Goal: Task Accomplishment & Management: Manage account settings

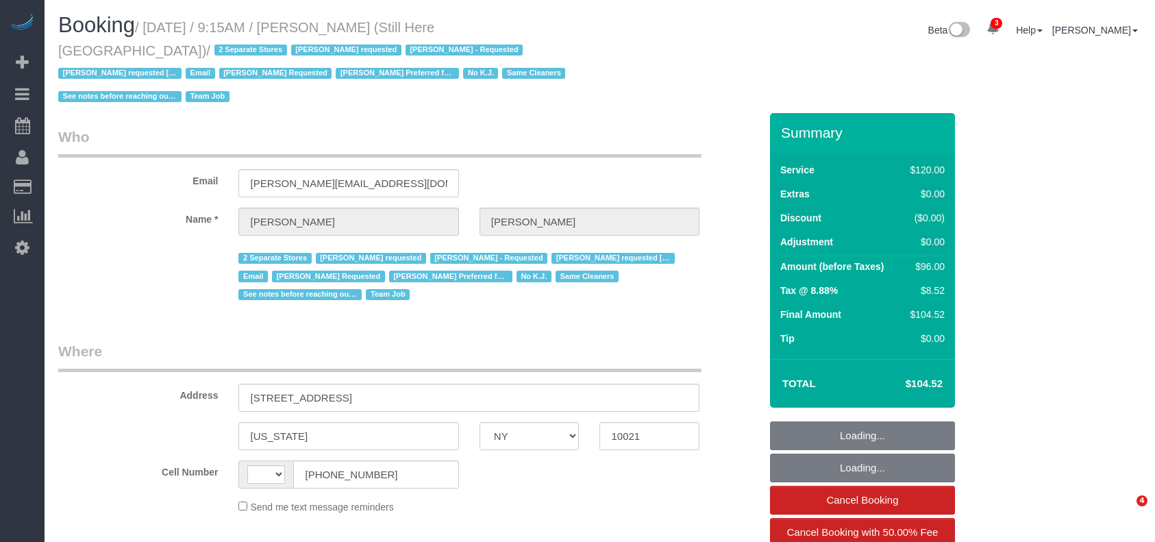
select select "NY"
select select "string:[GEOGRAPHIC_DATA]"
select select "90"
select select "number:89"
select select "number:90"
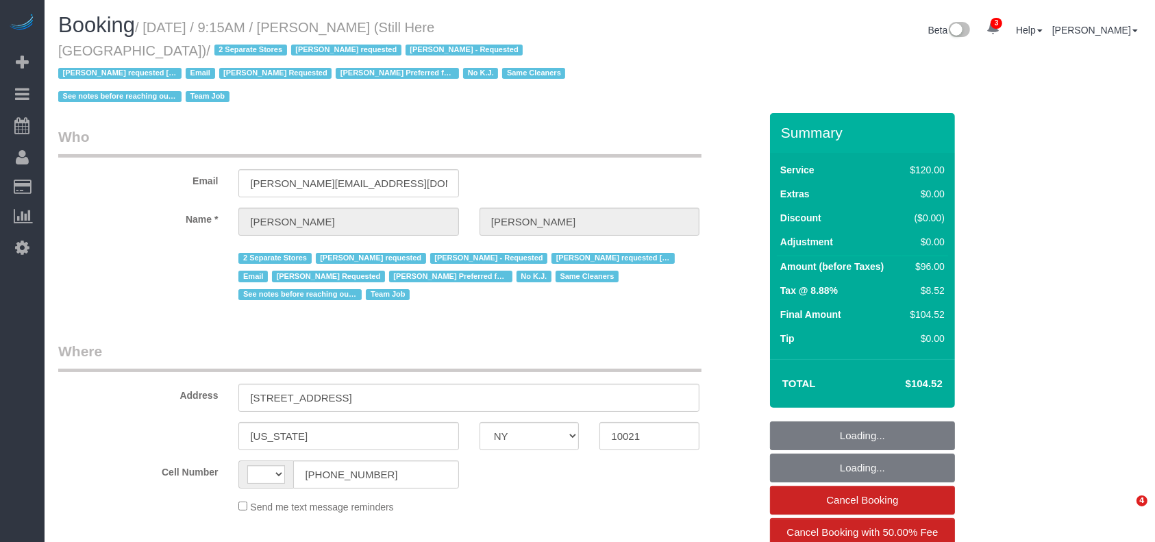
select select "number:15"
select select "number:5"
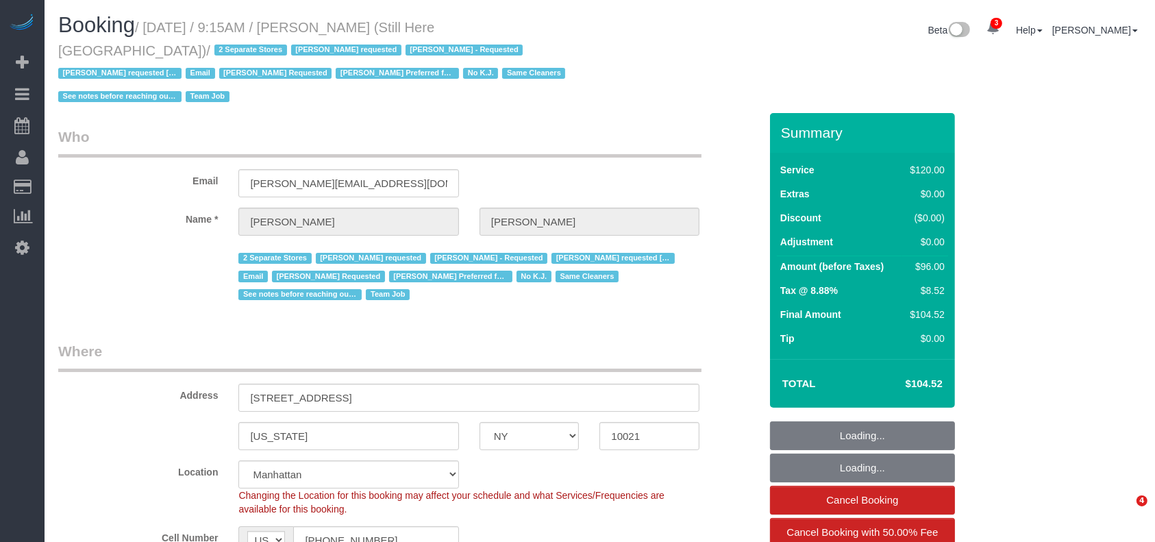
select select "object:4641"
select select "string:stripe-pm_1Oyz8t4VGloSiKo71skqOF54"
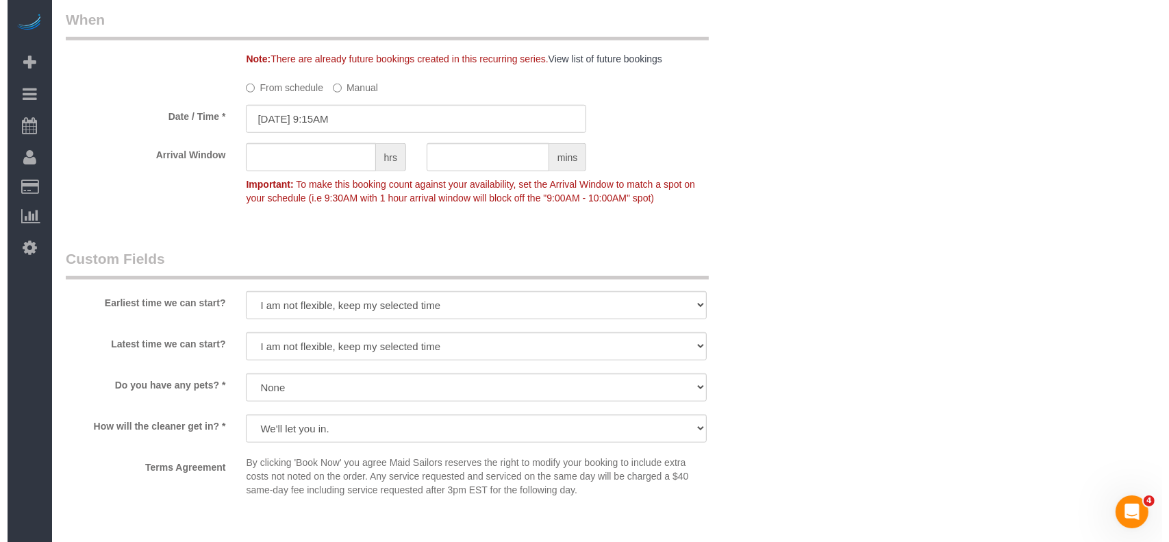
scroll to position [1370, 0]
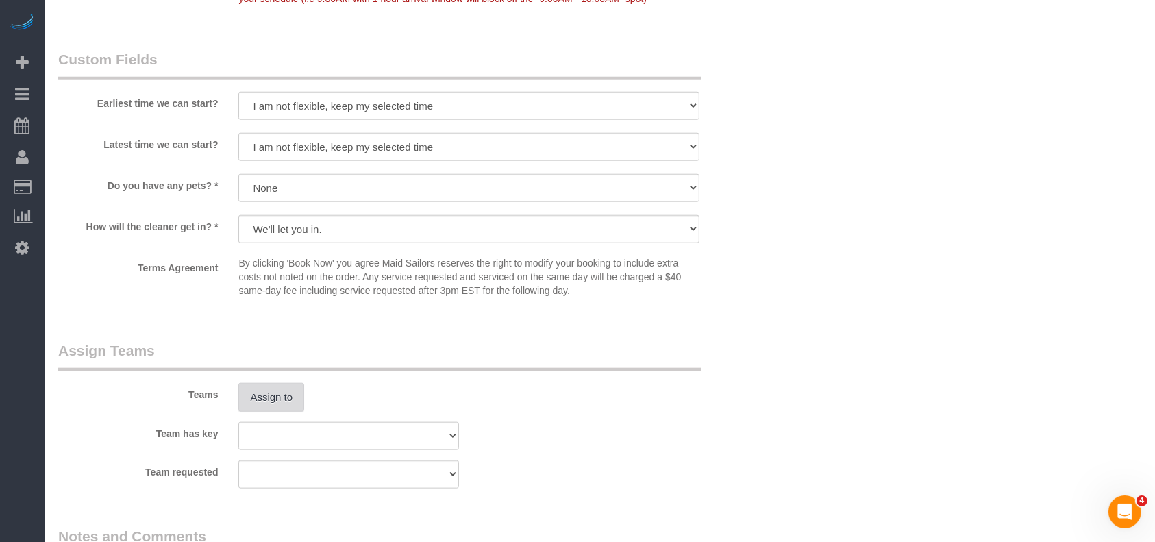
click at [288, 383] on button "Assign to" at bounding box center [271, 397] width 66 height 29
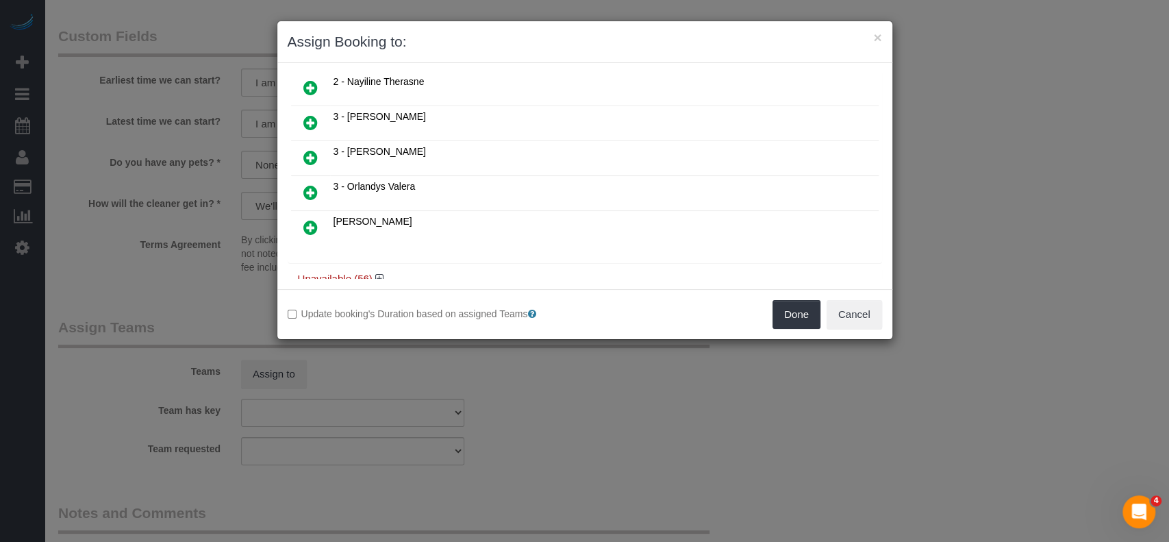
scroll to position [781, 0]
drag, startPoint x: 381, startPoint y: 251, endPoint x: 402, endPoint y: 247, distance: 21.6
click at [381, 270] on icon at bounding box center [379, 275] width 8 height 10
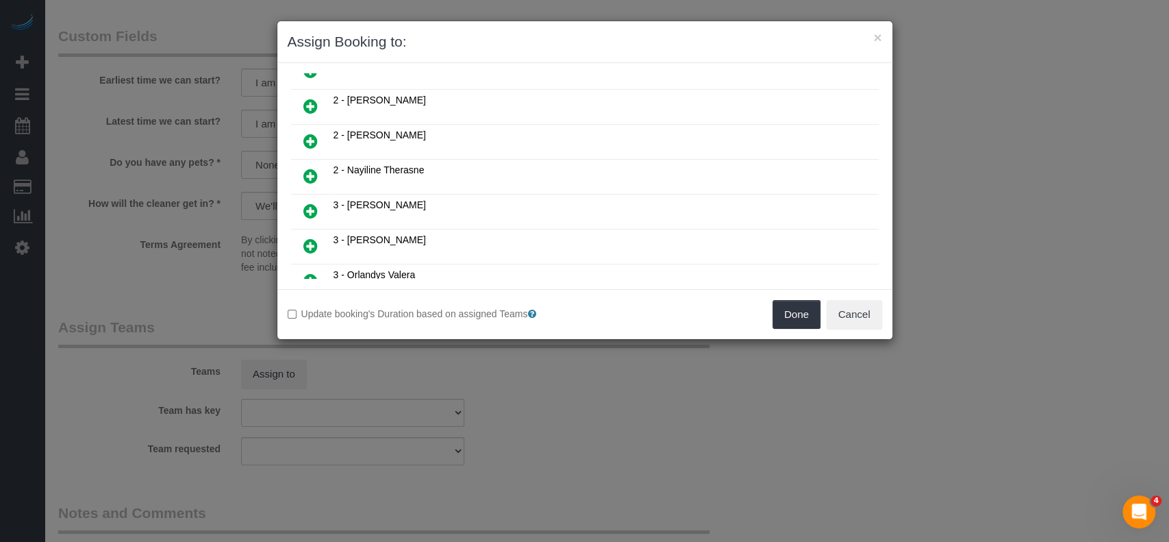
click at [311, 238] on icon at bounding box center [310, 246] width 14 height 16
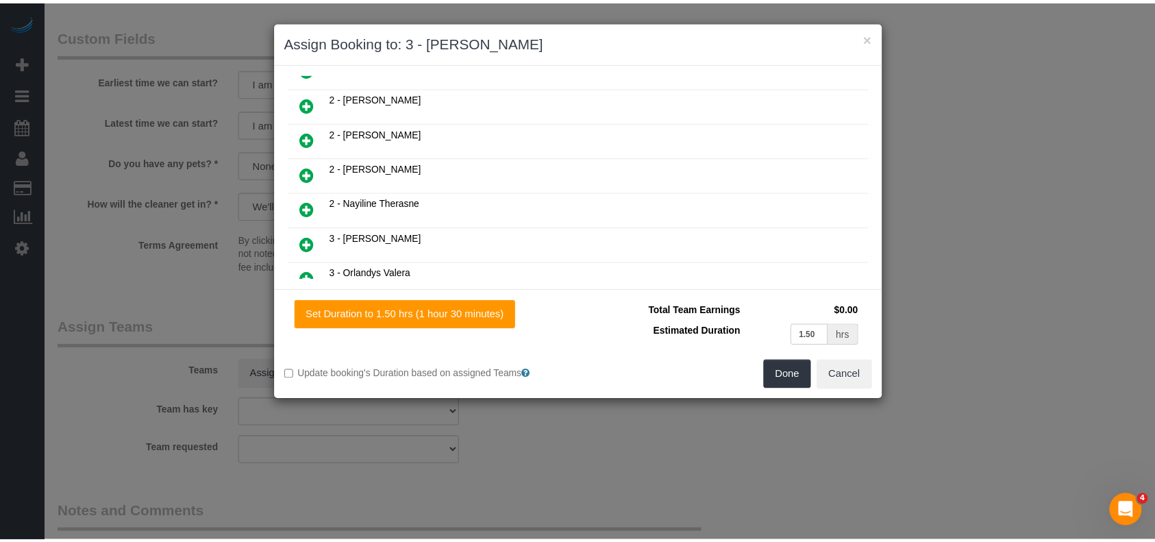
scroll to position [722, 0]
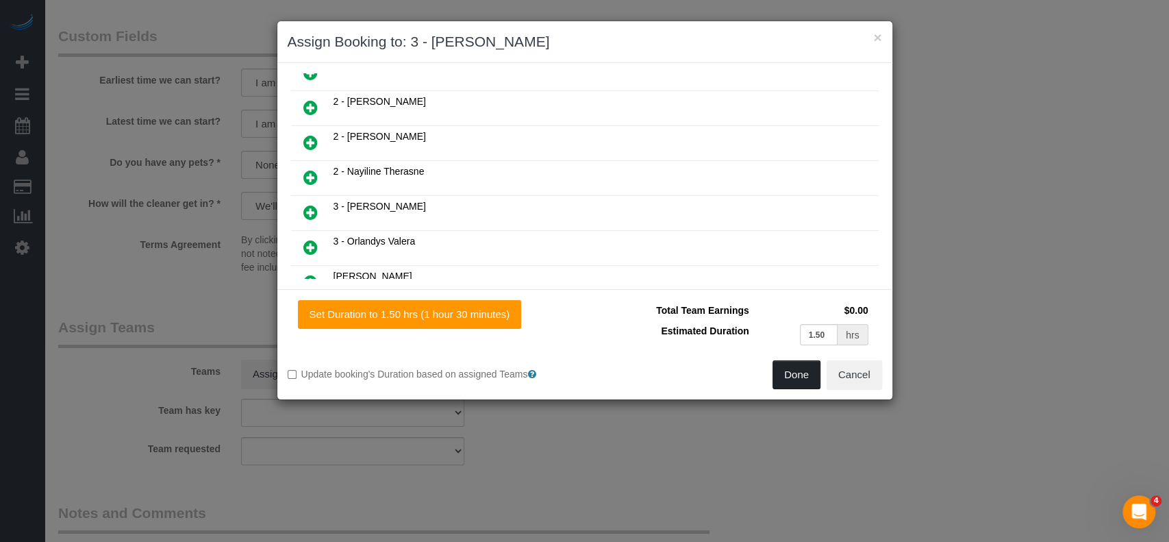
click at [800, 373] on button "Done" at bounding box center [796, 374] width 48 height 29
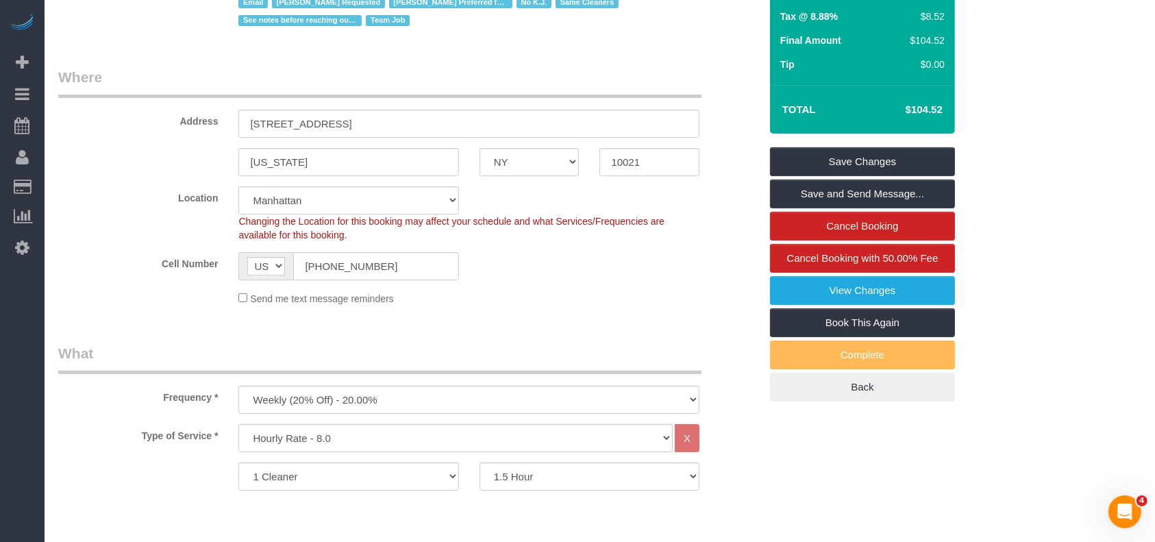
scroll to position [274, 0]
click at [885, 147] on link "Save Changes" at bounding box center [862, 161] width 185 height 29
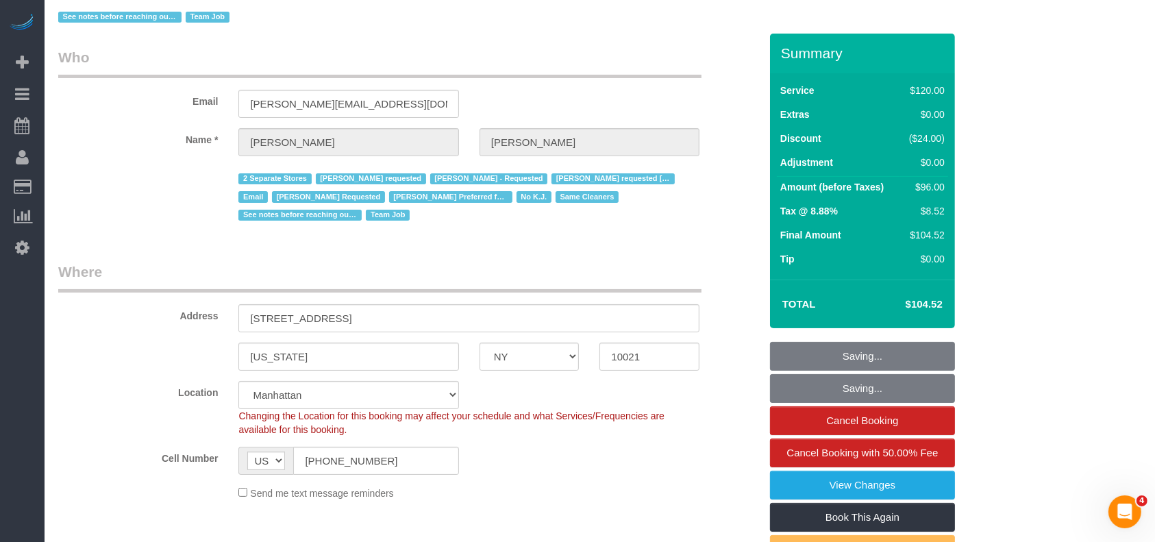
scroll to position [0, 0]
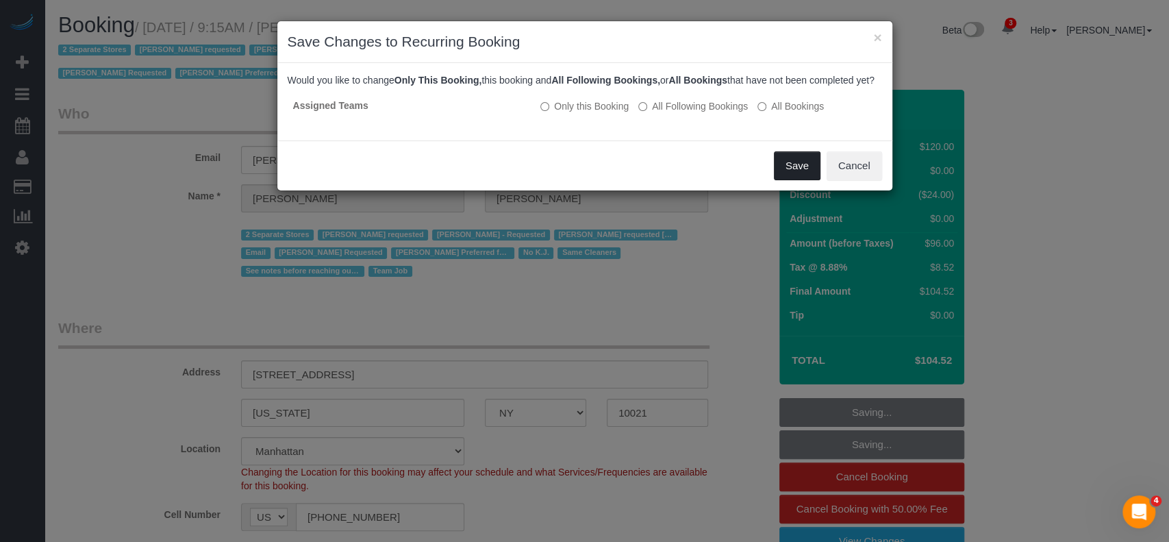
click at [789, 175] on button "Save" at bounding box center [797, 165] width 47 height 29
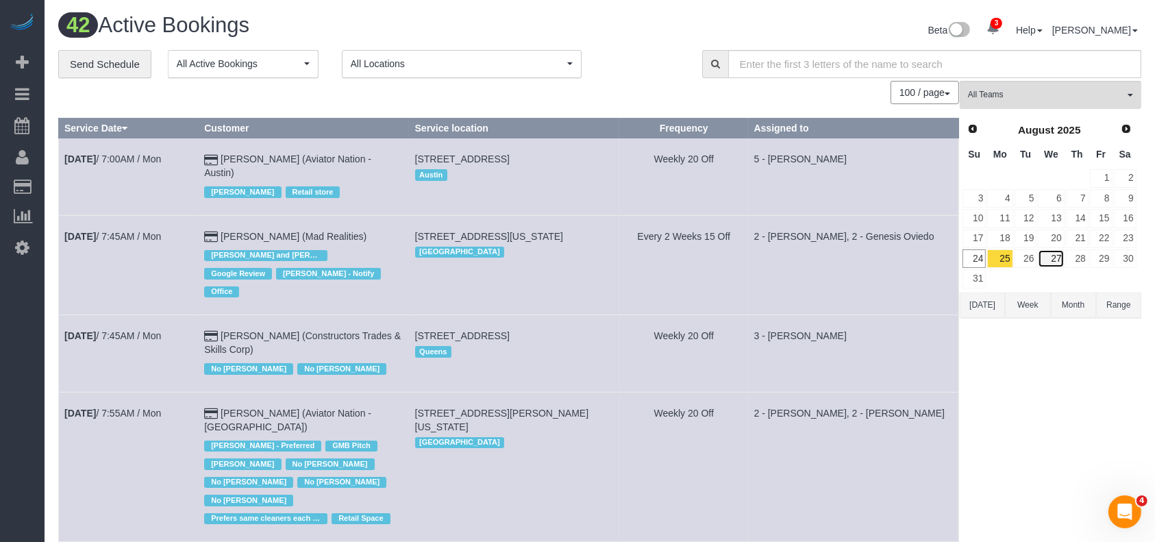
click at [1046, 251] on link "27" at bounding box center [1050, 258] width 26 height 18
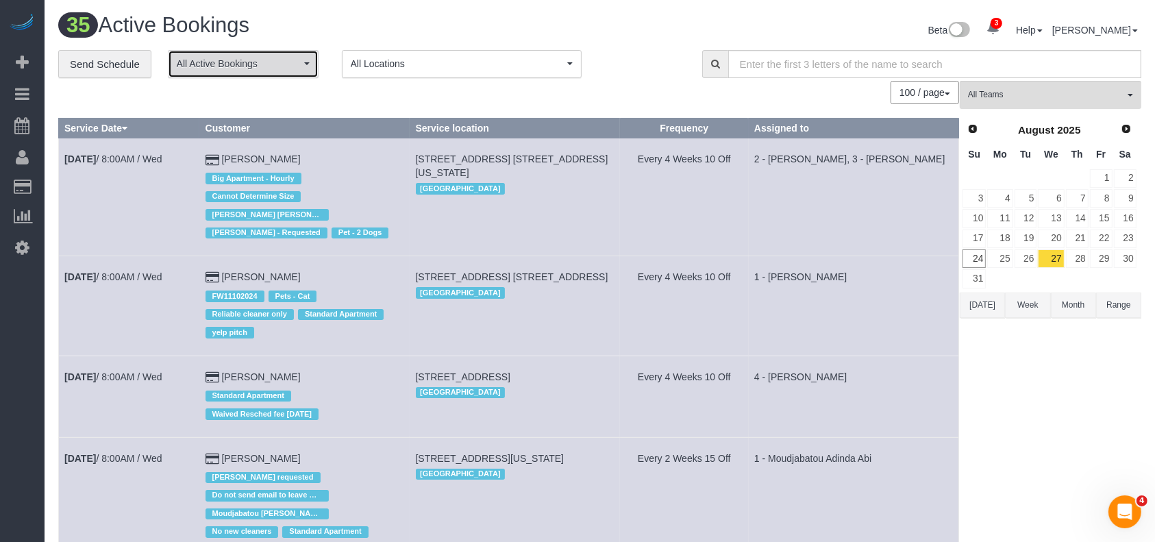
click at [257, 60] on span "All Active Bookings" at bounding box center [239, 64] width 124 height 14
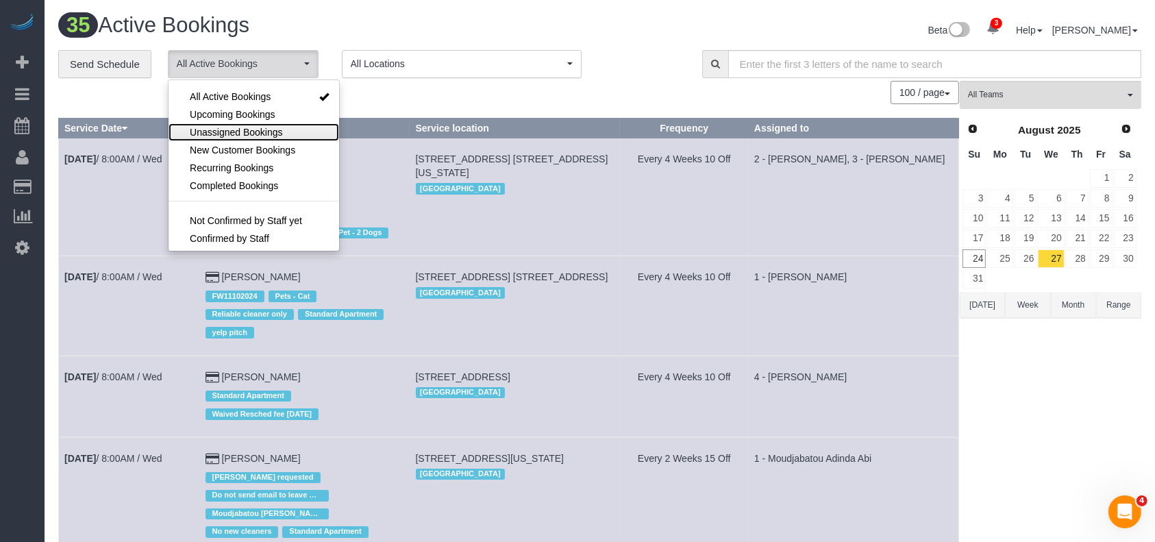
drag, startPoint x: 255, startPoint y: 129, endPoint x: 346, endPoint y: 124, distance: 91.2
click at [256, 129] on span "Unassigned Bookings" at bounding box center [236, 132] width 92 height 14
click at [411, 97] on div "100 / page 10 / page 20 / page 30 / page 40 / page 50 / page 100 / page" at bounding box center [508, 92] width 900 height 23
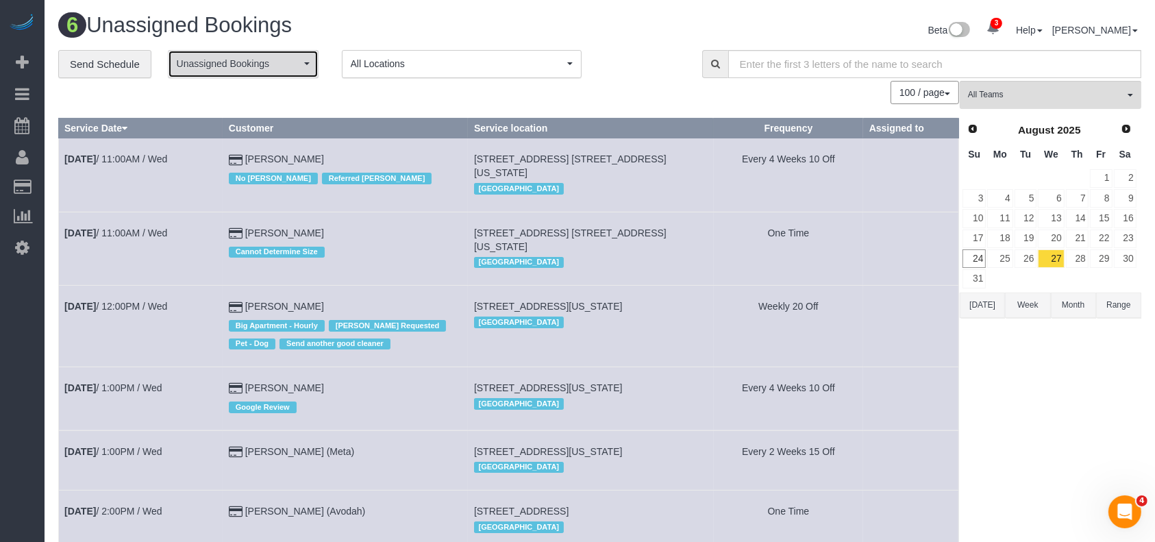
click at [303, 58] on button "Unassigned Bookings" at bounding box center [243, 64] width 151 height 28
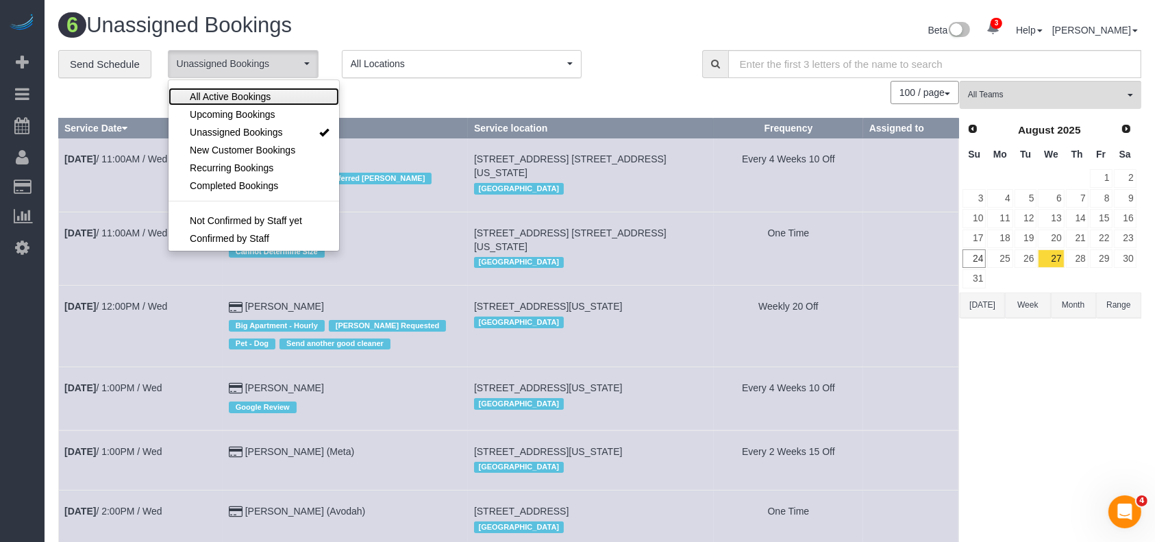
drag, startPoint x: 231, startPoint y: 92, endPoint x: 394, endPoint y: 94, distance: 163.7
click at [231, 92] on span "All Active Bookings" at bounding box center [230, 97] width 81 height 14
click at [399, 94] on div "100 / page 10 / page 20 / page 30 / page 40 / page 50 / page 100 / page" at bounding box center [508, 92] width 900 height 23
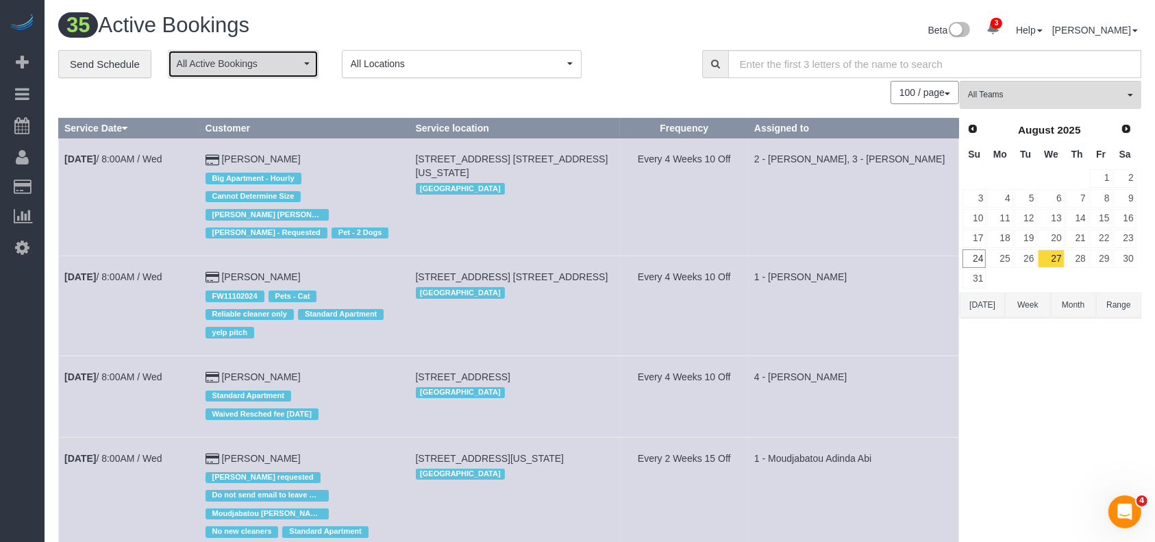
drag, startPoint x: 297, startPoint y: 62, endPoint x: 282, endPoint y: 72, distance: 17.3
click at [297, 62] on span "All Active Bookings" at bounding box center [239, 64] width 124 height 14
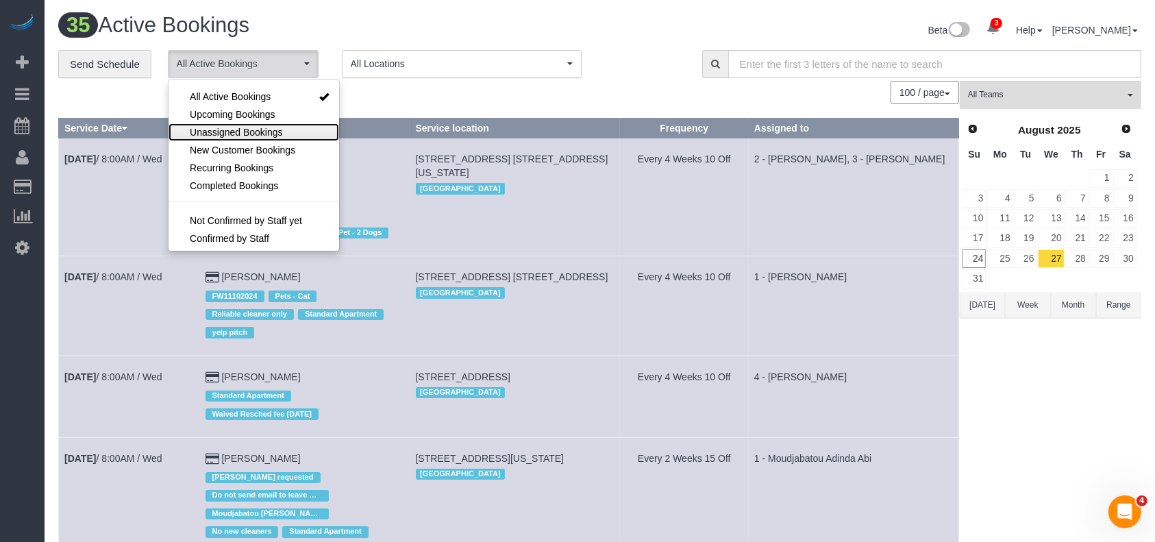
click at [252, 131] on span "Unassigned Bookings" at bounding box center [236, 132] width 92 height 14
select select "**********"
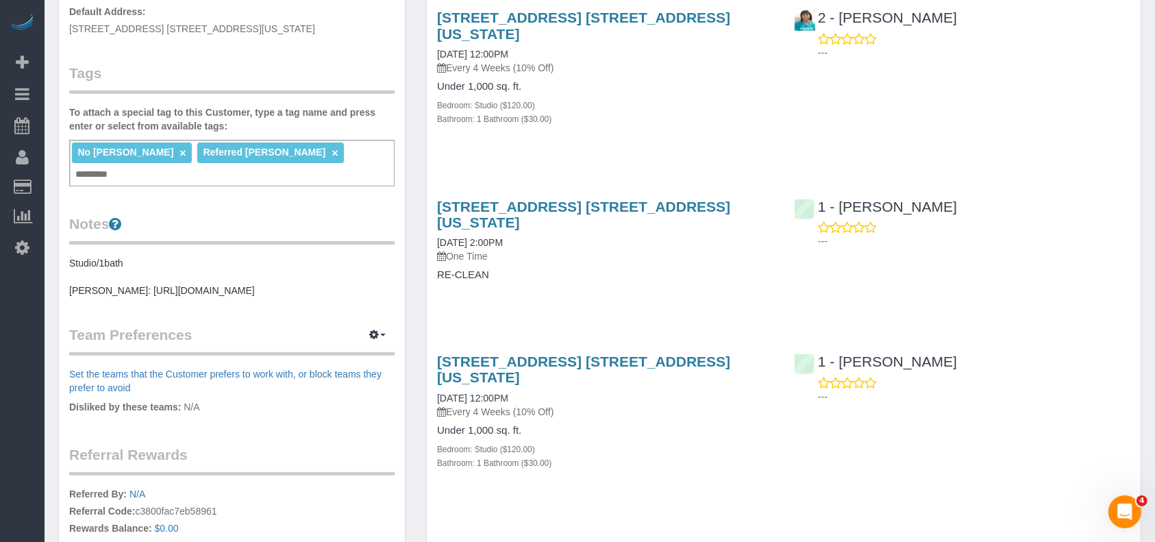
scroll to position [365, 0]
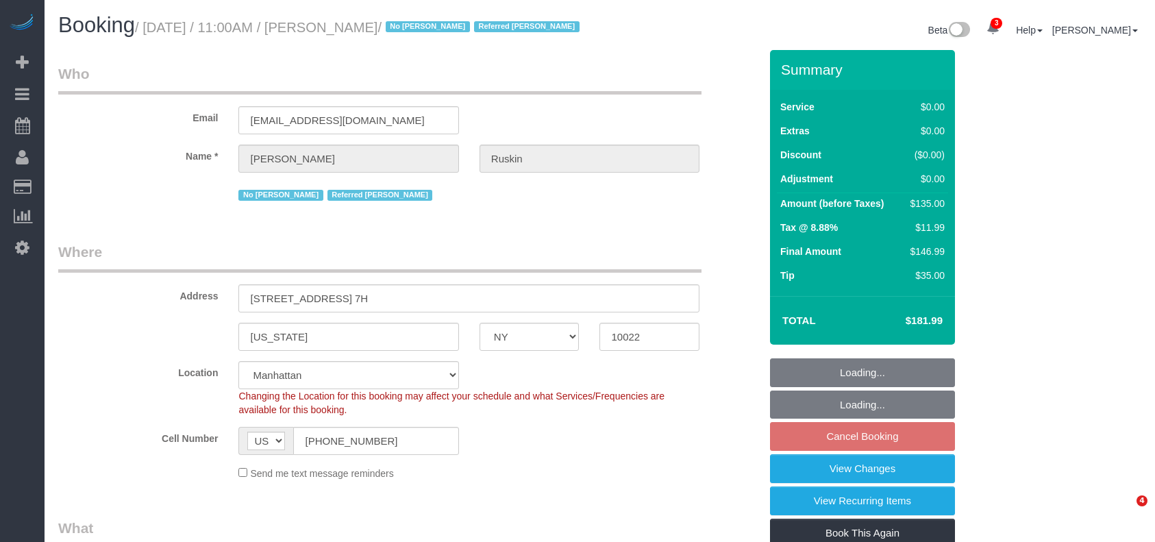
select select "NY"
select select "spot4"
select select "number:58"
select select "number:76"
select select "number:15"
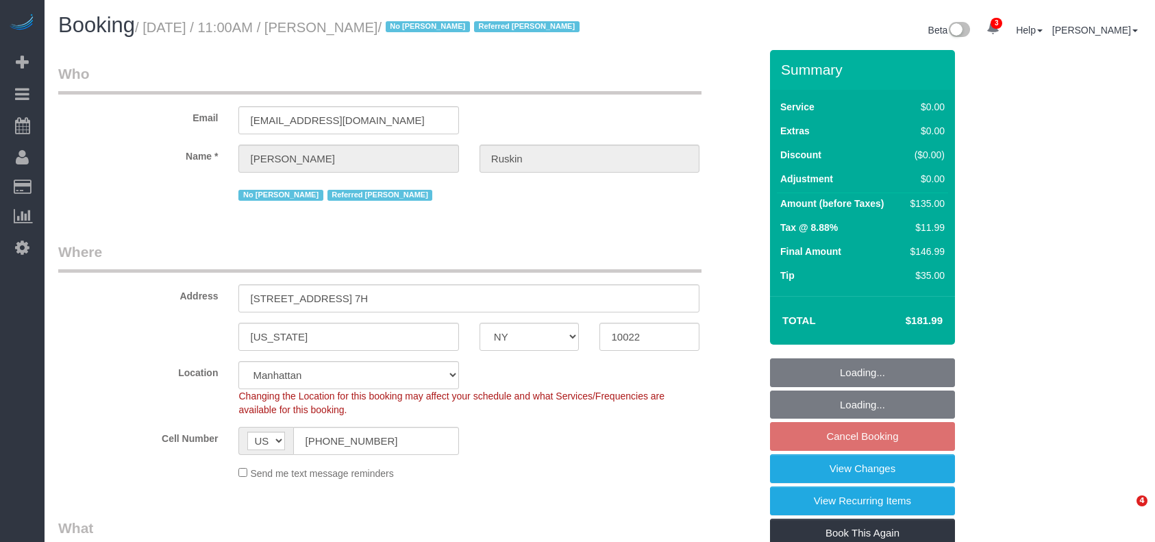
select select "number:6"
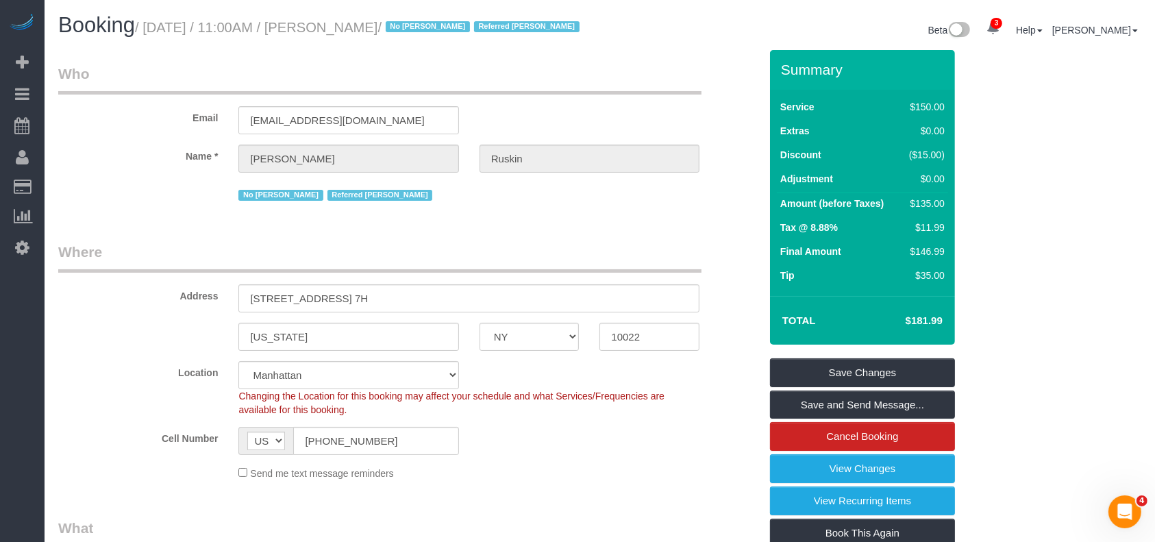
drag, startPoint x: 328, startPoint y: 25, endPoint x: 401, endPoint y: 25, distance: 73.3
click at [401, 25] on small "/ August 27, 2025 / 11:00AM / Arley Ruskin / No John Harris Referred Kendall Ru…" at bounding box center [359, 27] width 449 height 15
copy small "Arley Ruskin"
drag, startPoint x: 148, startPoint y: 26, endPoint x: 328, endPoint y: 30, distance: 180.1
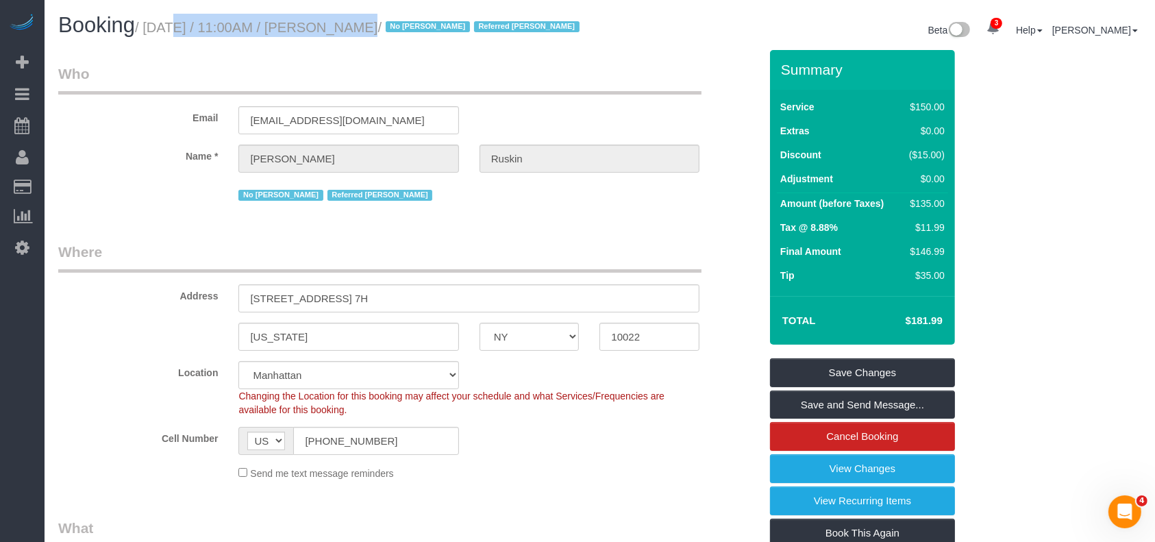
click at [328, 30] on small "/ August 27, 2025 / 11:00AM / Arley Ruskin / No John Harris Referred Kendall Ru…" at bounding box center [359, 27] width 449 height 15
drag, startPoint x: 145, startPoint y: 25, endPoint x: 403, endPoint y: 30, distance: 257.5
click at [406, 31] on small "/ August 27, 2025 / 11:00AM / Arley Ruskin / No John Harris Referred Kendall Ru…" at bounding box center [359, 27] width 449 height 15
copy small "August 27, 2025 / 11:00AM / Arley Ruskin"
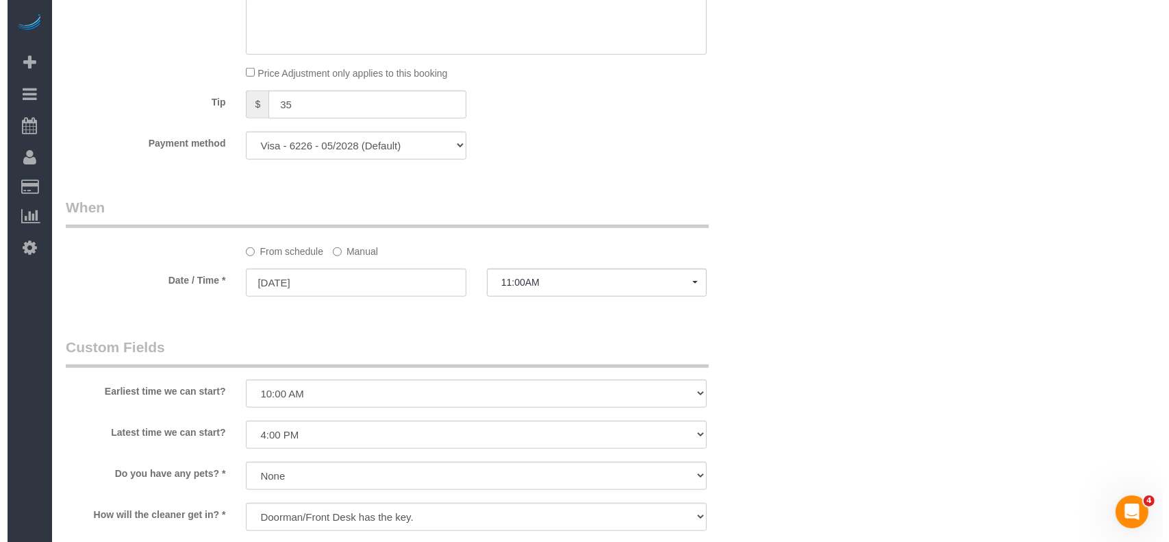
scroll to position [1552, 0]
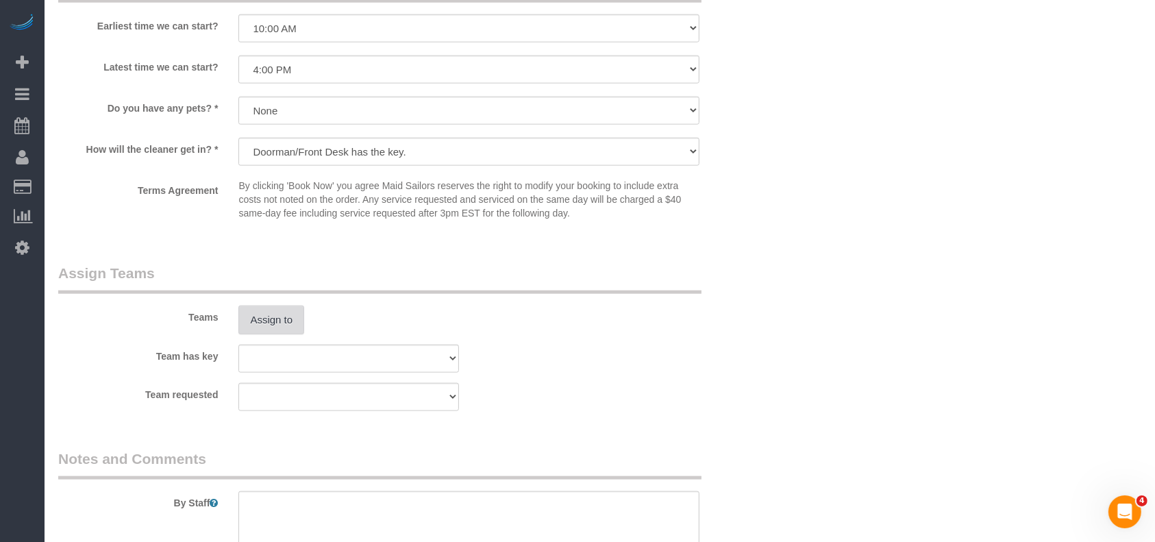
click at [249, 328] on button "Assign to" at bounding box center [271, 319] width 66 height 29
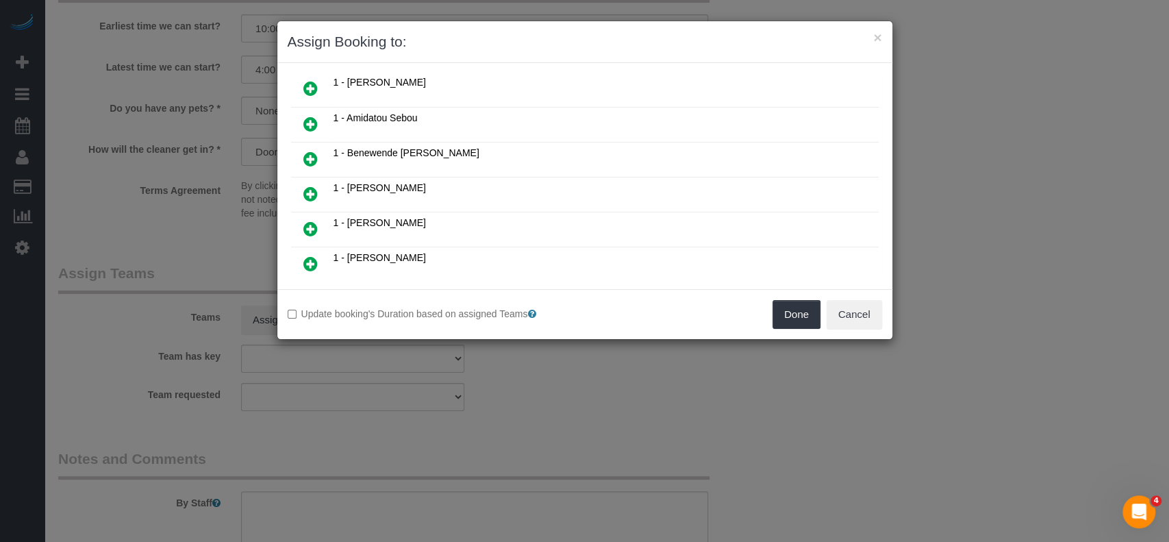
scroll to position [91, 0]
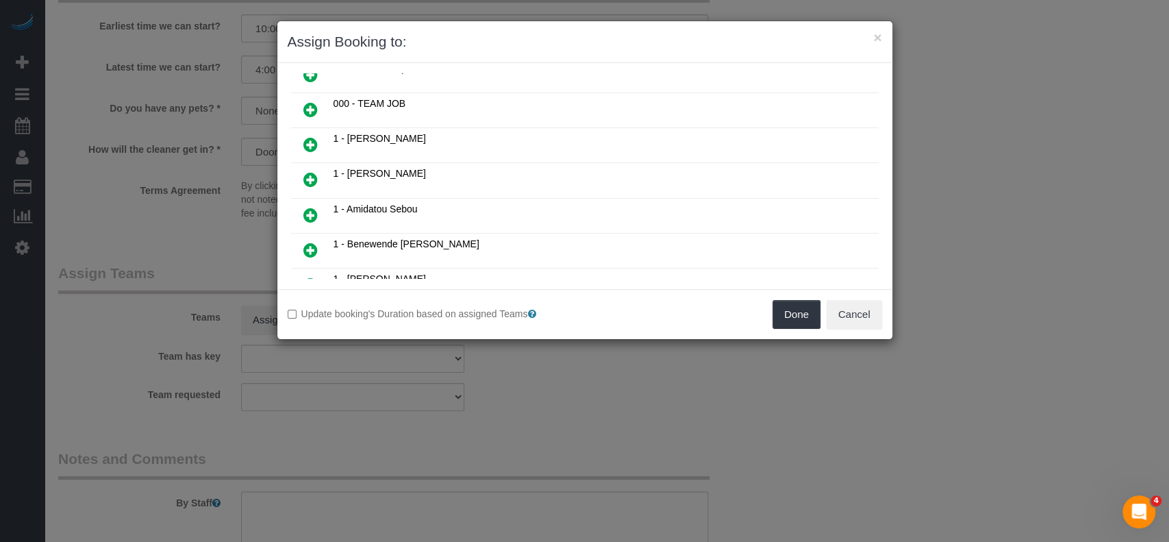
click at [310, 142] on icon at bounding box center [310, 144] width 14 height 16
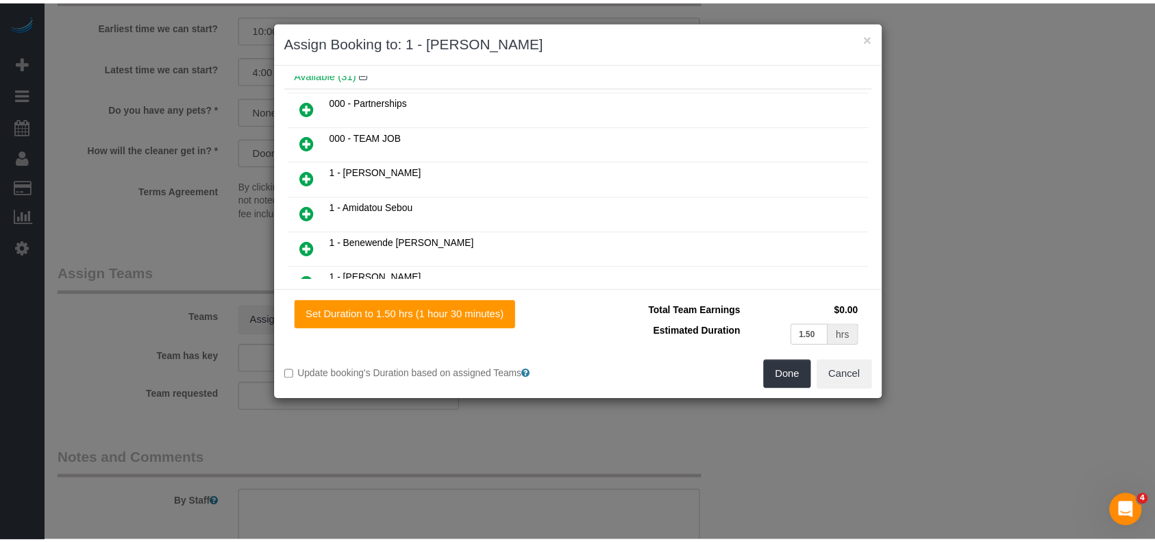
scroll to position [123, 0]
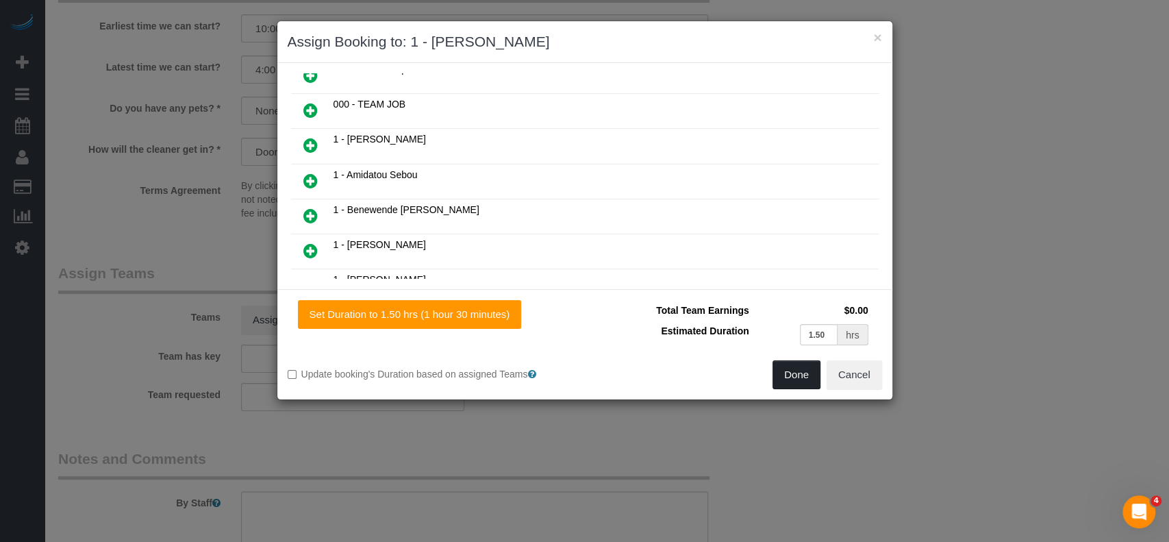
click at [789, 372] on button "Done" at bounding box center [796, 374] width 48 height 29
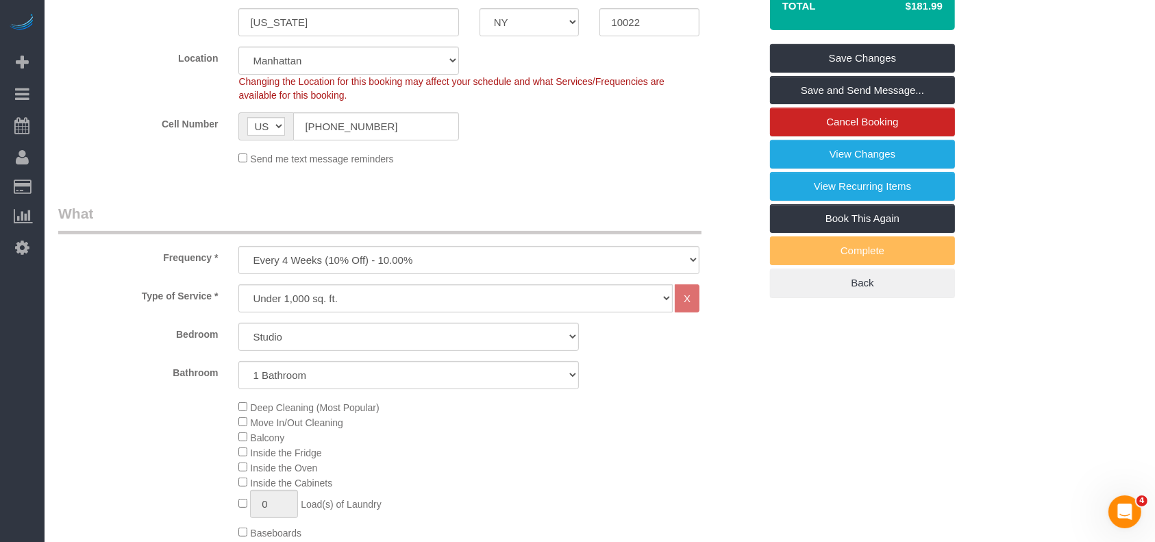
scroll to position [182, 0]
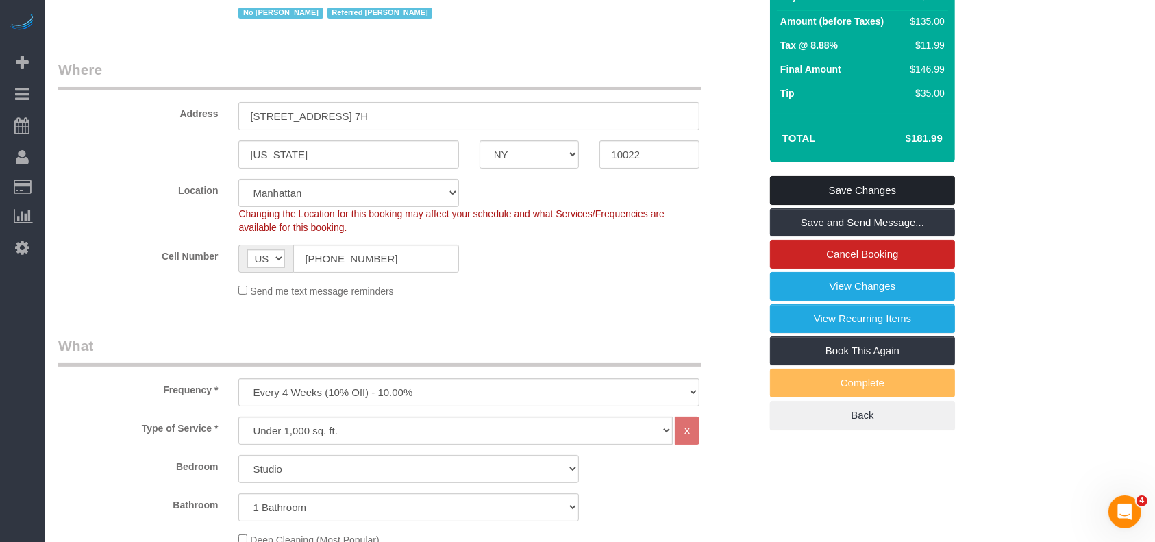
drag, startPoint x: 844, startPoint y: 181, endPoint x: 833, endPoint y: 182, distance: 10.4
click at [843, 181] on link "Save Changes" at bounding box center [862, 190] width 185 height 29
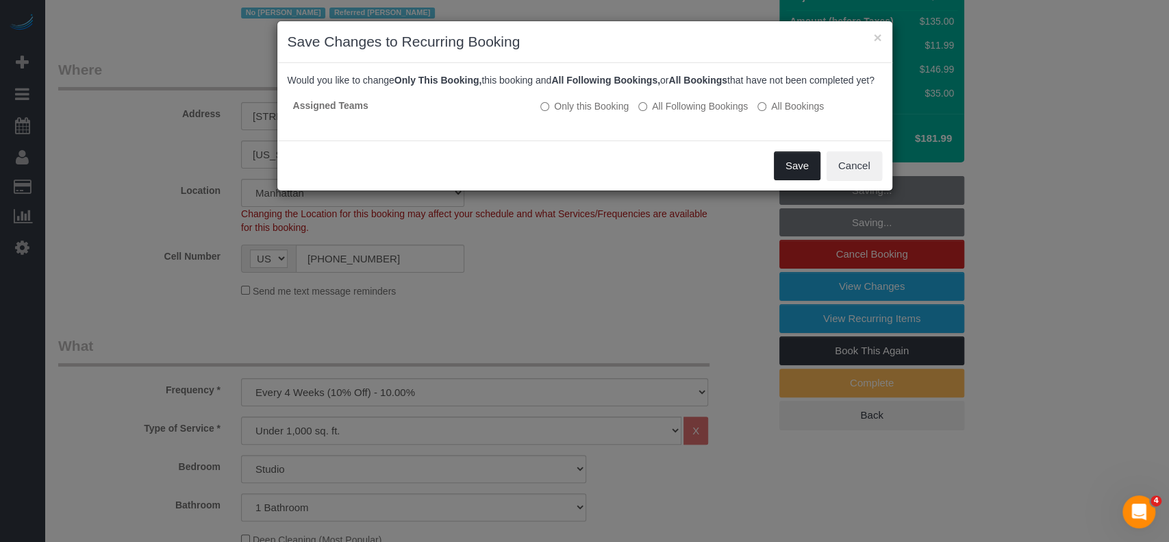
click at [786, 176] on button "Save" at bounding box center [797, 165] width 47 height 29
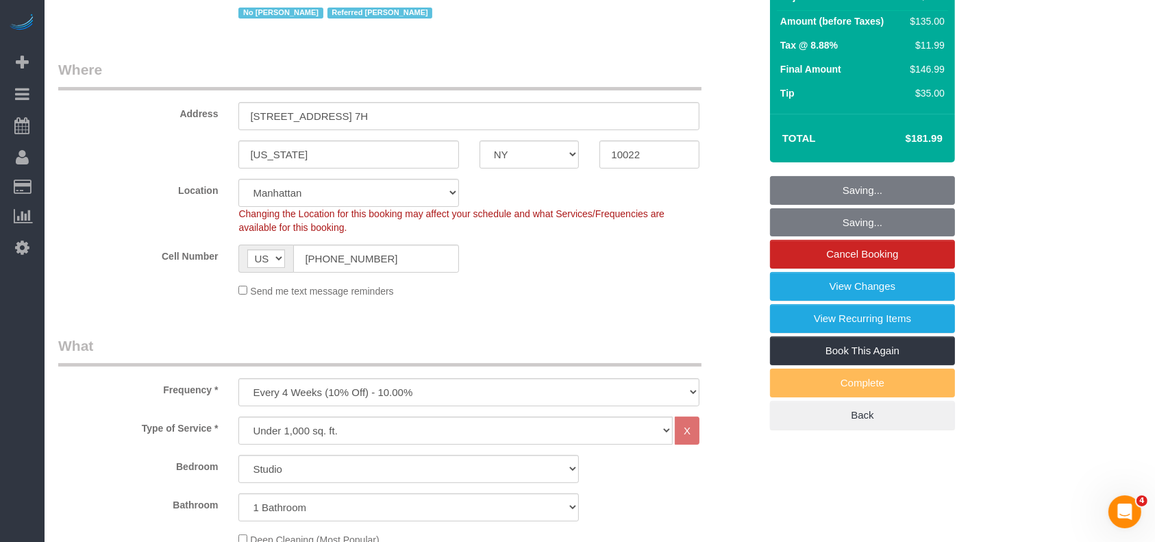
scroll to position [0, 0]
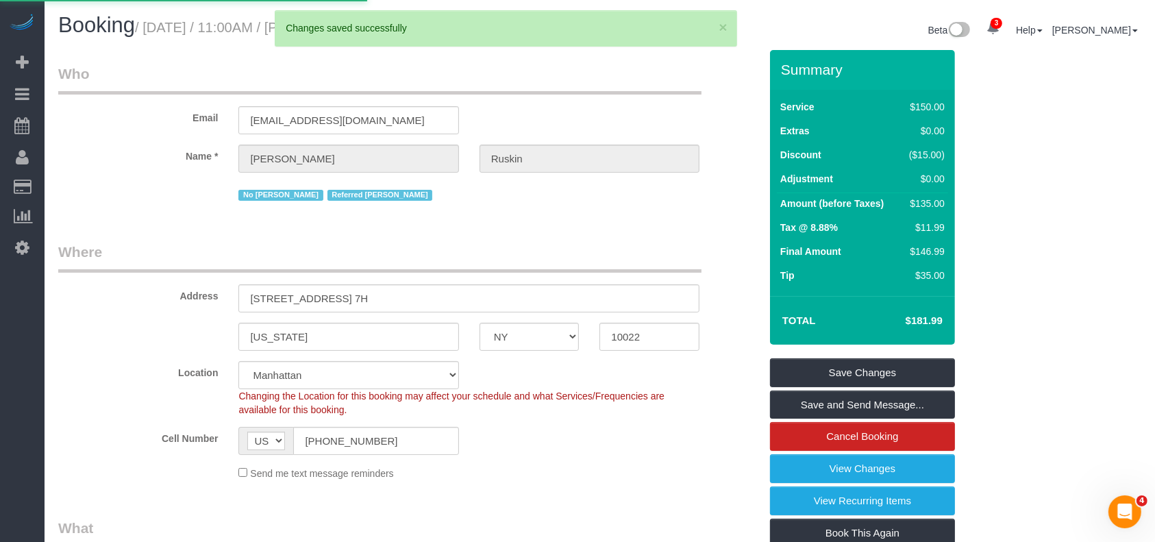
select select "**********"
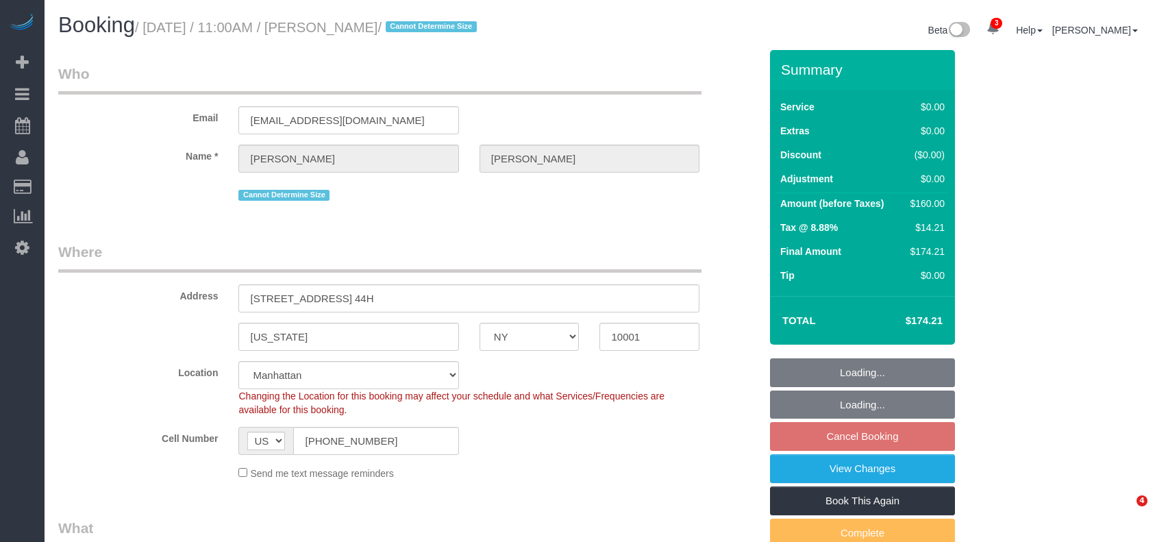
select select "NY"
select select "1"
select select "string:stripe-pm_1RzNnE4VGloSiKo7tnWjTBfu"
select select "spot4"
select select "number:58"
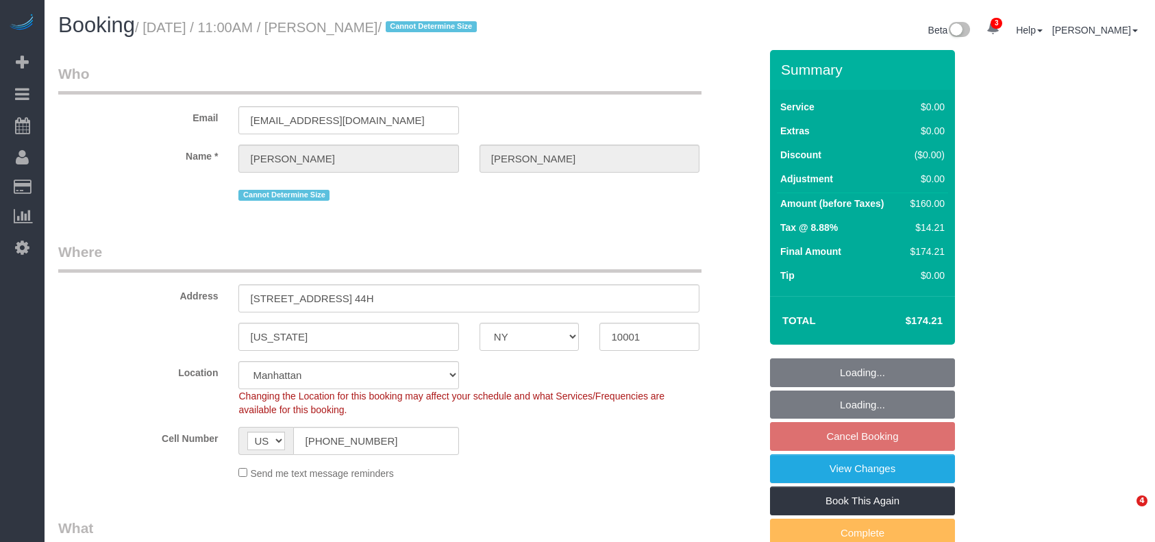
select select "number:73"
select select "number:15"
select select "number:5"
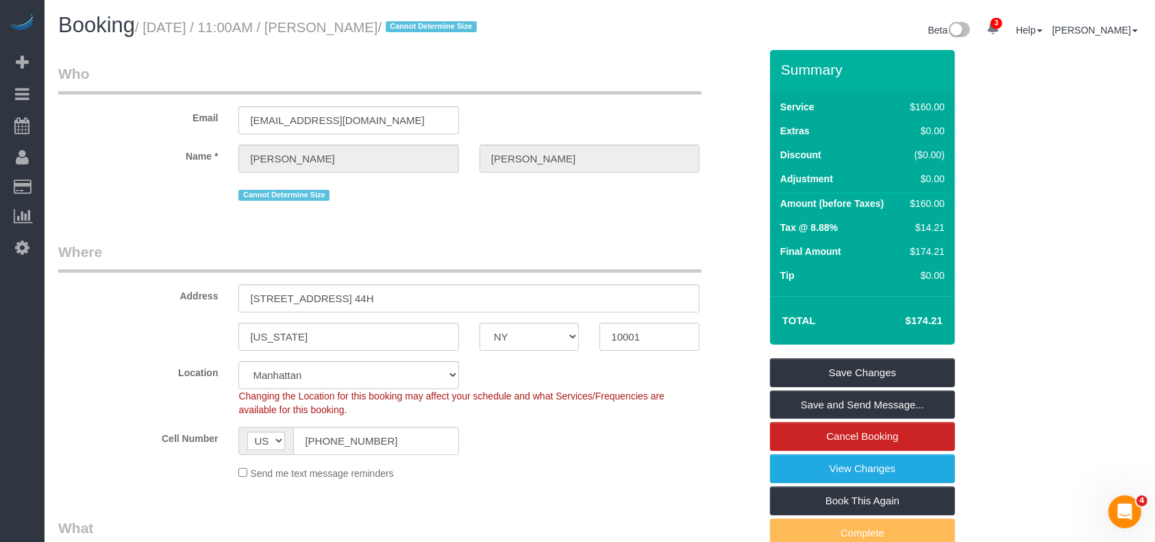
drag, startPoint x: 148, startPoint y: 21, endPoint x: 393, endPoint y: 27, distance: 245.2
click at [393, 27] on small "/ August 27, 2025 / 11:00AM / Tim Keelan / Cannot Determine Size" at bounding box center [308, 27] width 346 height 15
copy small "August 27, 2025 / 11:00AM / Tim Keelan"
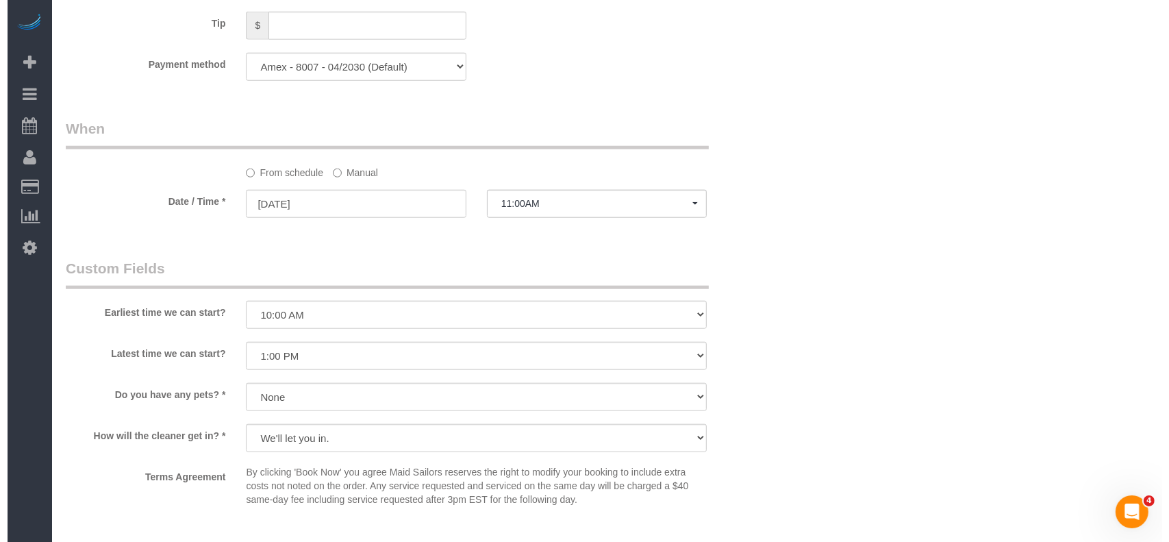
scroll to position [1552, 0]
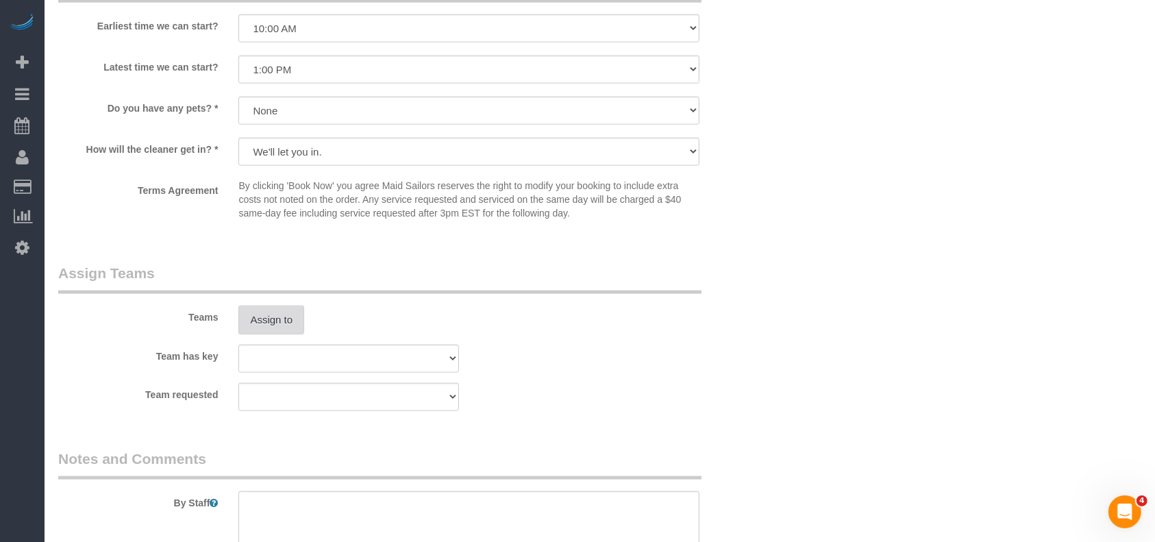
click at [286, 318] on button "Assign to" at bounding box center [271, 319] width 66 height 29
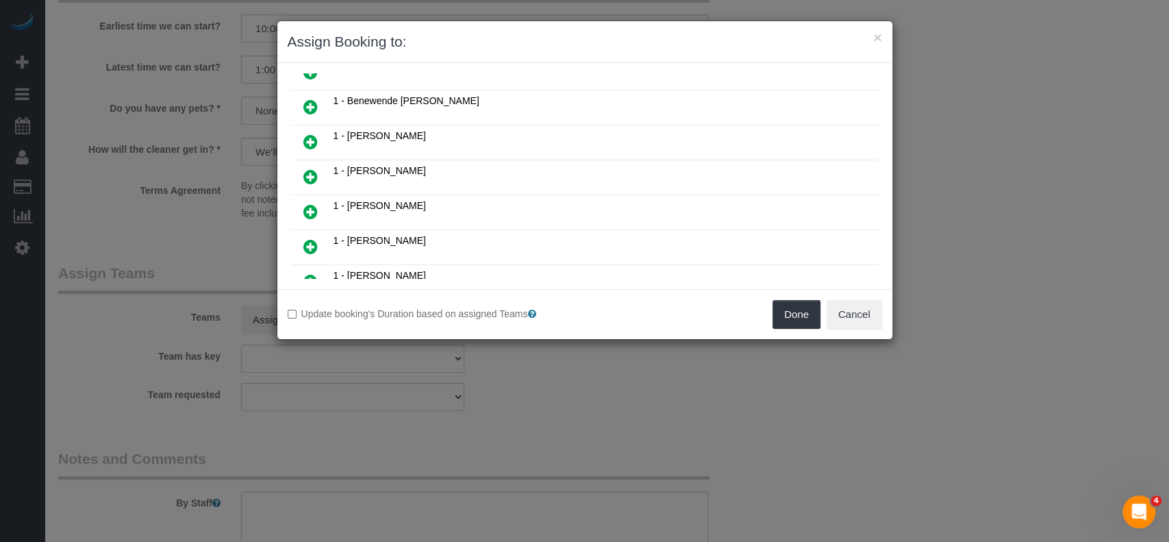
scroll to position [274, 0]
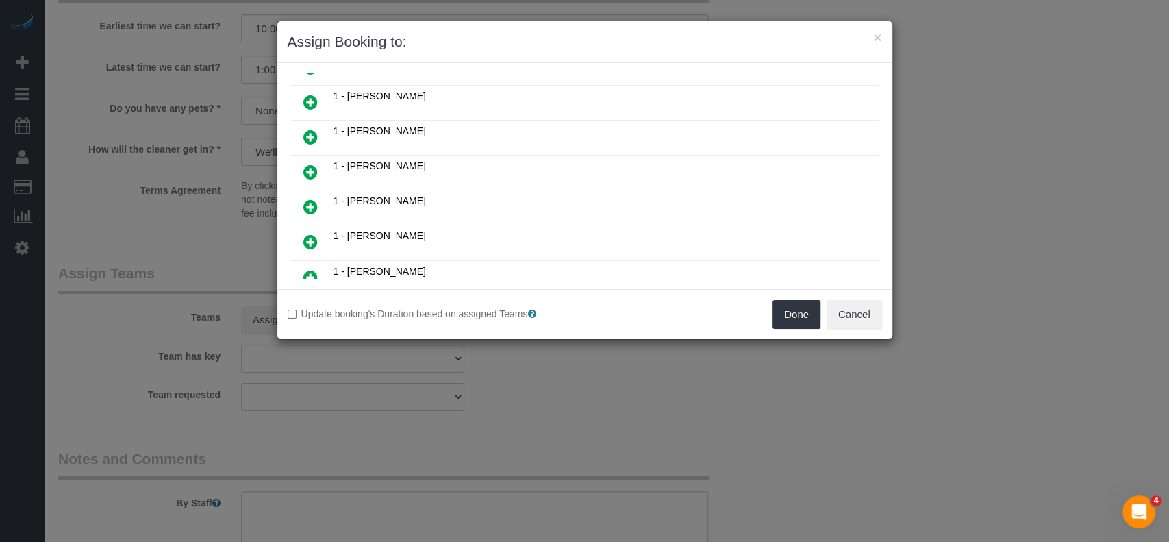
drag, startPoint x: 312, startPoint y: 233, endPoint x: 373, endPoint y: 231, distance: 60.3
click at [312, 234] on icon at bounding box center [310, 242] width 14 height 16
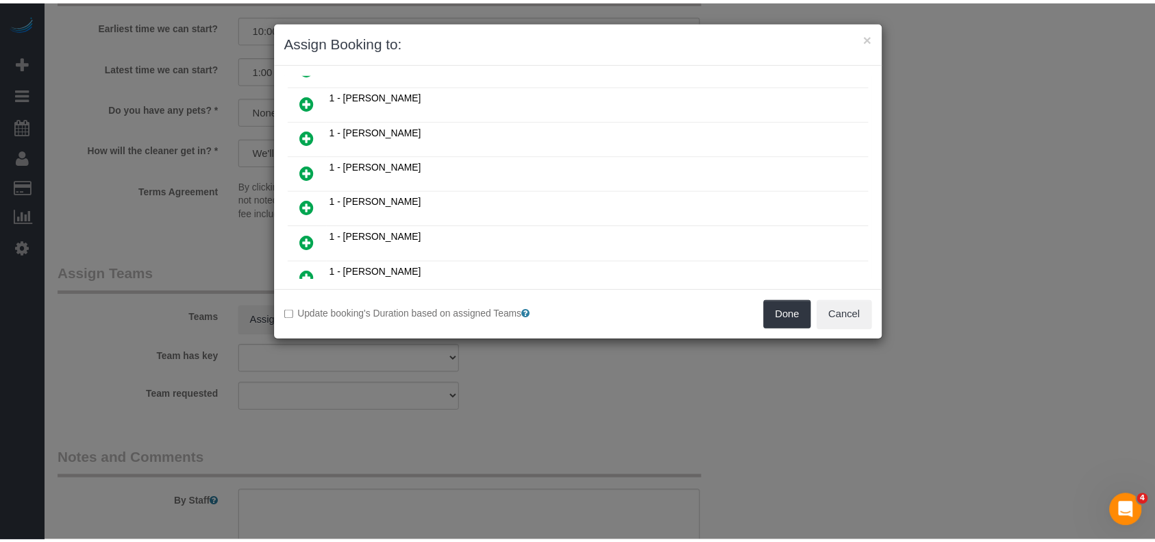
scroll to position [306, 0]
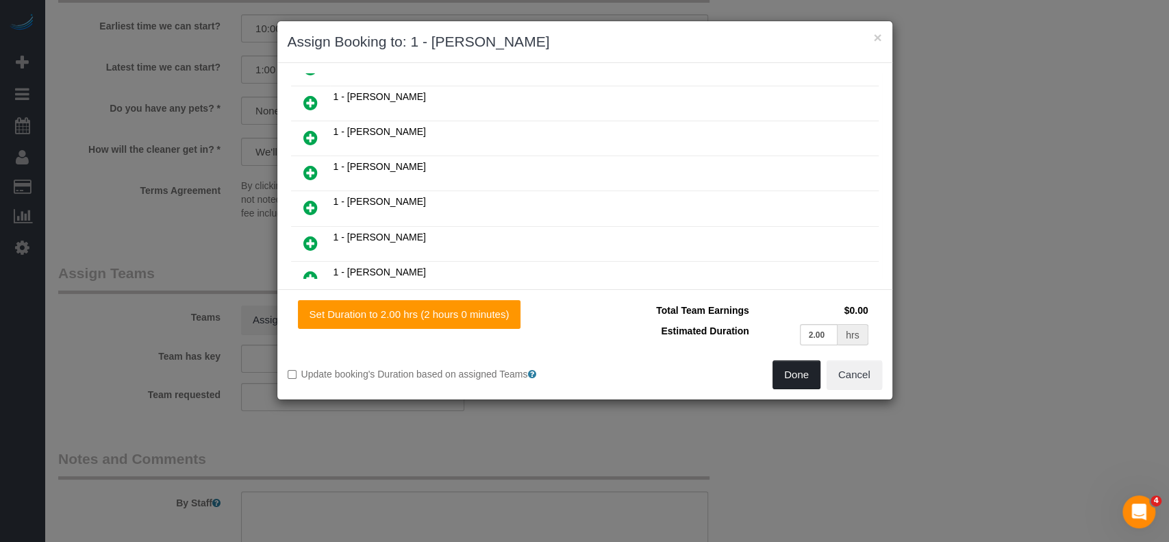
click at [803, 369] on button "Done" at bounding box center [796, 374] width 48 height 29
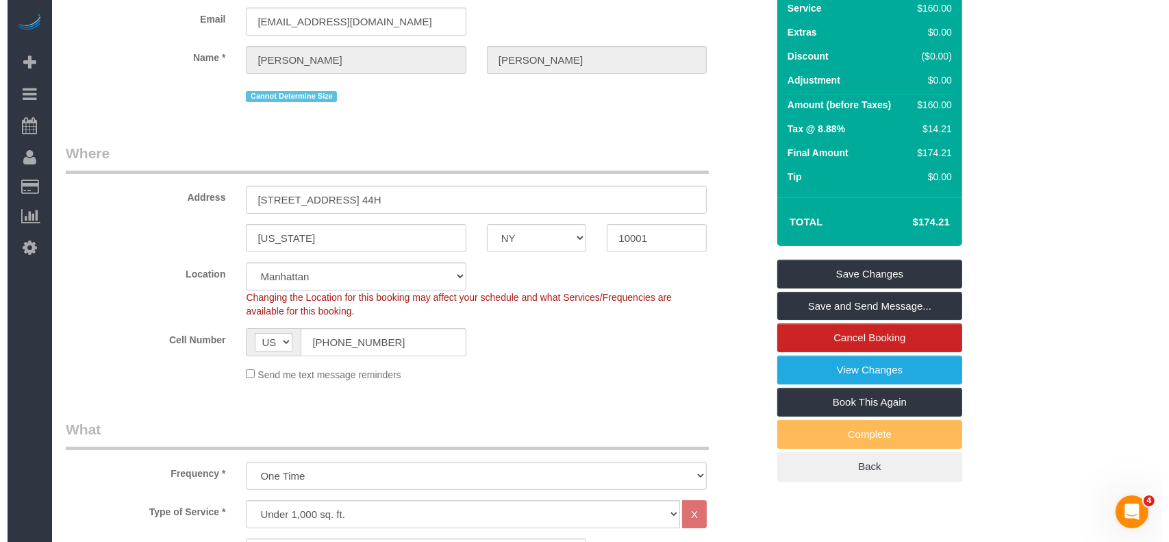
scroll to position [0, 0]
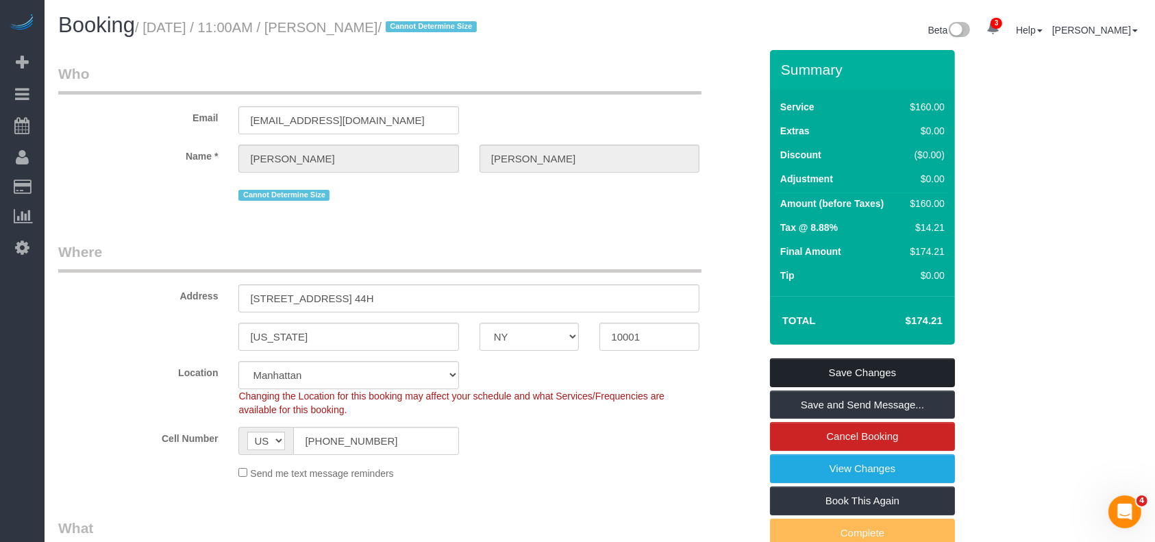
drag, startPoint x: 873, startPoint y: 371, endPoint x: 840, endPoint y: 367, distance: 33.1
click at [872, 371] on link "Save Changes" at bounding box center [862, 372] width 185 height 29
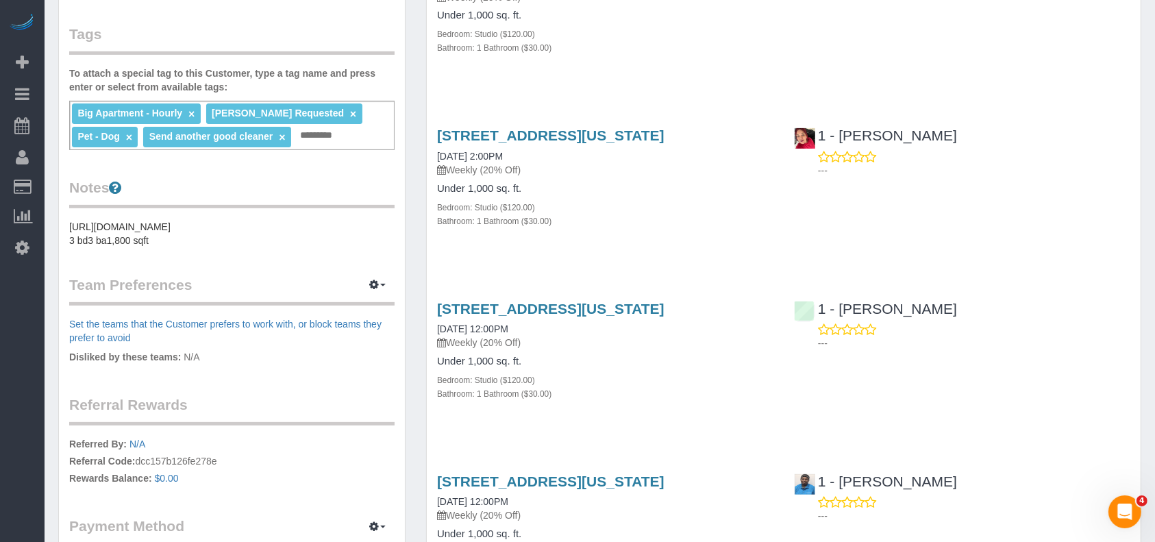
scroll to position [274, 0]
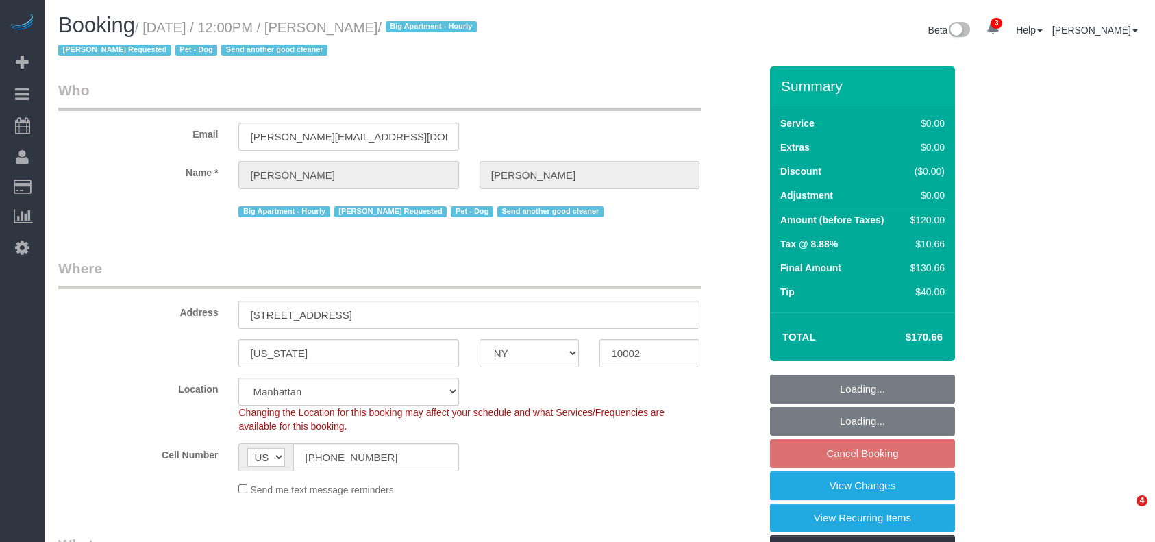
select select "NY"
select select "spot5"
select select "number:59"
select select "number:75"
select select "number:13"
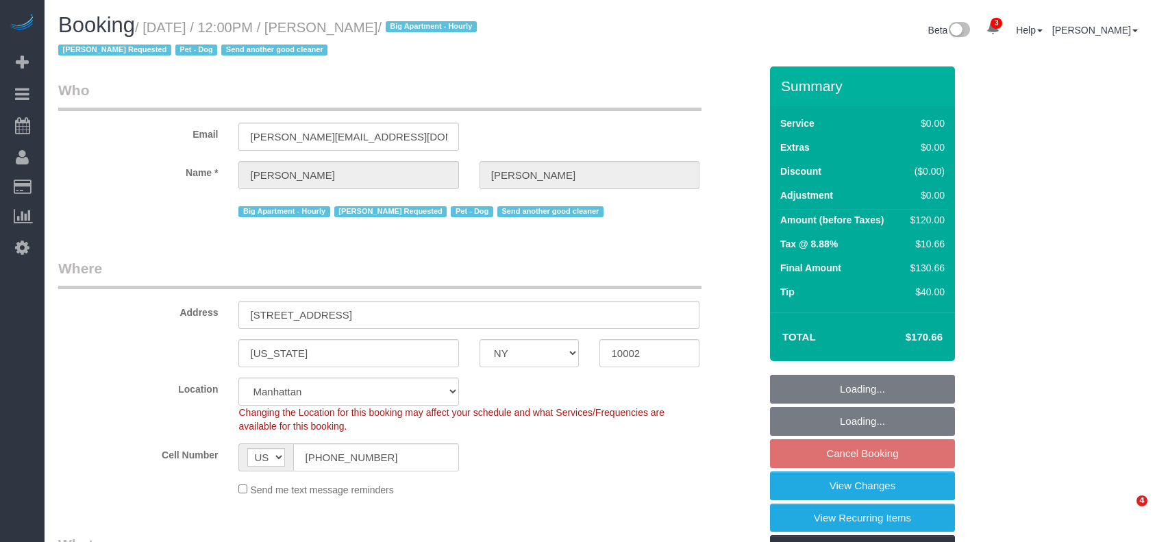
select select "number:5"
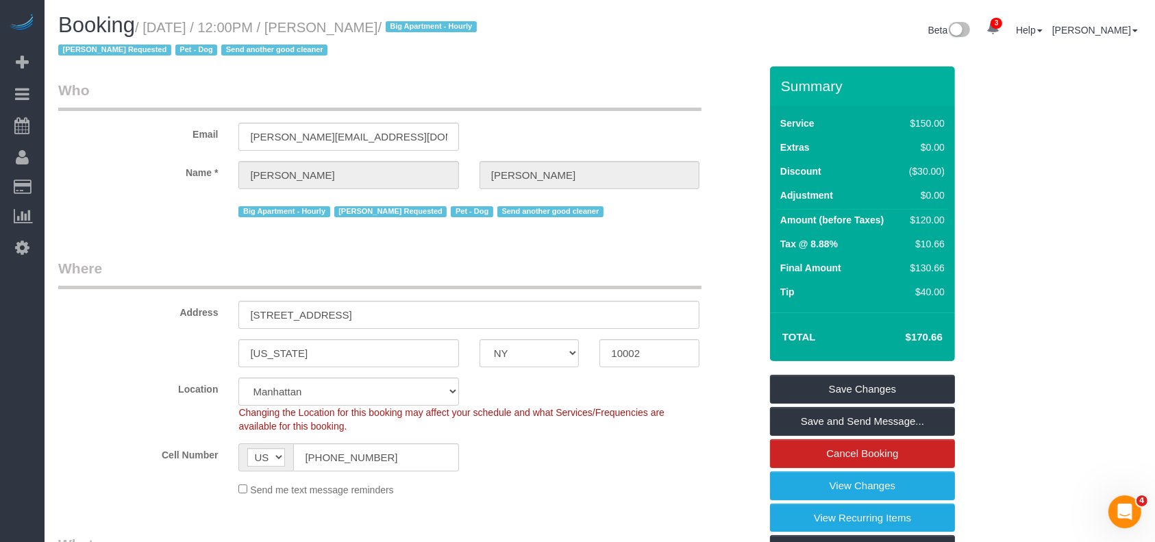
drag, startPoint x: 144, startPoint y: 27, endPoint x: 402, endPoint y: 28, distance: 257.5
click at [419, 20] on small "/ [DATE] / 12:00PM / [PERSON_NAME] / Big Apartment - Hourly [PERSON_NAME] Reque…" at bounding box center [269, 39] width 423 height 38
copy small "[DATE] / 12:00PM / [PERSON_NAME]"
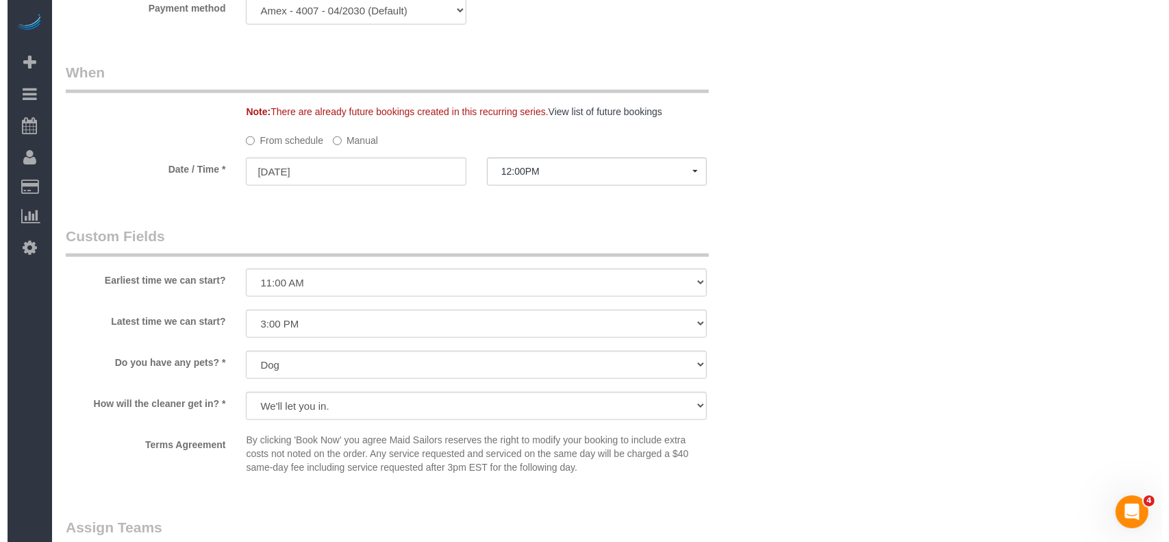
scroll to position [1552, 0]
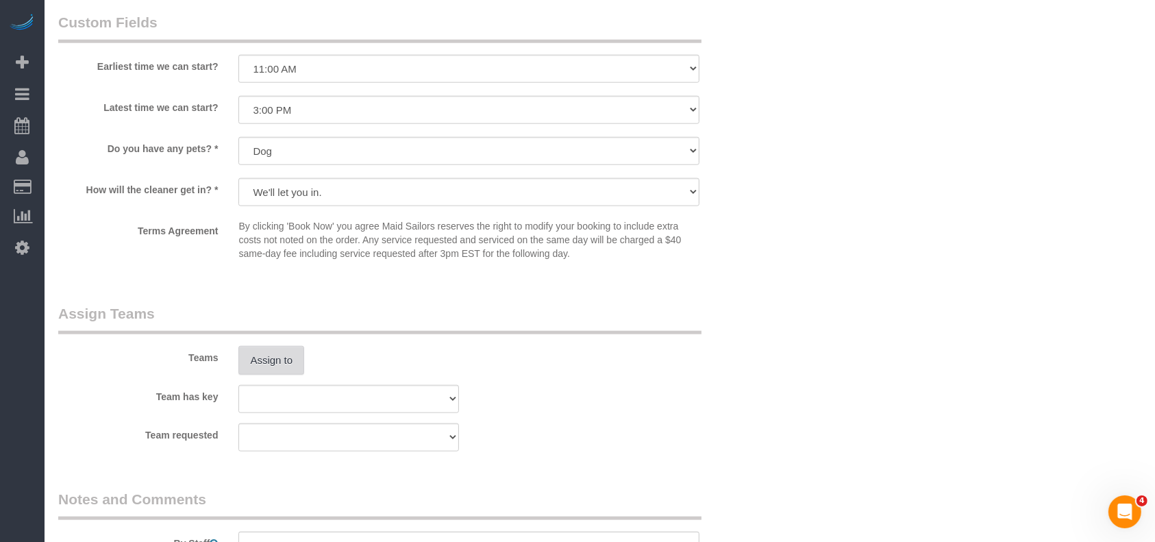
click at [288, 357] on button "Assign to" at bounding box center [271, 360] width 66 height 29
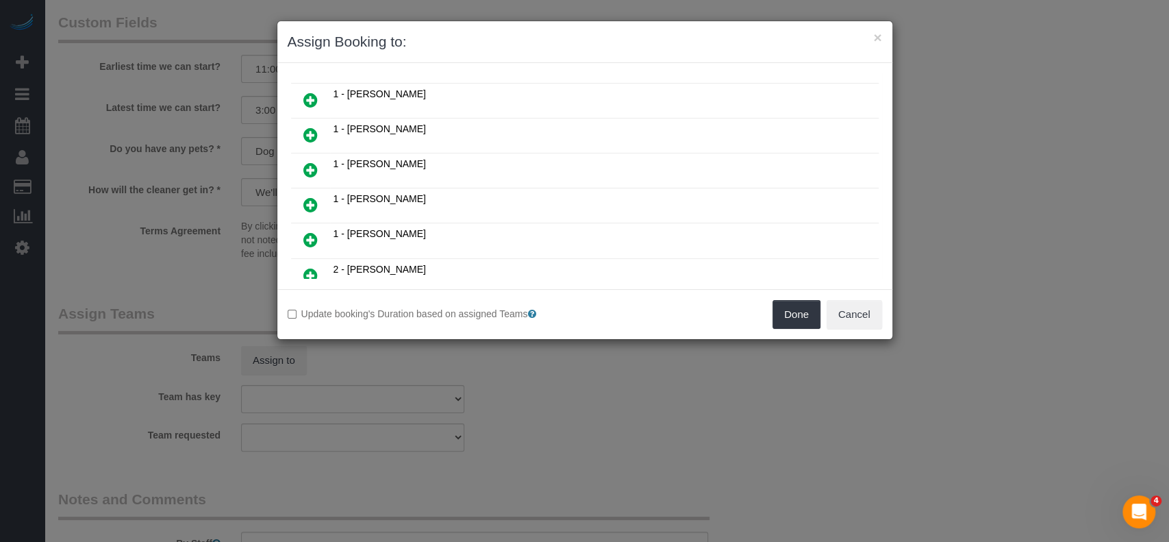
scroll to position [548, 0]
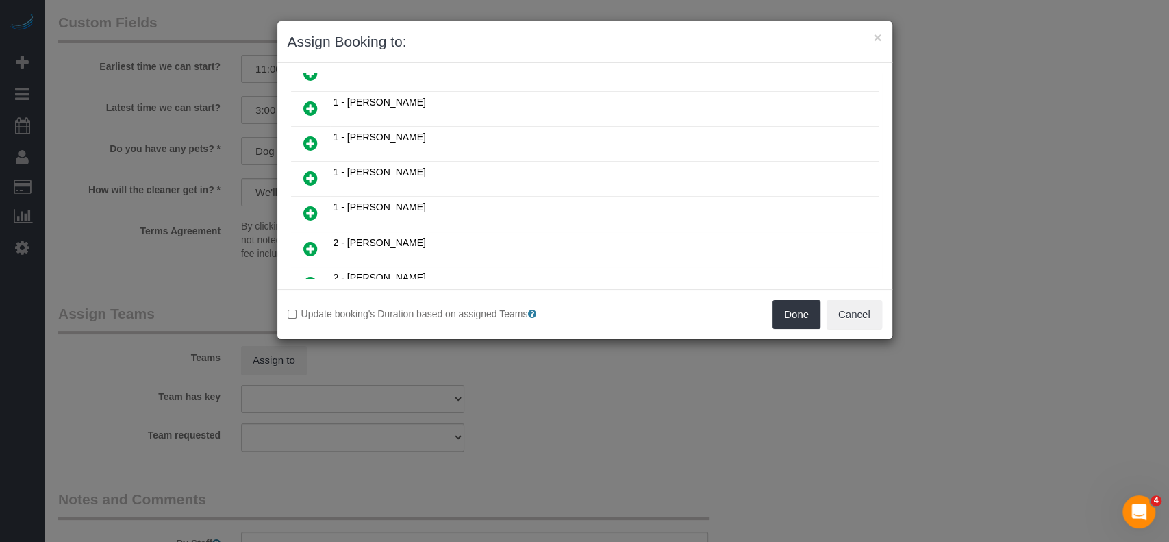
click at [307, 240] on icon at bounding box center [310, 248] width 14 height 16
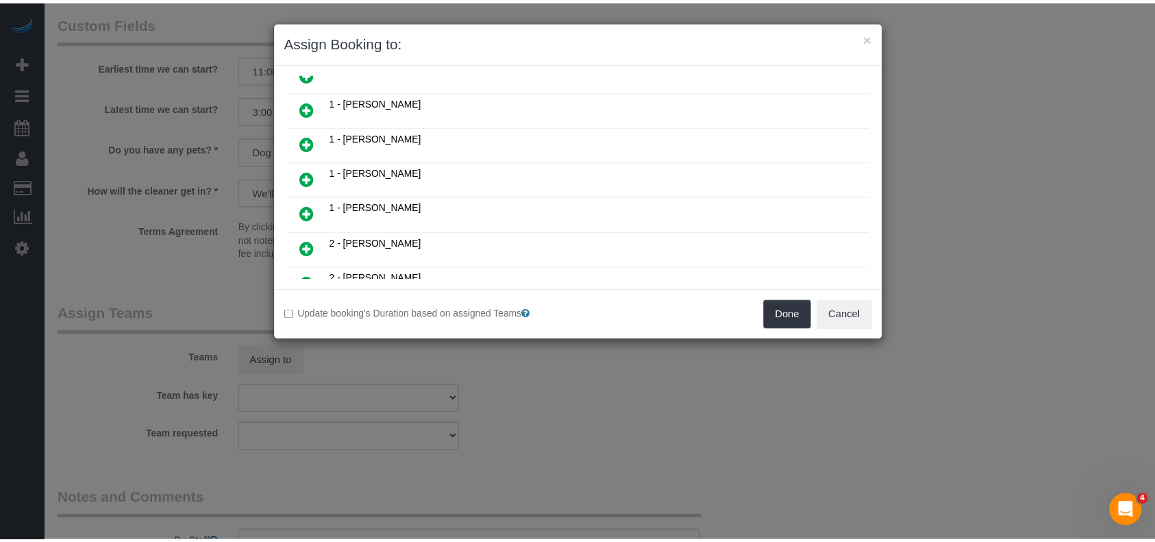
scroll to position [579, 0]
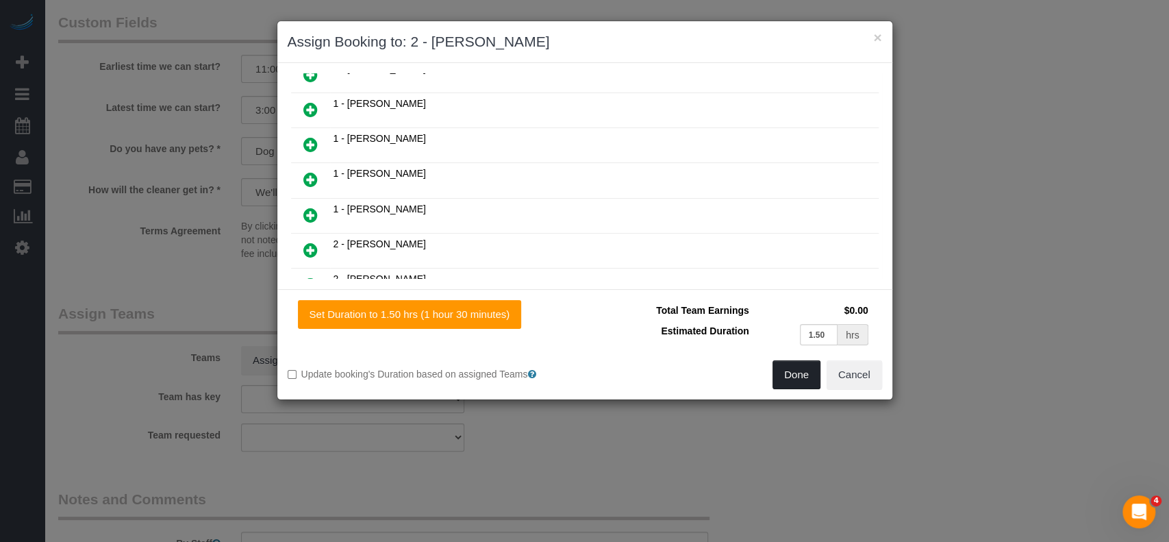
click at [785, 368] on button "Done" at bounding box center [796, 374] width 48 height 29
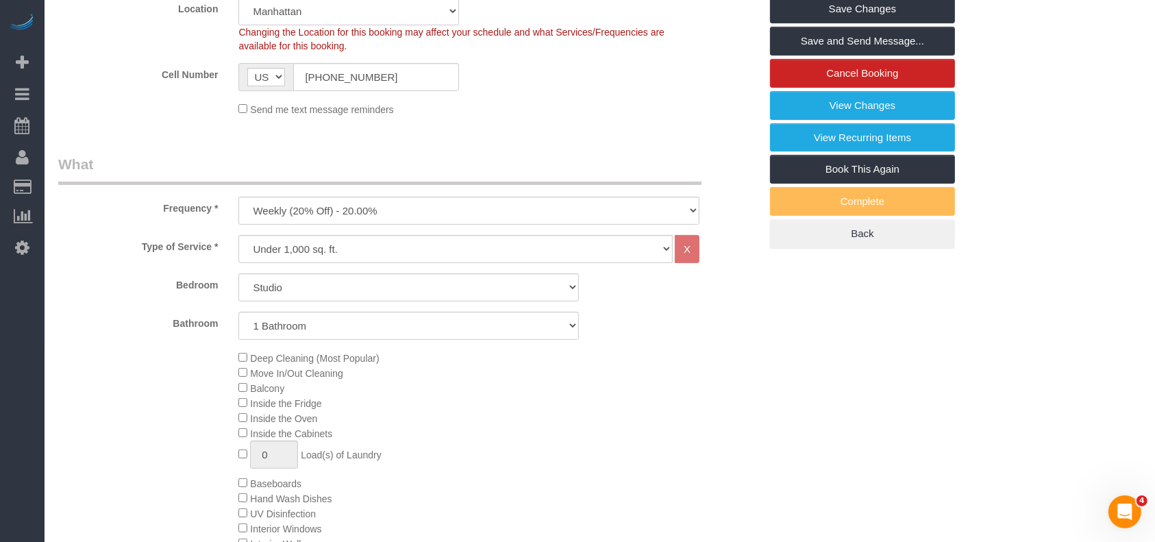
scroll to position [91, 0]
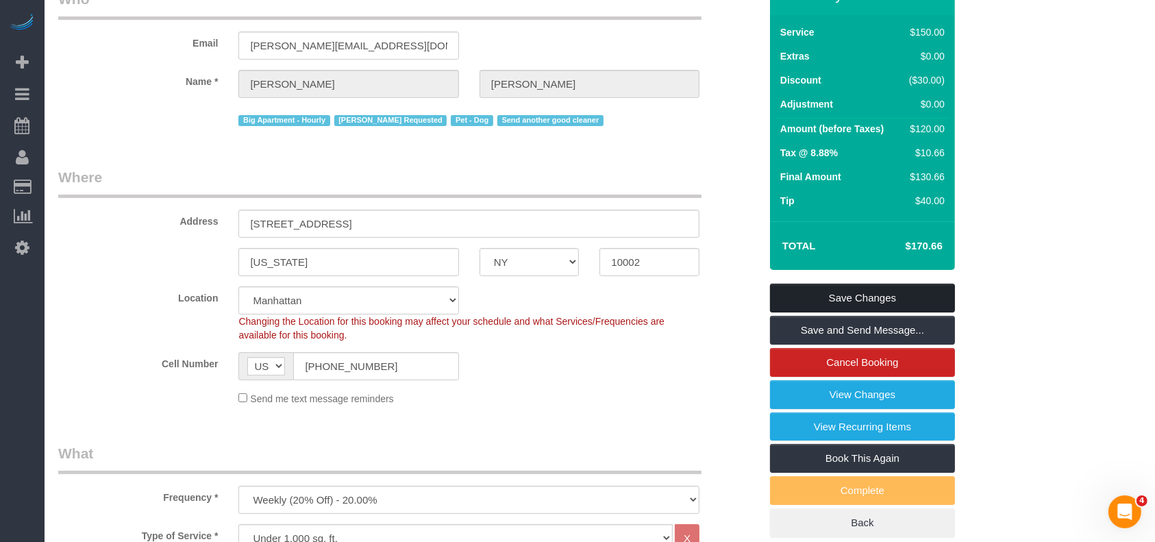
click at [905, 283] on link "Save Changes" at bounding box center [862, 297] width 185 height 29
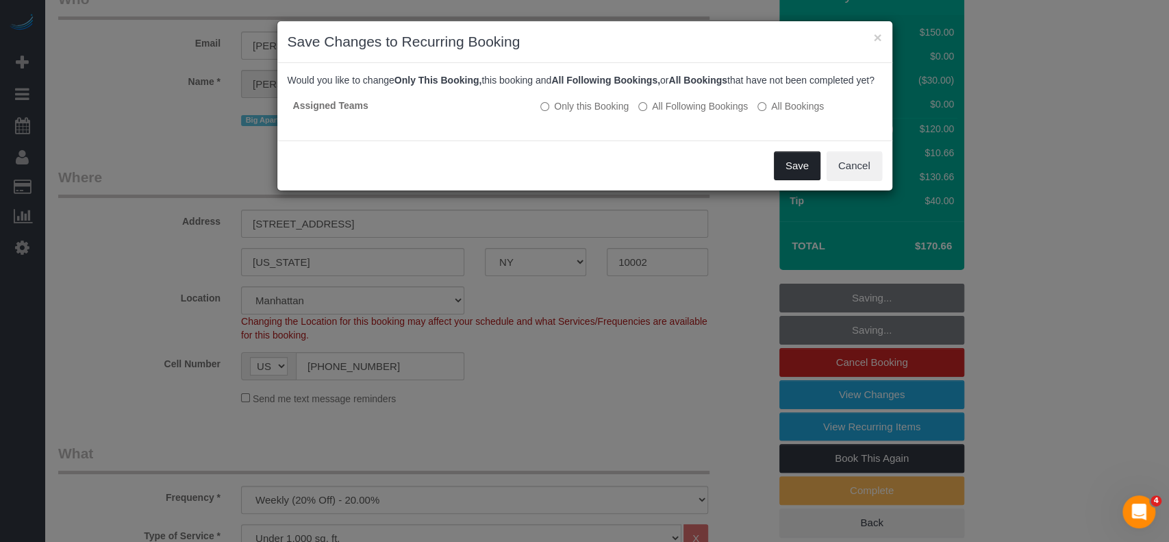
click at [781, 179] on button "Save" at bounding box center [797, 165] width 47 height 29
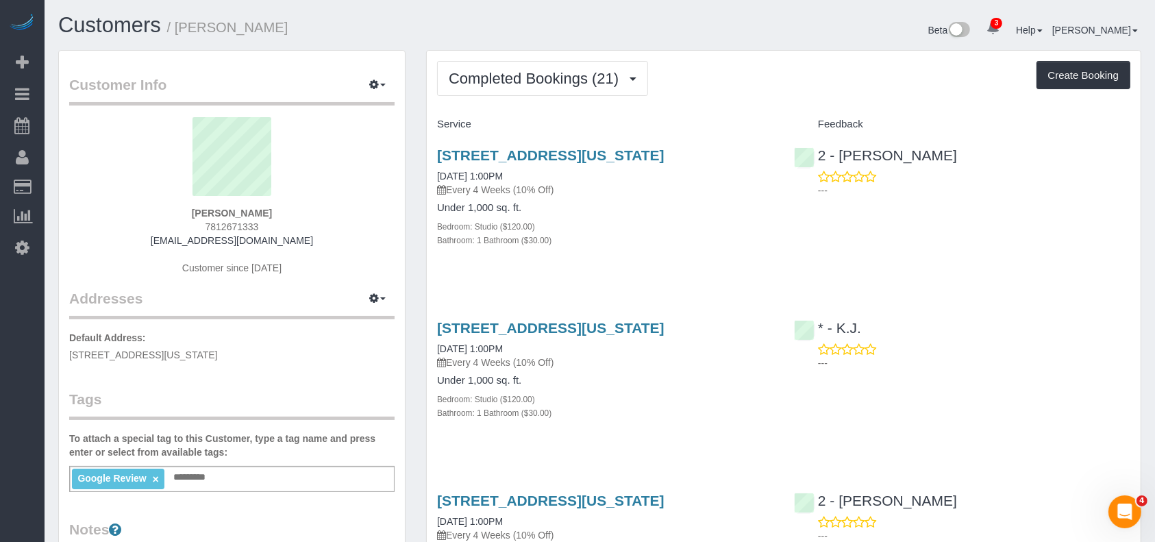
scroll to position [274, 0]
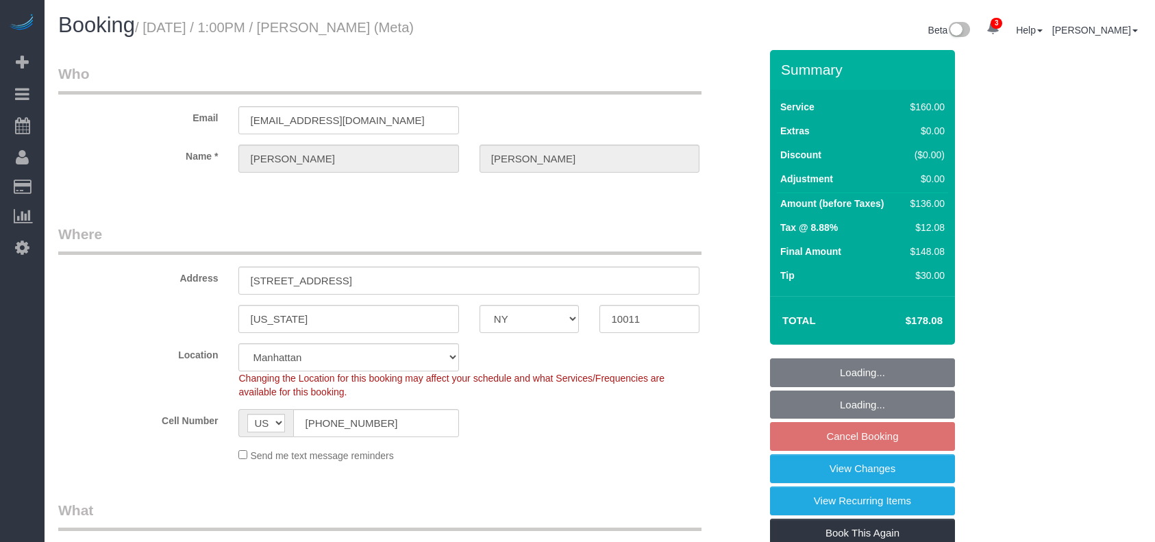
select select "NY"
select select "spot6"
select select "number:89"
select select "number:90"
select select "number:15"
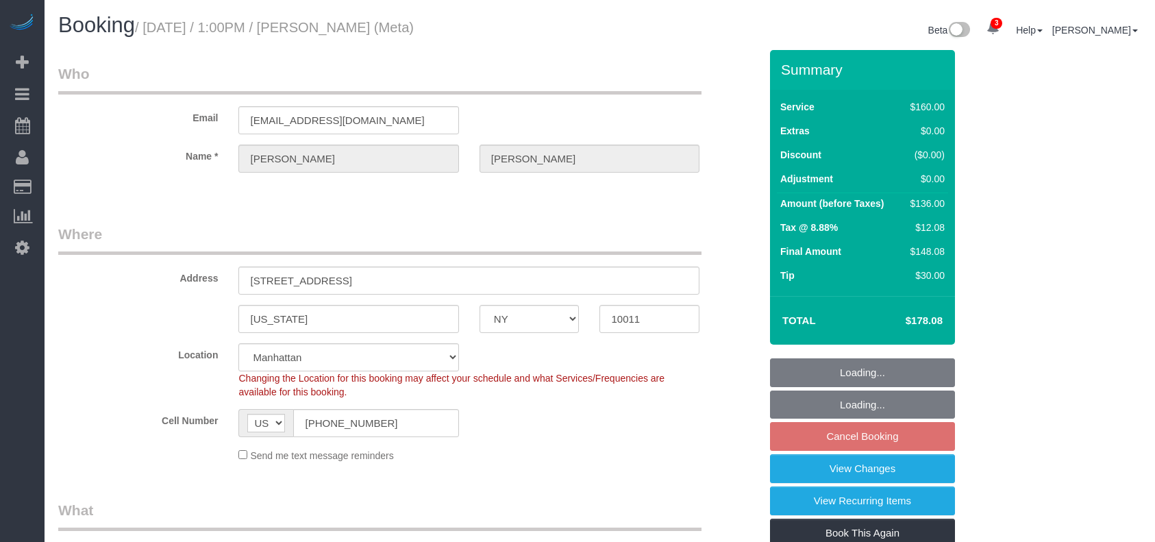
select select "number:7"
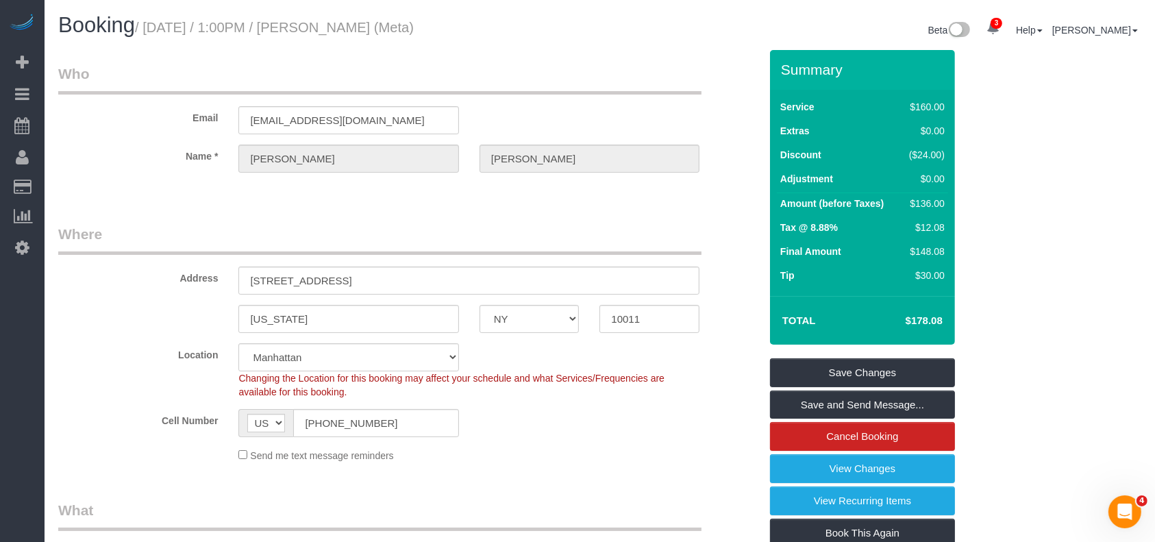
drag, startPoint x: 152, startPoint y: 34, endPoint x: 419, endPoint y: 26, distance: 267.2
click at [414, 26] on small "/ August 27, 2025 / 1:00PM / Robin Shanholtz (Meta)" at bounding box center [274, 27] width 279 height 15
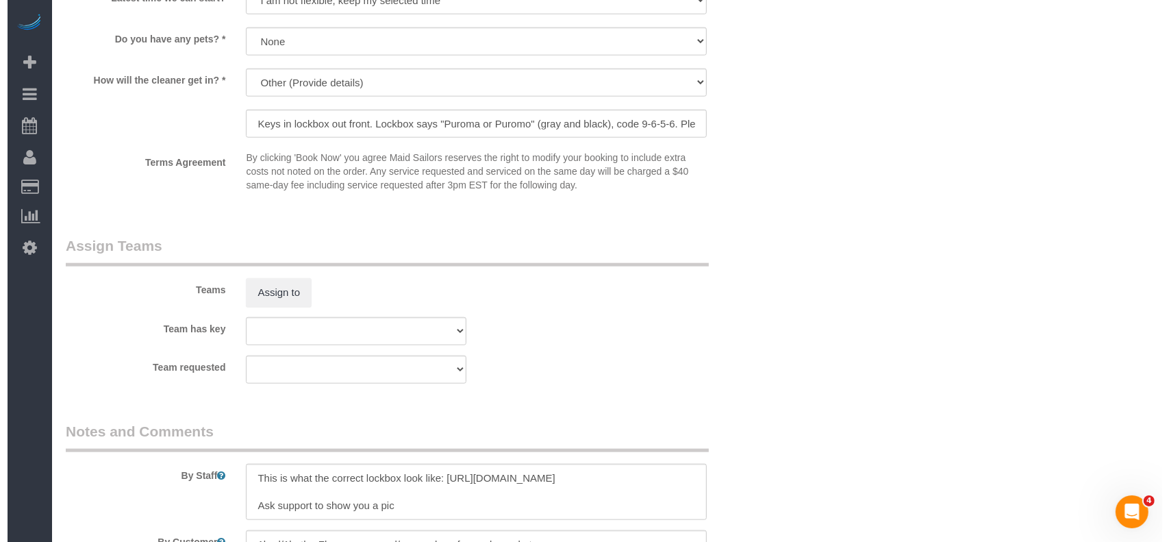
scroll to position [1552, 0]
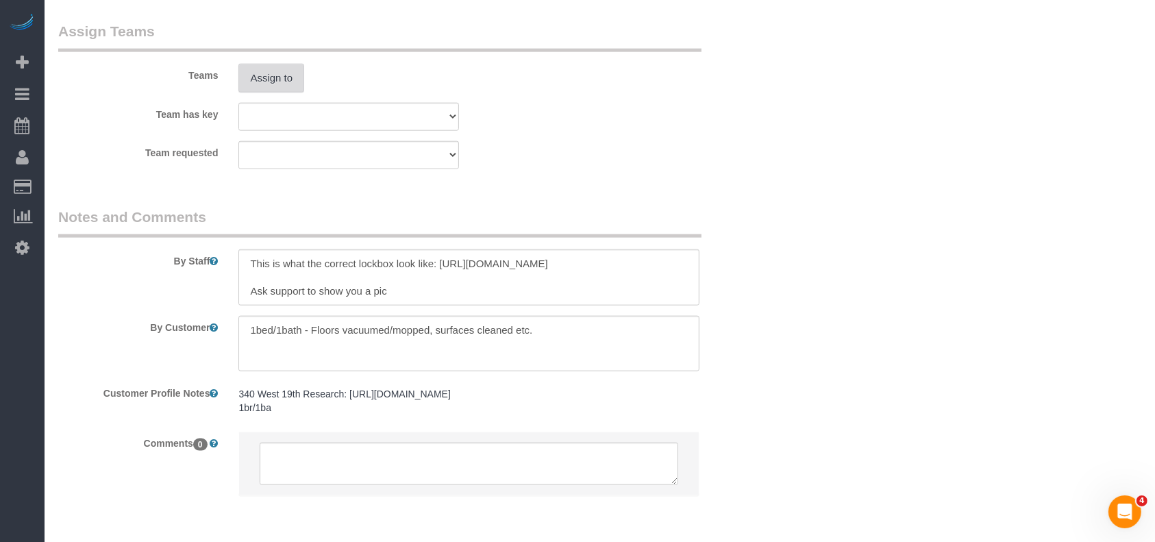
click at [297, 75] on button "Assign to" at bounding box center [271, 78] width 66 height 29
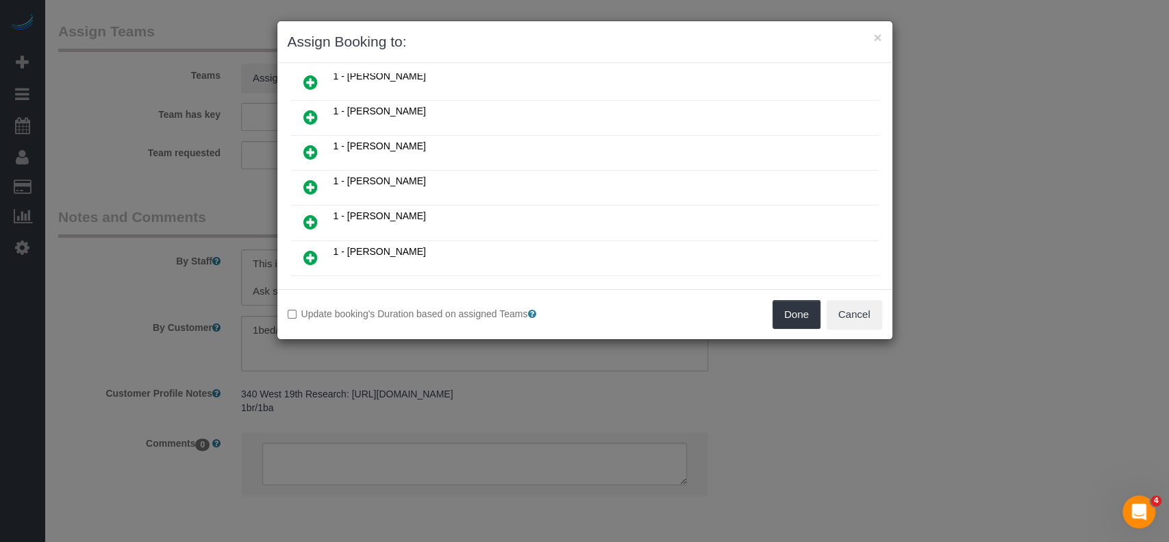
scroll to position [639, 0]
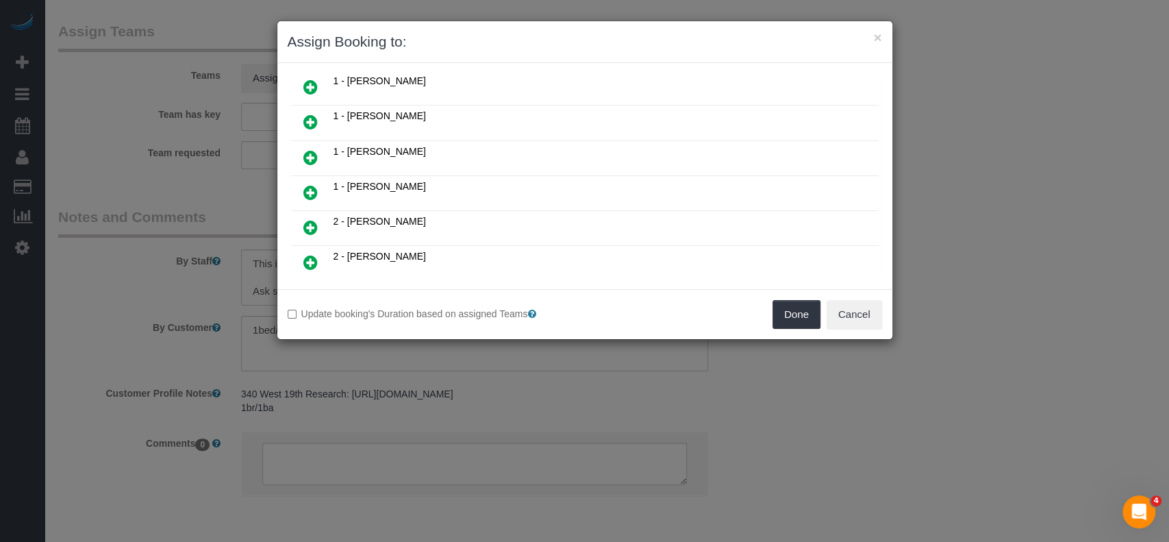
click at [311, 114] on icon at bounding box center [310, 122] width 14 height 16
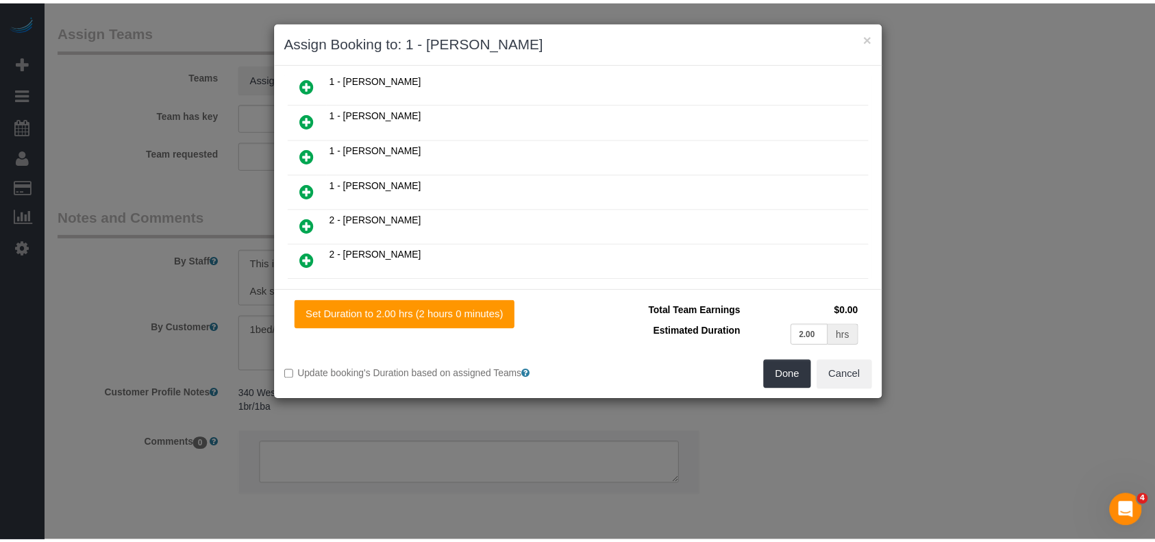
scroll to position [671, 0]
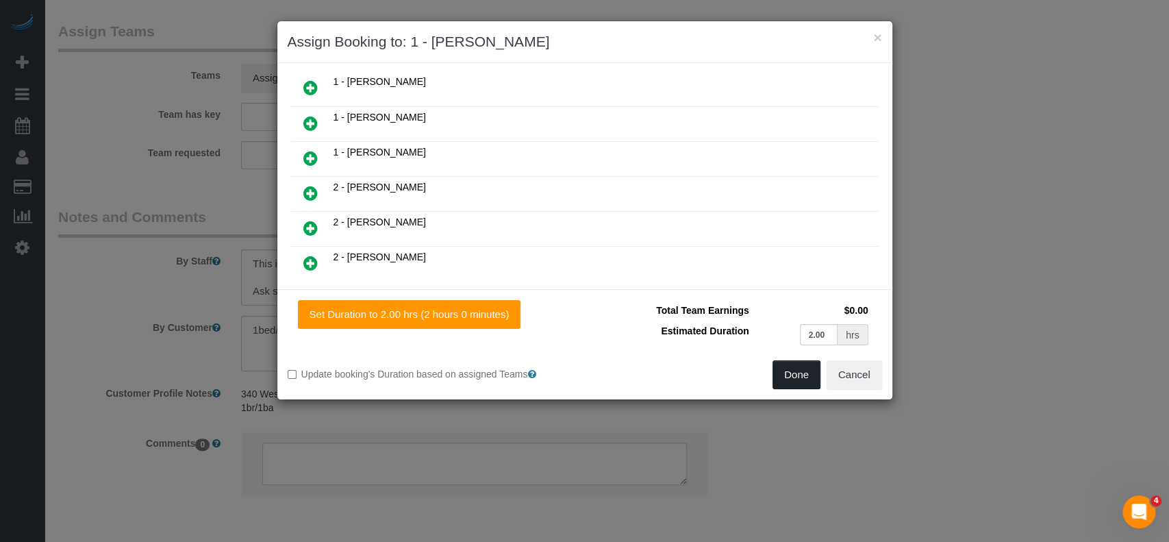
click at [790, 377] on button "Done" at bounding box center [796, 374] width 48 height 29
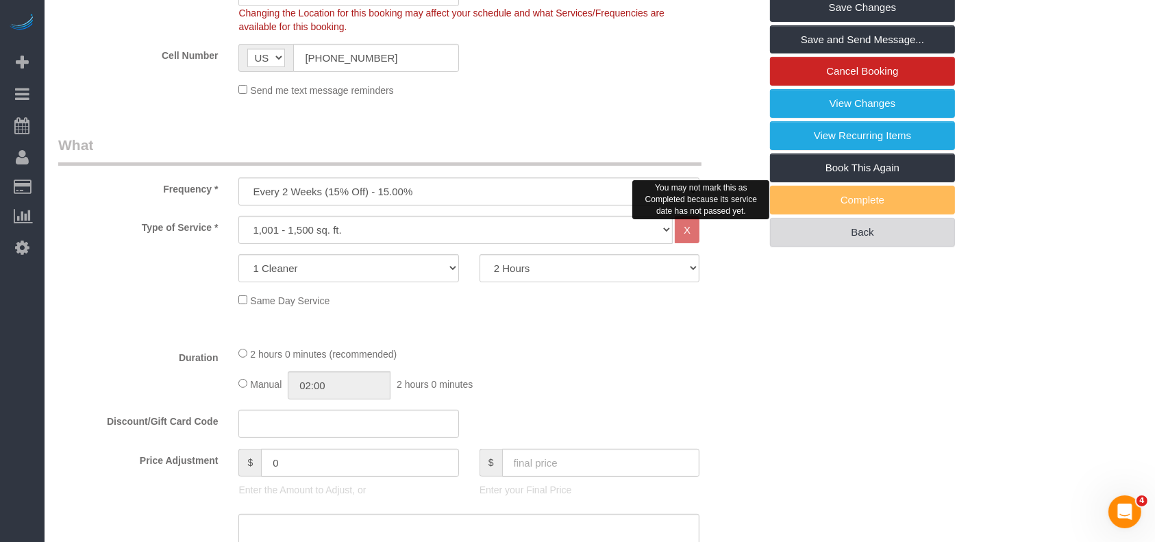
scroll to position [91, 0]
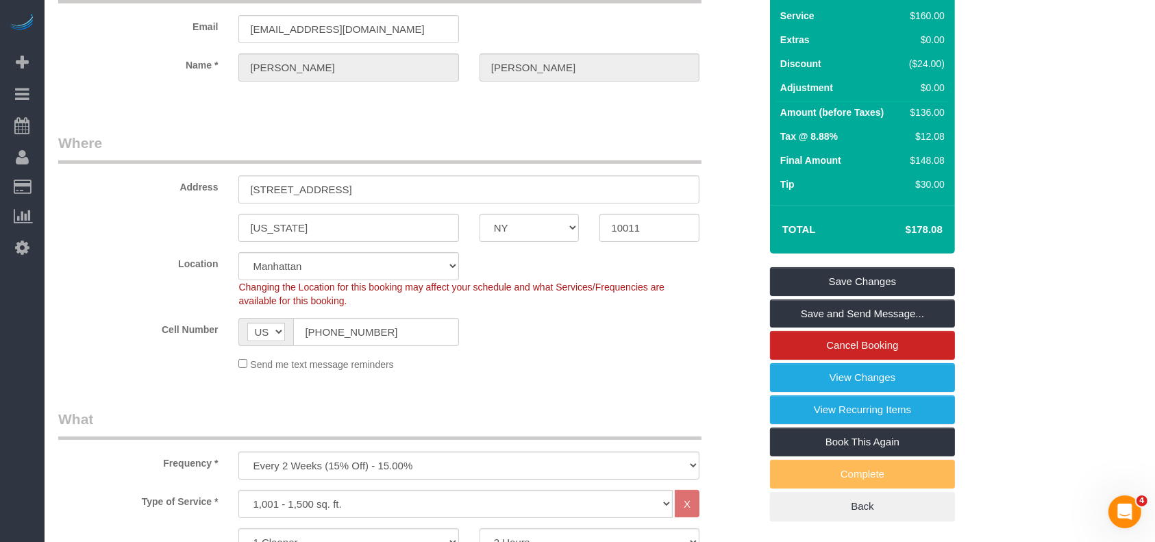
click at [905, 264] on div "Summary Service $160.00 Extras $0.00 Discount ($24.00) Adjustment $0.00 Amount …" at bounding box center [862, 240] width 185 height 562
drag, startPoint x: 901, startPoint y: 271, endPoint x: 613, endPoint y: 139, distance: 317.1
click at [900, 271] on link "Save Changes" at bounding box center [862, 281] width 185 height 29
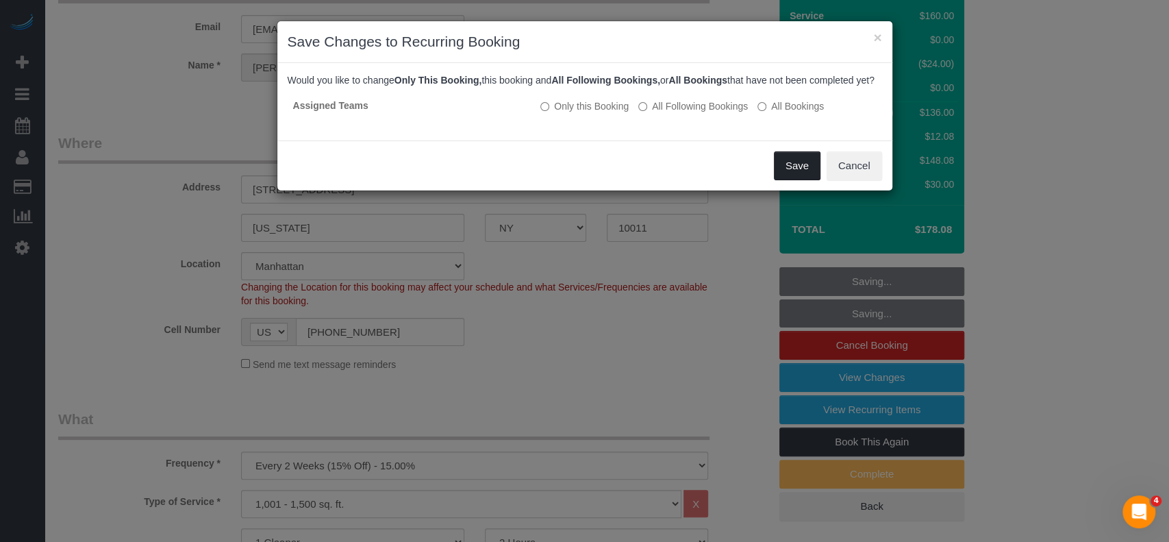
click at [805, 180] on button "Save" at bounding box center [797, 165] width 47 height 29
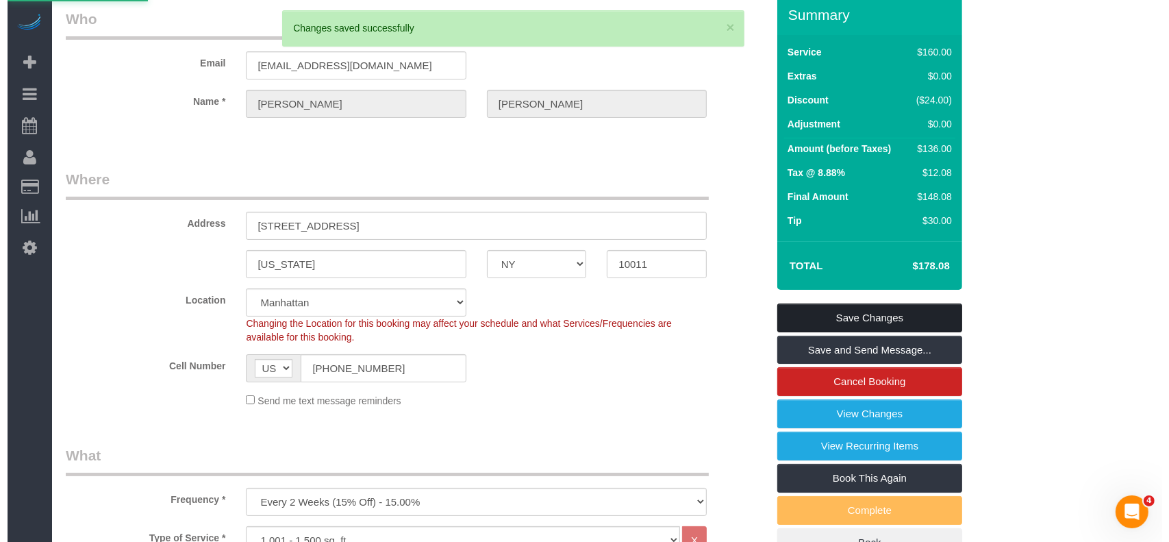
scroll to position [0, 0]
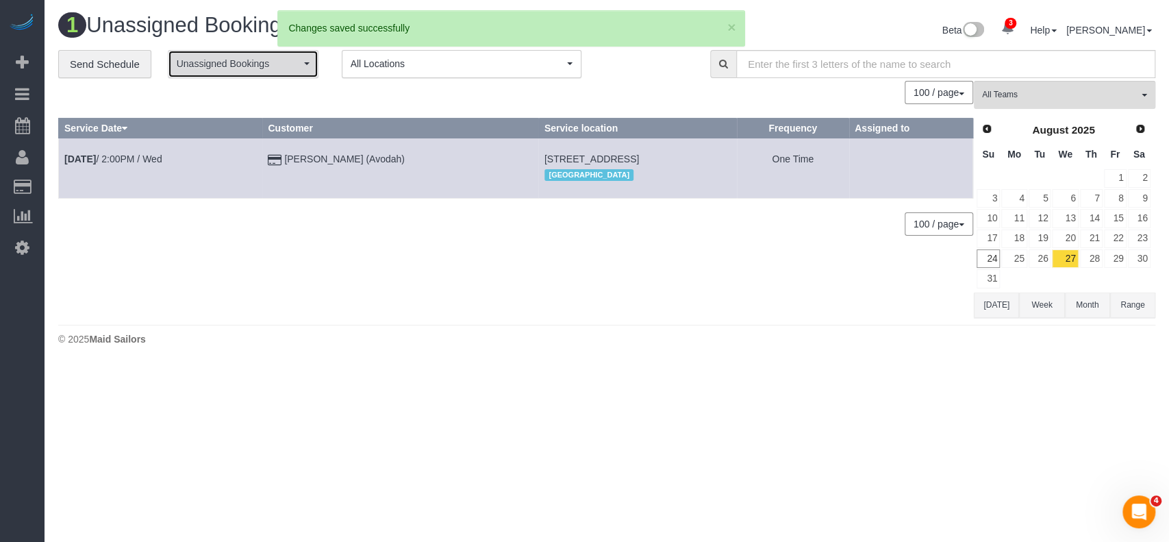
click at [290, 63] on span "Unassigned Bookings" at bounding box center [239, 64] width 124 height 14
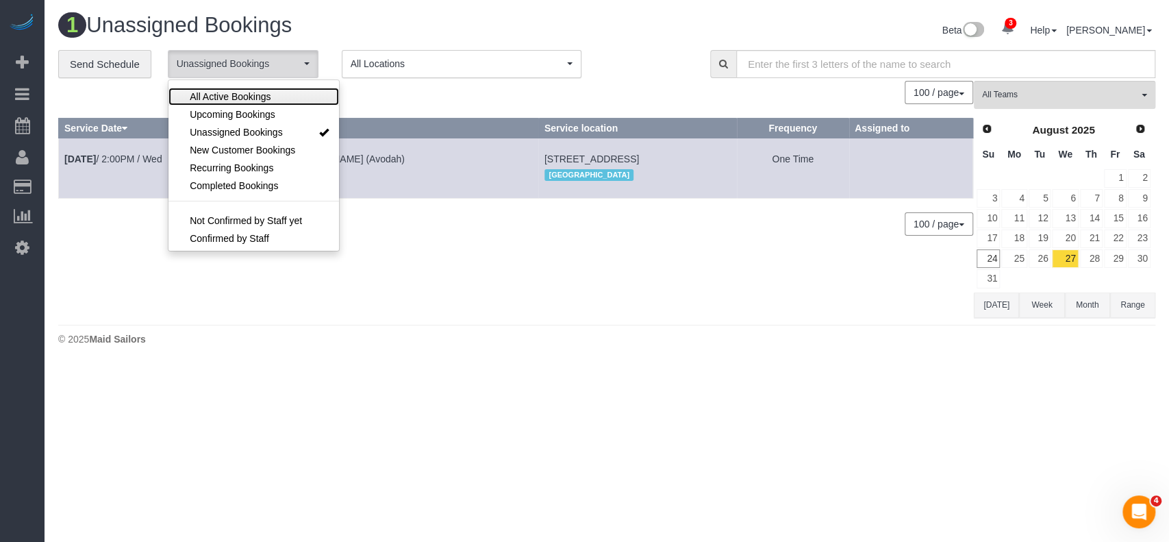
drag, startPoint x: 263, startPoint y: 96, endPoint x: 410, endPoint y: 90, distance: 147.3
click at [265, 96] on span "All Active Bookings" at bounding box center [230, 97] width 81 height 14
select select "***"
click at [414, 90] on div "100 / page 10 / page 20 / page 30 / page 40 / page 50 / page 100 / page" at bounding box center [515, 92] width 915 height 23
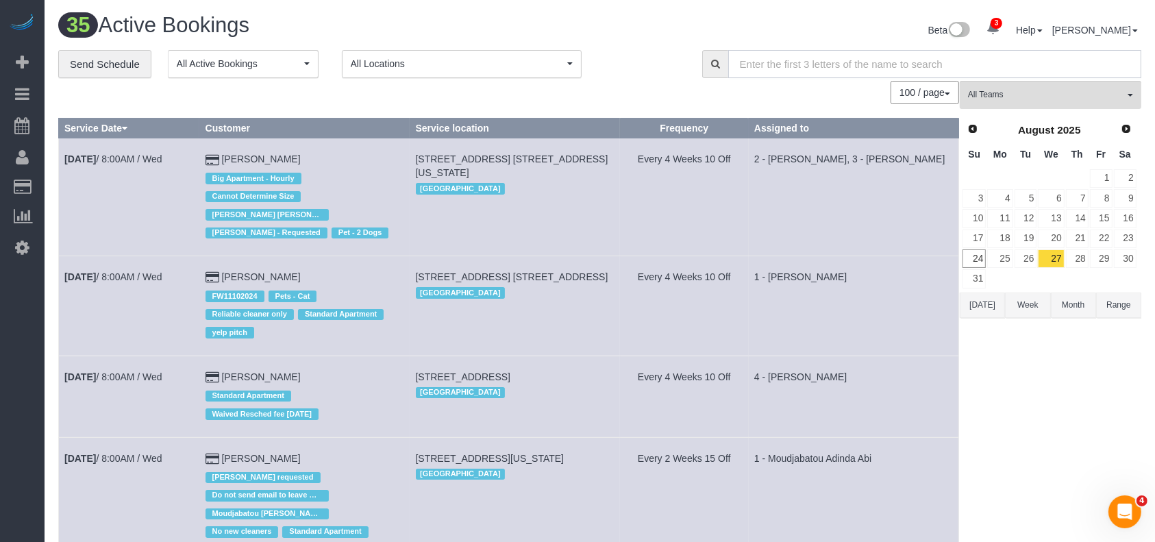
click at [894, 58] on input "text" at bounding box center [934, 64] width 413 height 28
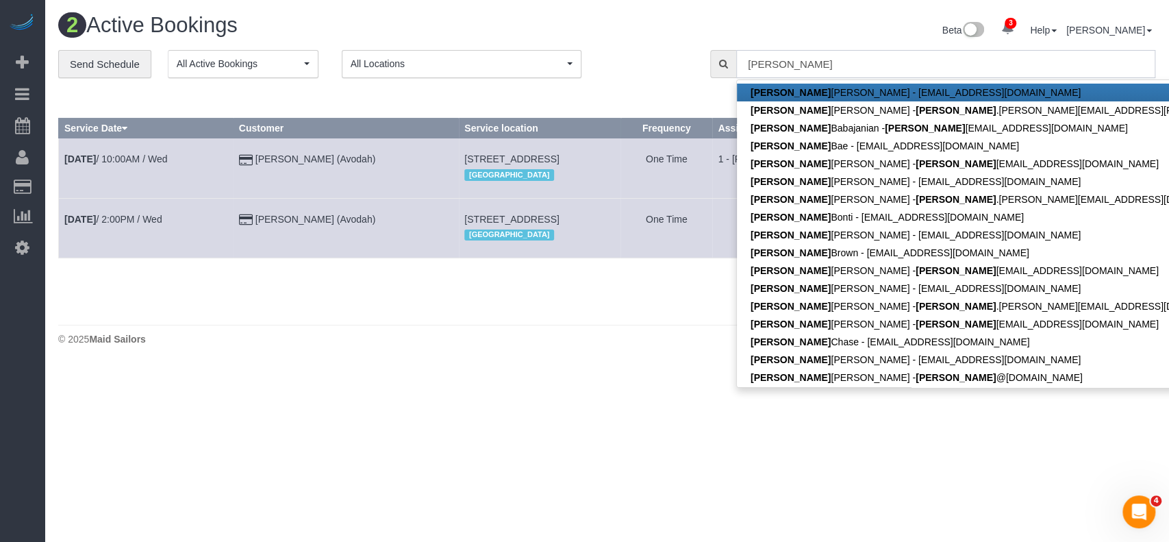
type input "[PERSON_NAME]"
click at [620, 189] on td "133a Quincy Street, Apt. 2, Brooklyn, NY 11216 Brooklyn" at bounding box center [540, 168] width 162 height 60
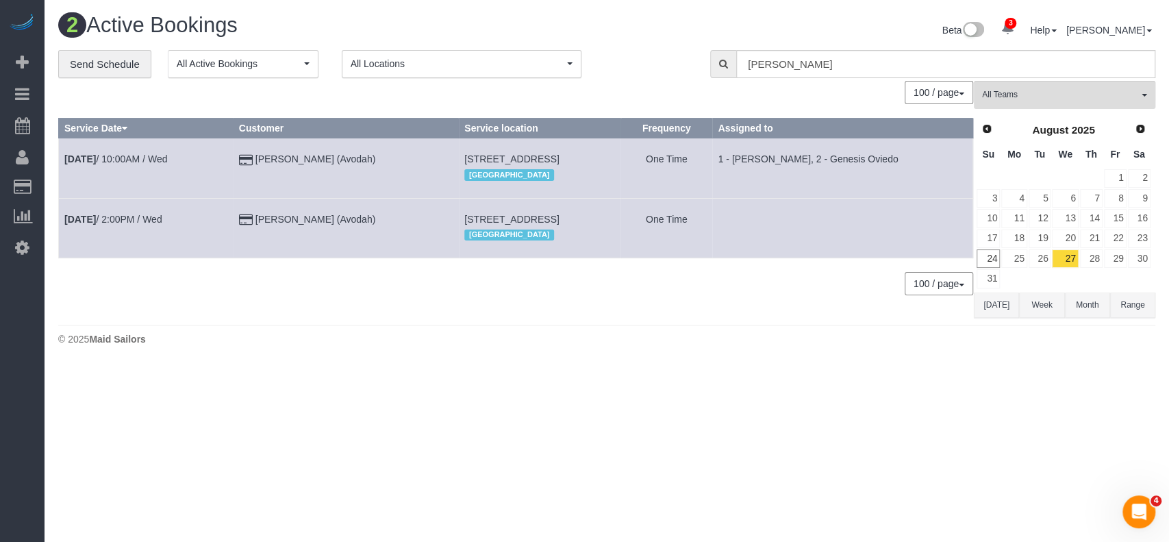
drag, startPoint x: 416, startPoint y: 151, endPoint x: 631, endPoint y: 151, distance: 214.3
click at [621, 151] on td "133a Quincy Street, Apt. 2, Brooklyn, NY 11216 Brooklyn" at bounding box center [540, 168] width 162 height 60
copy span "[STREET_ADDRESS]"
drag, startPoint x: 419, startPoint y: 218, endPoint x: 629, endPoint y: 212, distance: 209.7
click at [621, 212] on td "133a Quincy Street, Apt. 3, Brooklyn, NY 11216 Brooklyn" at bounding box center [540, 228] width 162 height 60
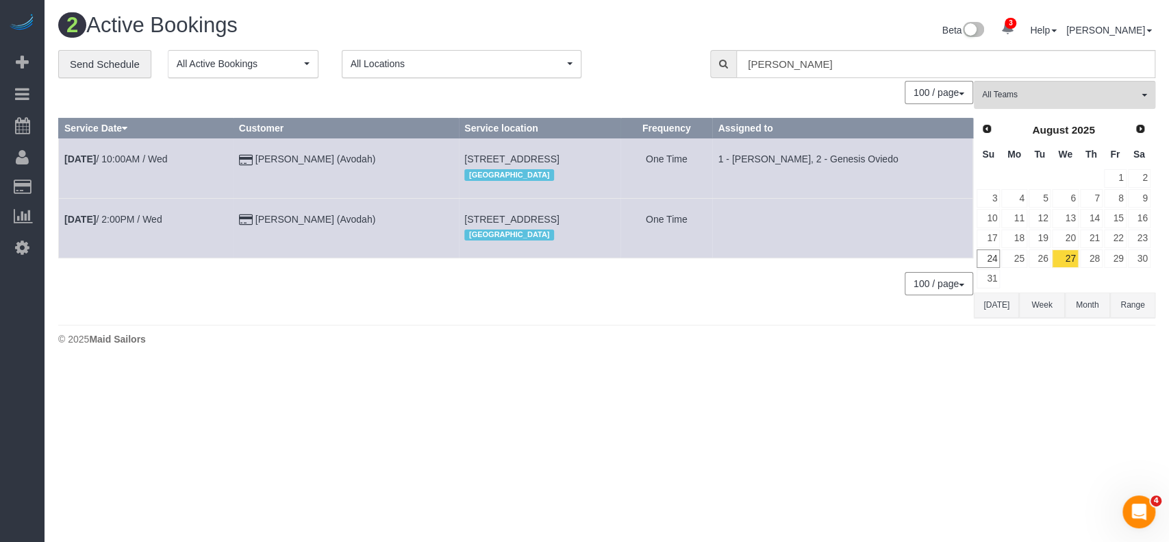
copy span "[STREET_ADDRESS]"
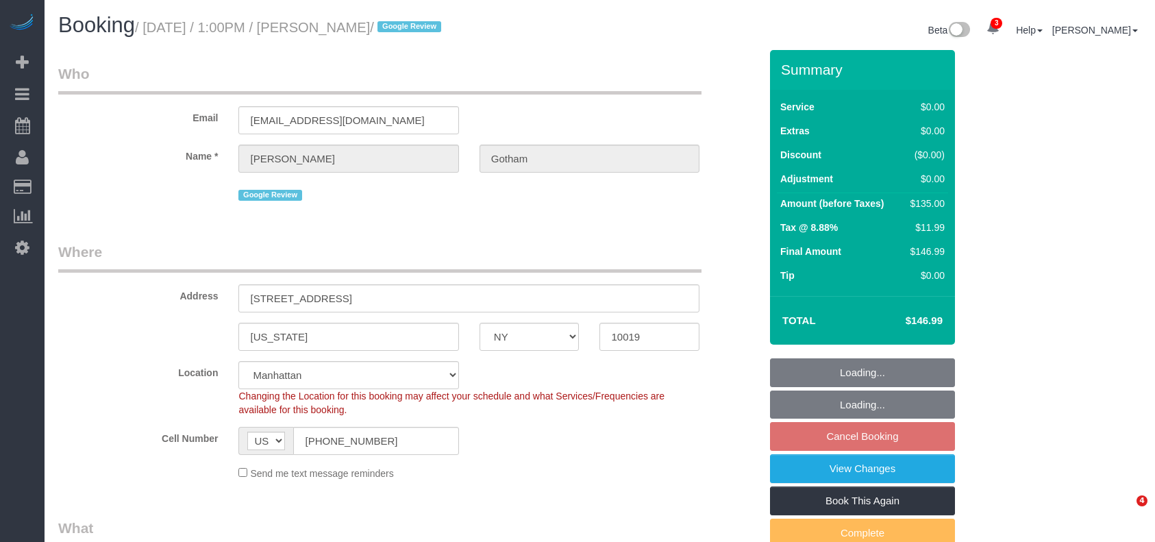
select select "NY"
select select "spot6"
select select "number:58"
select select "number:75"
select select "number:15"
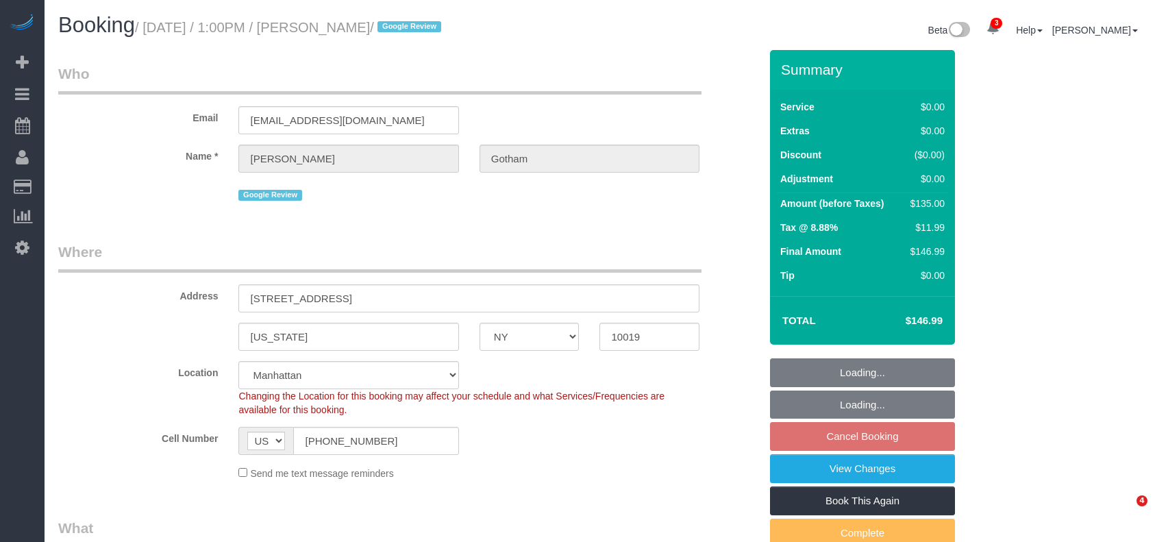
select select "number:6"
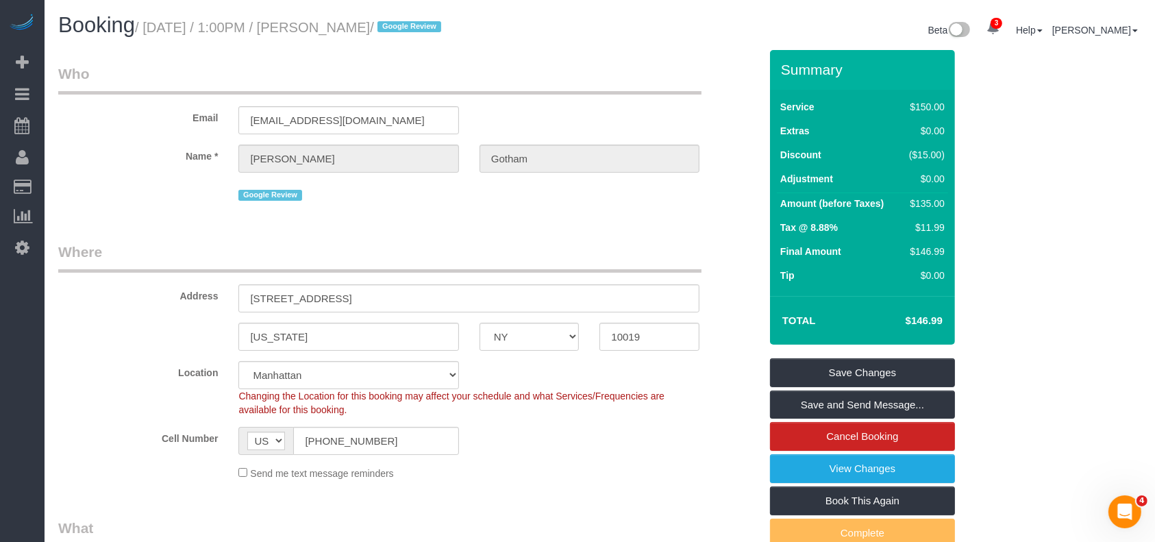
drag, startPoint x: 147, startPoint y: 28, endPoint x: 444, endPoint y: 116, distance: 309.9
click at [433, 24] on small "/ August 27, 2025 / 1:00PM / Benjamin Gotham / Google Review" at bounding box center [290, 27] width 310 height 15
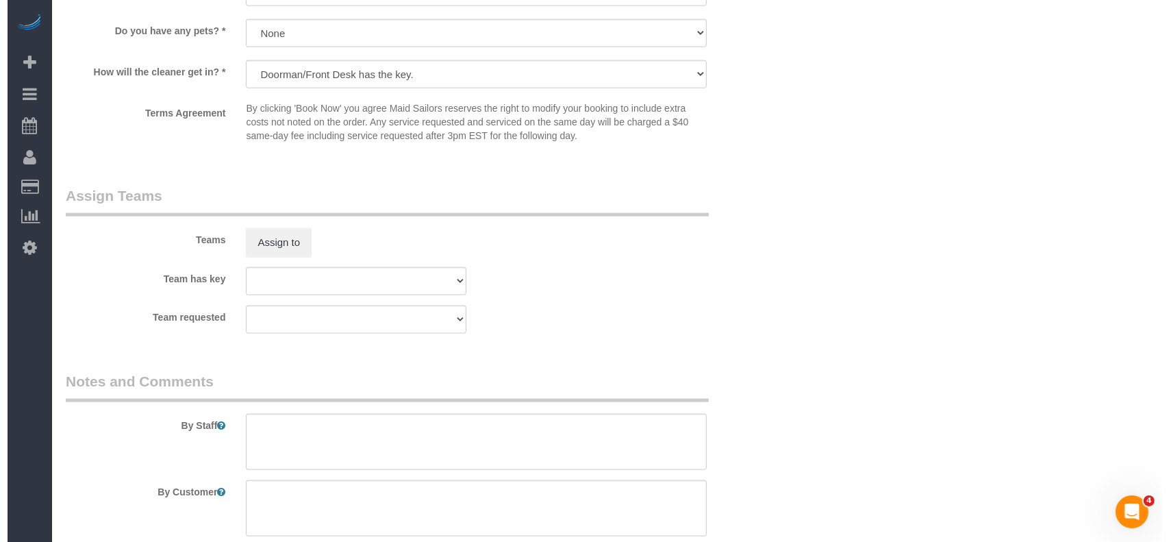
scroll to position [1735, 0]
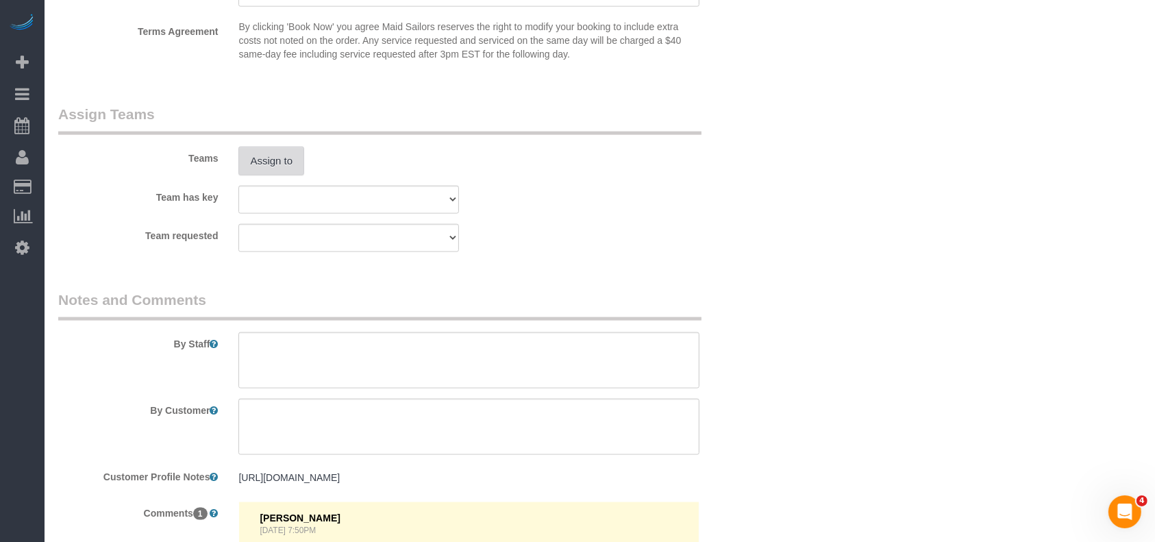
click at [288, 173] on button "Assign to" at bounding box center [271, 161] width 66 height 29
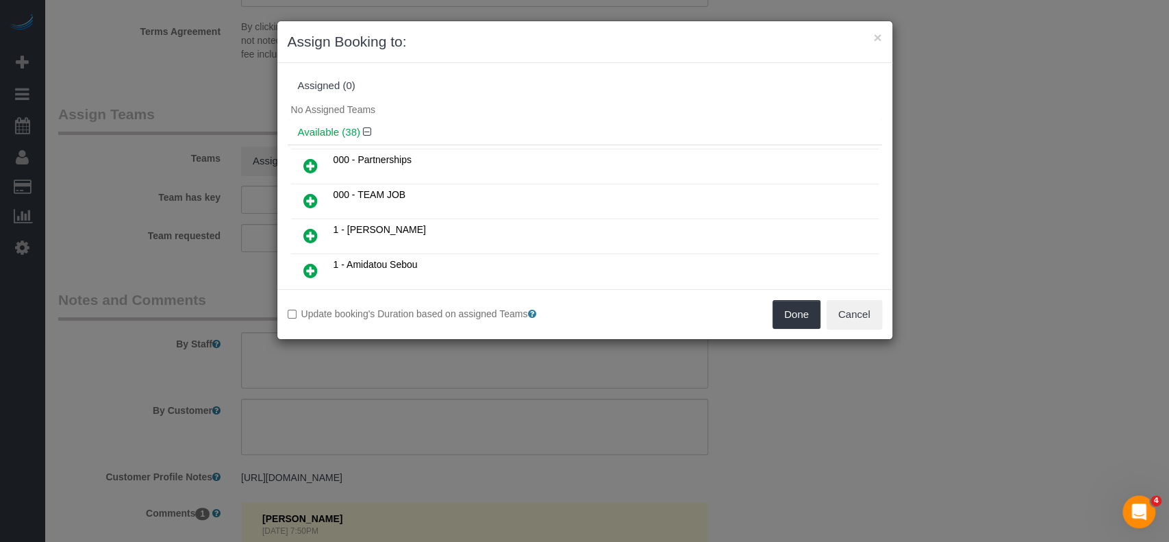
scroll to position [182, 0]
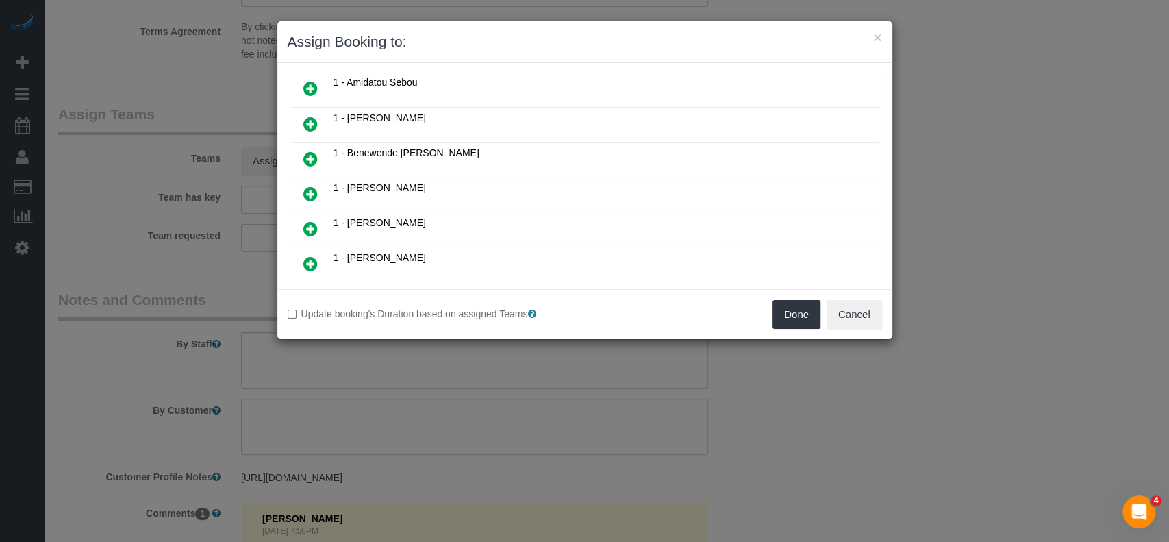
drag, startPoint x: 303, startPoint y: 184, endPoint x: 350, endPoint y: 194, distance: 47.7
click at [304, 186] on icon at bounding box center [310, 194] width 14 height 16
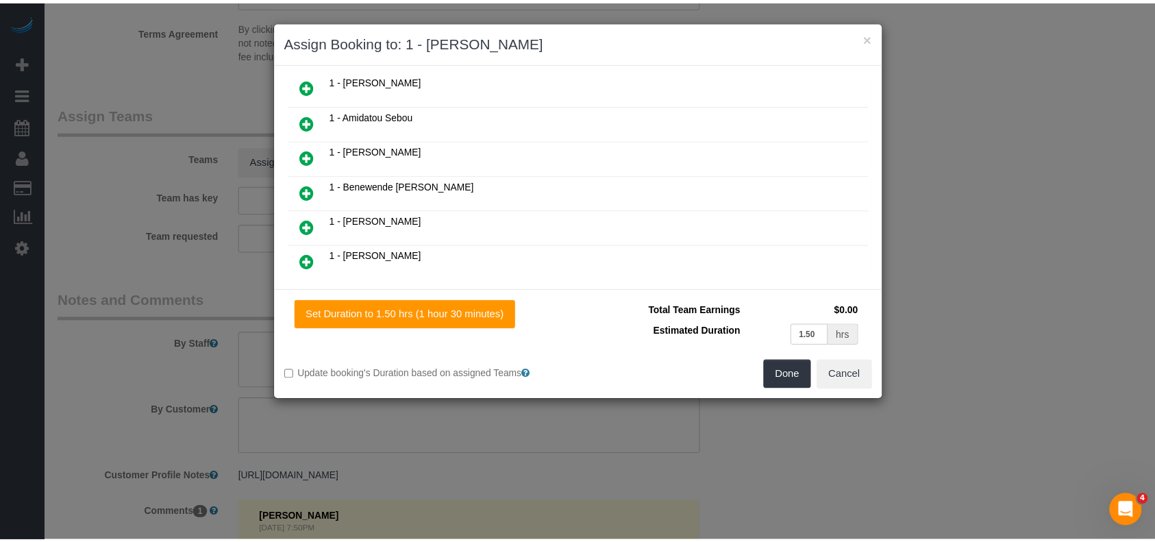
scroll to position [214, 0]
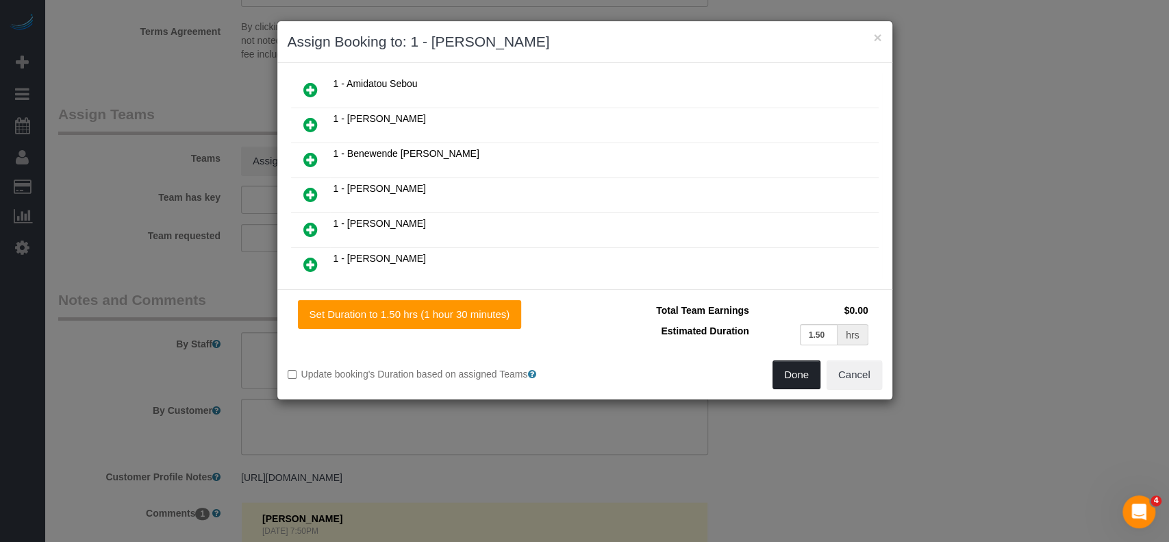
drag, startPoint x: 803, startPoint y: 368, endPoint x: 792, endPoint y: 365, distance: 10.6
click at [801, 368] on button "Done" at bounding box center [796, 374] width 48 height 29
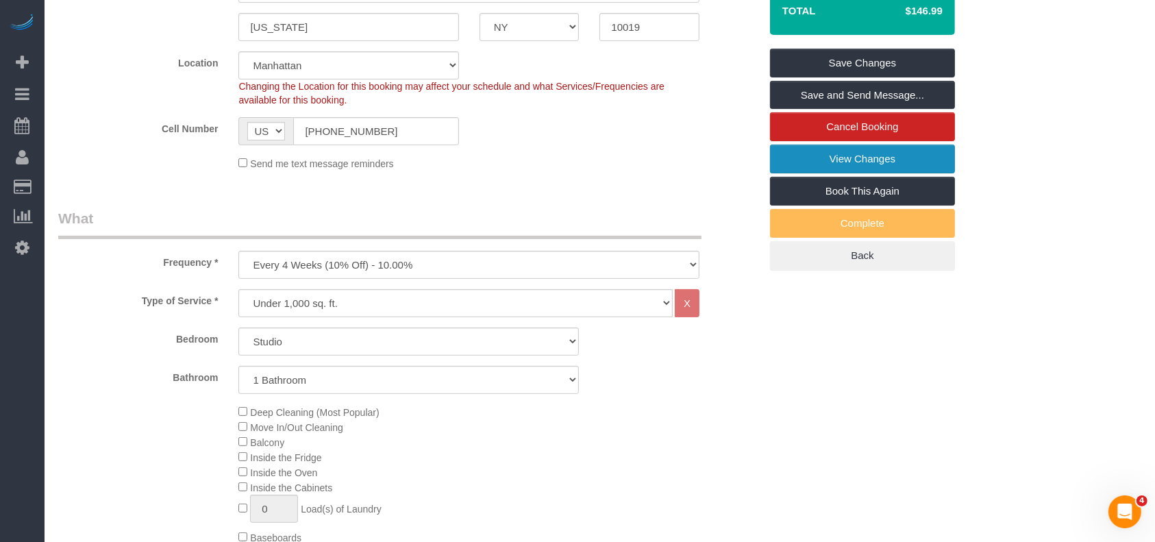
scroll to position [231, 0]
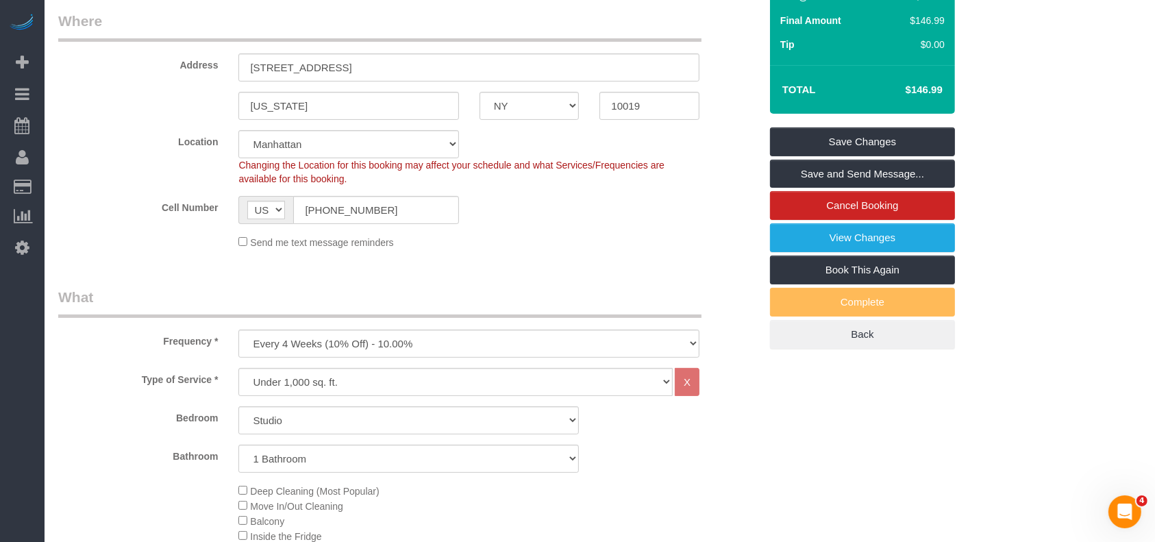
drag, startPoint x: 896, startPoint y: 119, endPoint x: 889, endPoint y: 123, distance: 8.0
click at [895, 121] on div "Summary Service $150.00 Extras $0.00 Discount ($15.00) Adjustment $0.00 Amount …" at bounding box center [862, 84] width 185 height 530
click at [909, 147] on link "Save Changes" at bounding box center [862, 141] width 185 height 29
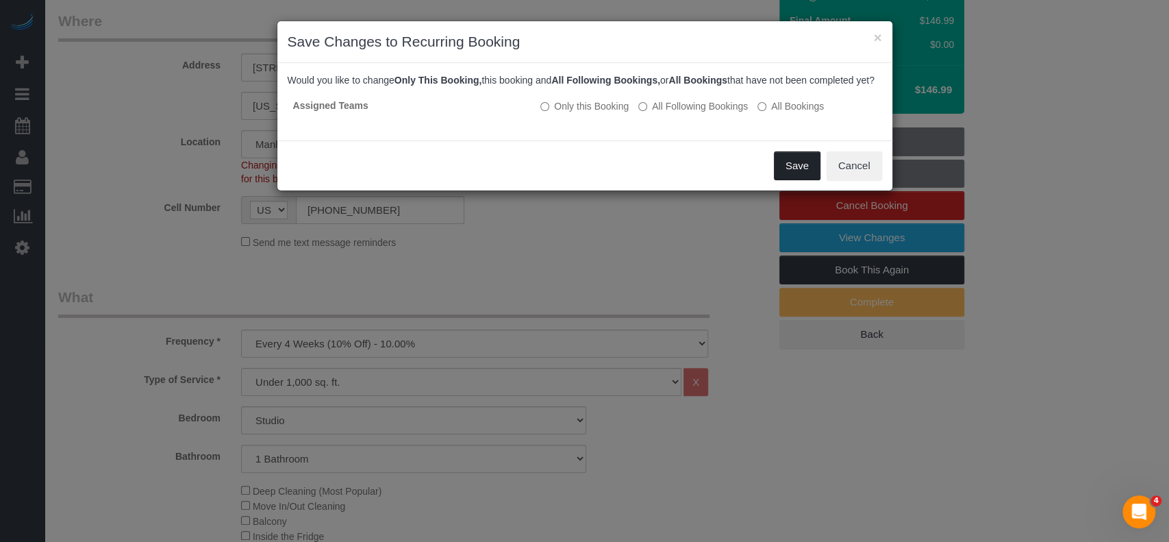
click at [785, 180] on button "Save" at bounding box center [797, 165] width 47 height 29
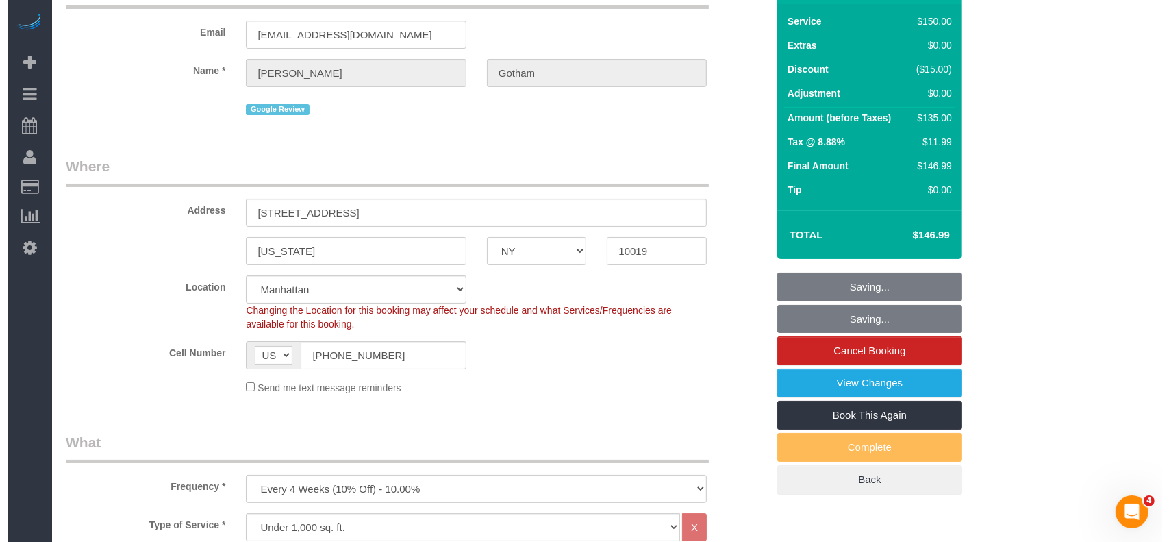
scroll to position [0, 0]
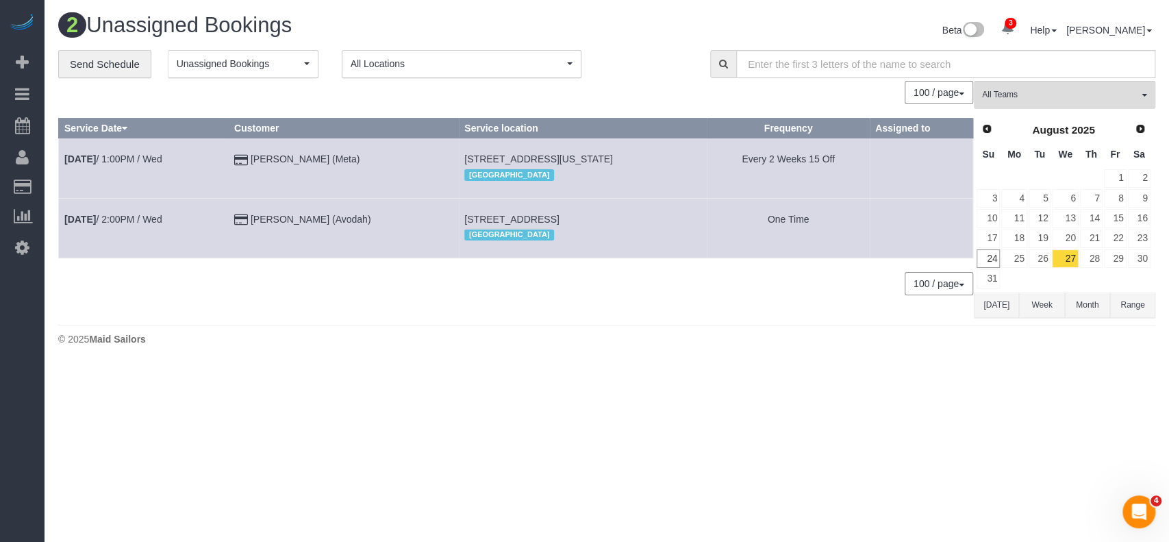
click at [713, 349] on footer "© 2025 Maid Sailors" at bounding box center [606, 338] width 1097 height 27
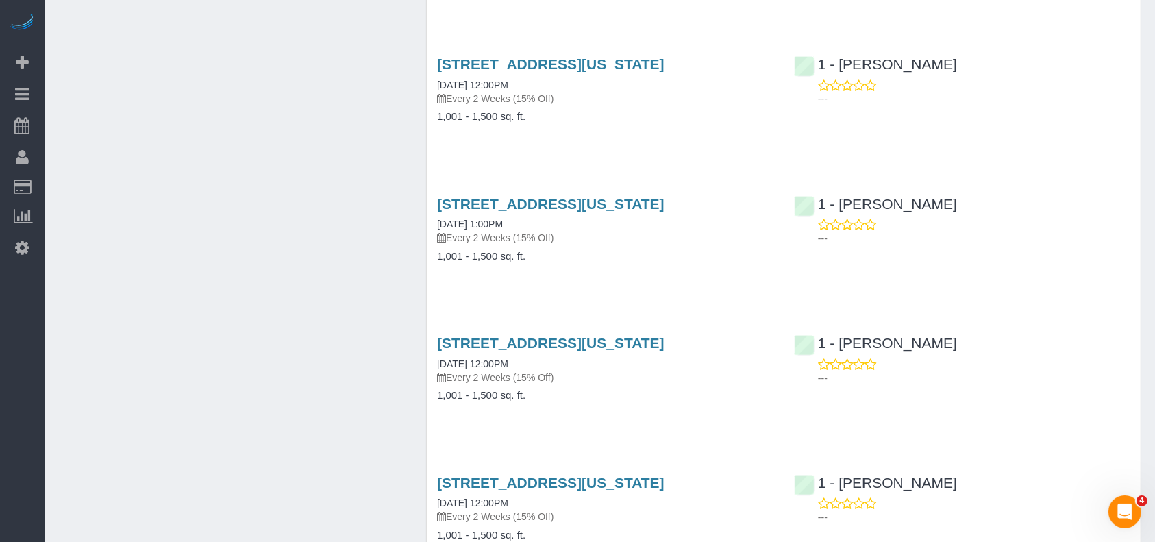
scroll to position [1187, 0]
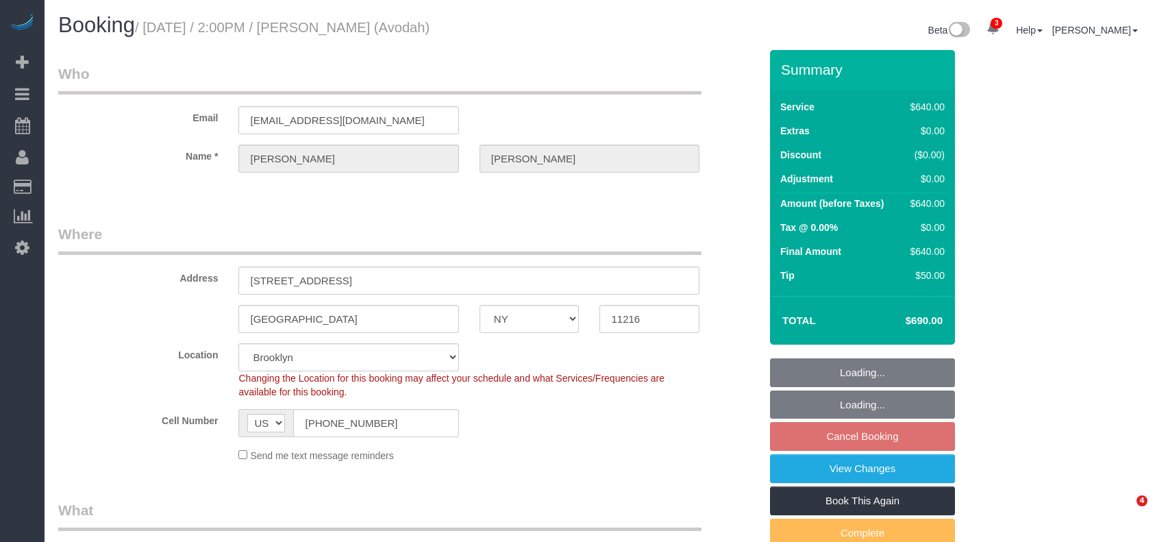
select select "NY"
select select "240"
select select "spot7"
select select "number:89"
select select "number:90"
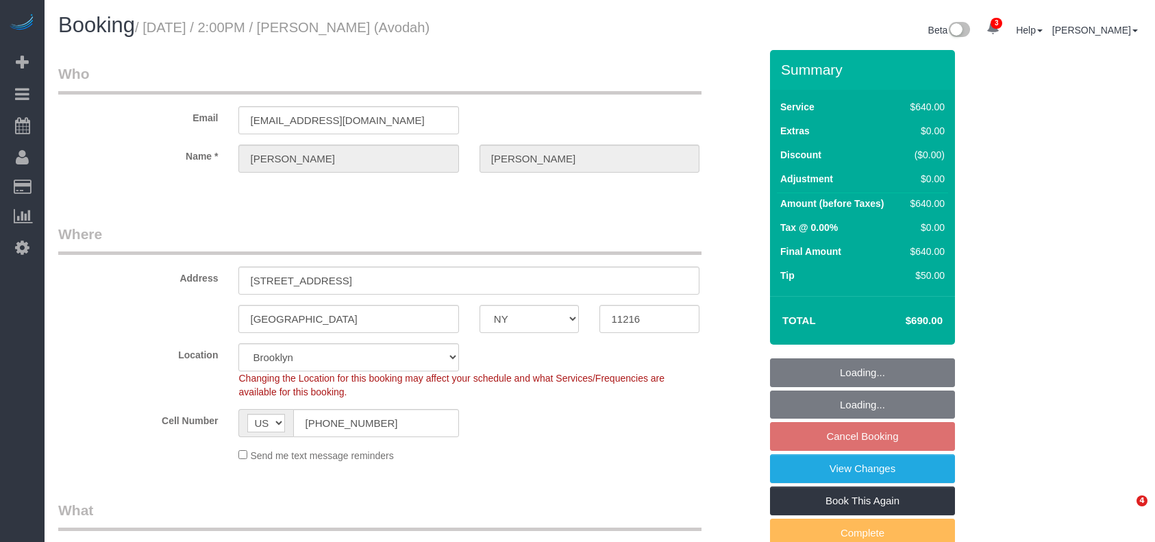
select select "number:15"
select select "number:5"
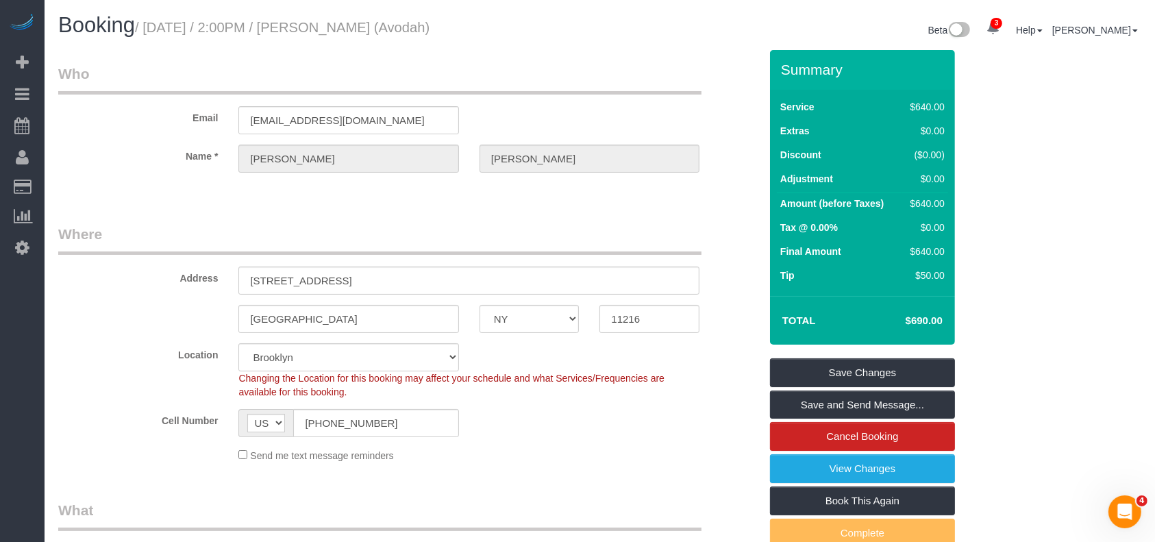
drag, startPoint x: 149, startPoint y: 25, endPoint x: 400, endPoint y: 25, distance: 251.3
click at [402, 26] on small "/ [DATE] / 2:00PM / [PERSON_NAME] (Avodah)" at bounding box center [282, 27] width 294 height 15
copy small "[DATE] / 2:00PM / [PERSON_NAME]"
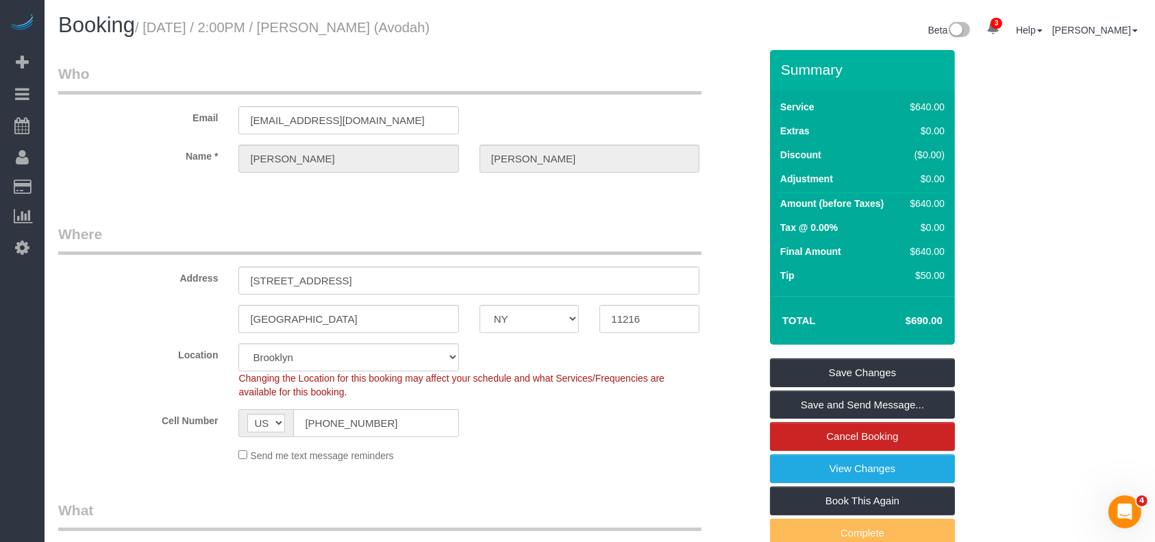
copy small "[DATE] / 2:00PM / [PERSON_NAME]"
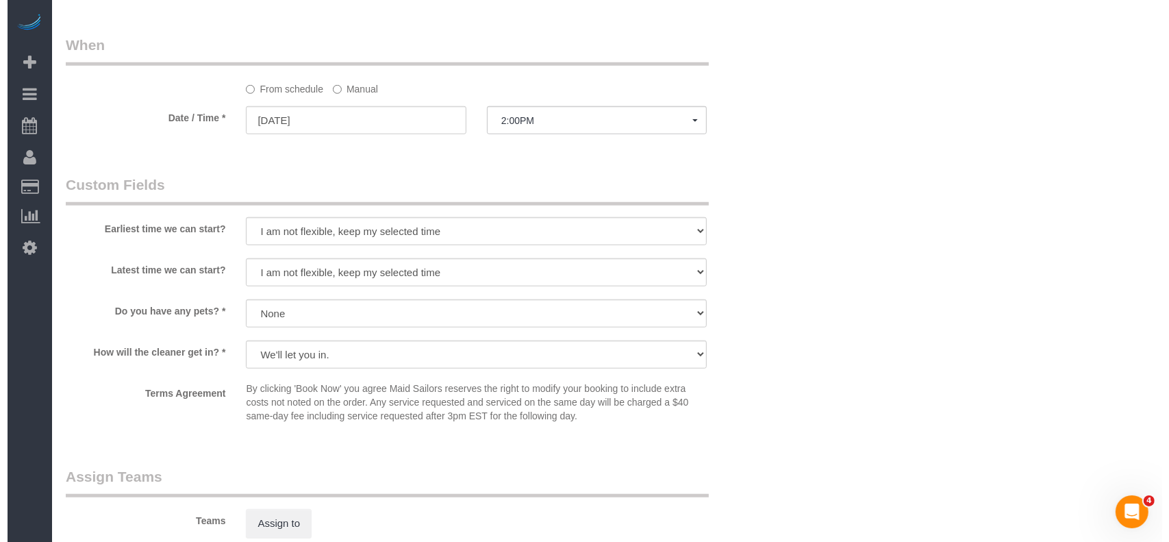
scroll to position [1278, 0]
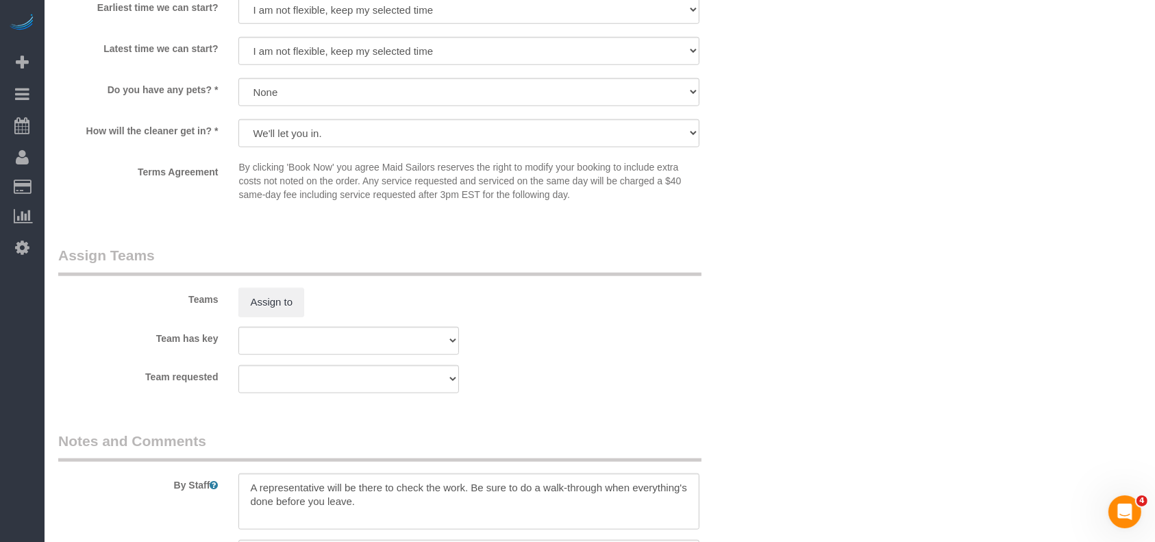
click at [294, 316] on sui-booking-teams "Teams Assign to Team has key 000- [PERSON_NAME] 000 - Partnerships 000 - TEAM J…" at bounding box center [408, 319] width 701 height 148
click at [293, 313] on button "Assign to" at bounding box center [271, 302] width 66 height 29
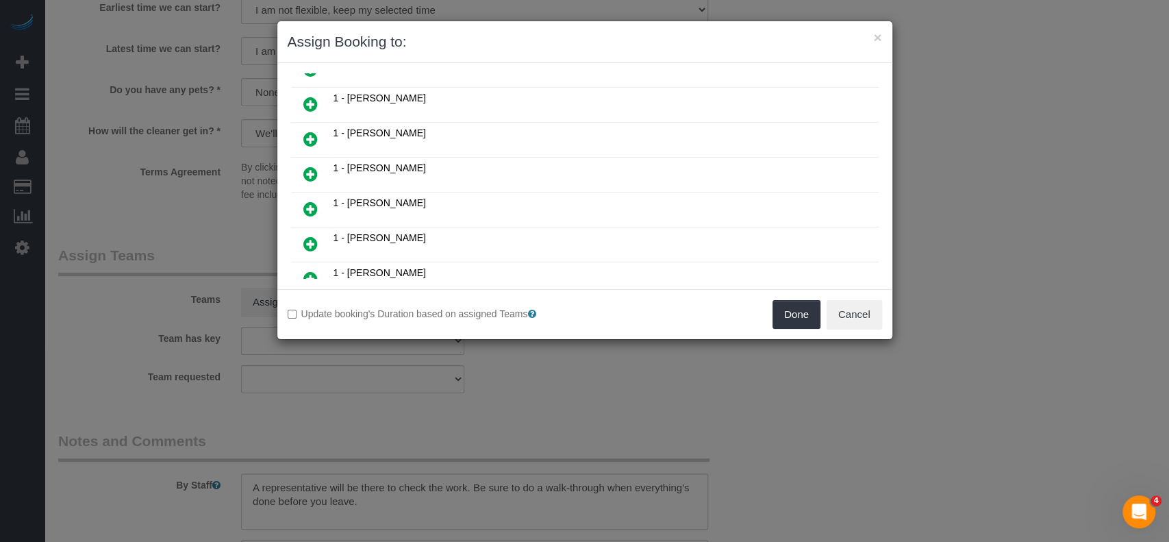
scroll to position [548, 0]
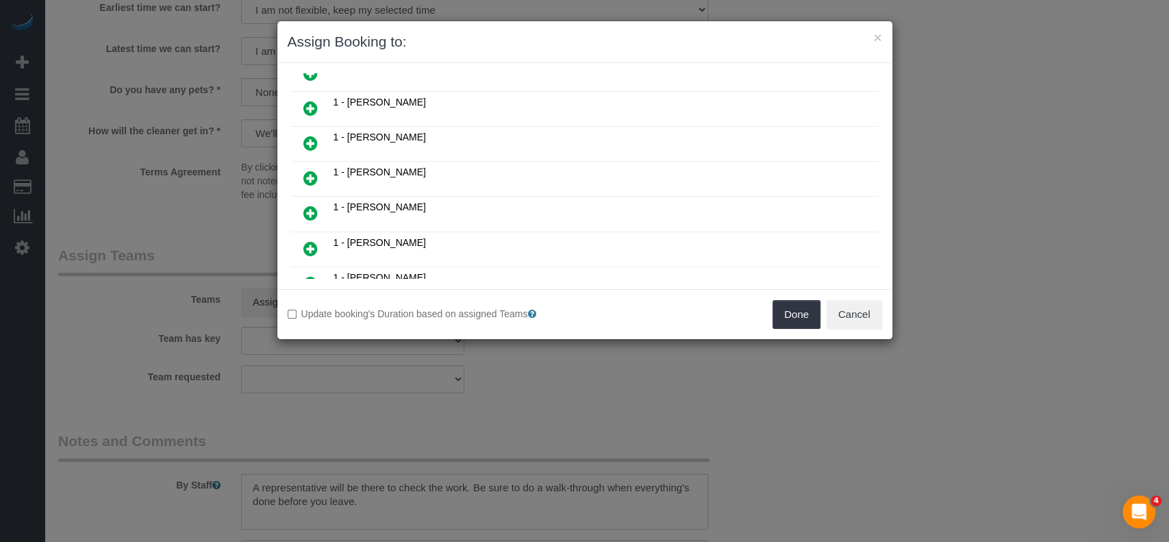
click at [312, 275] on icon at bounding box center [310, 283] width 14 height 16
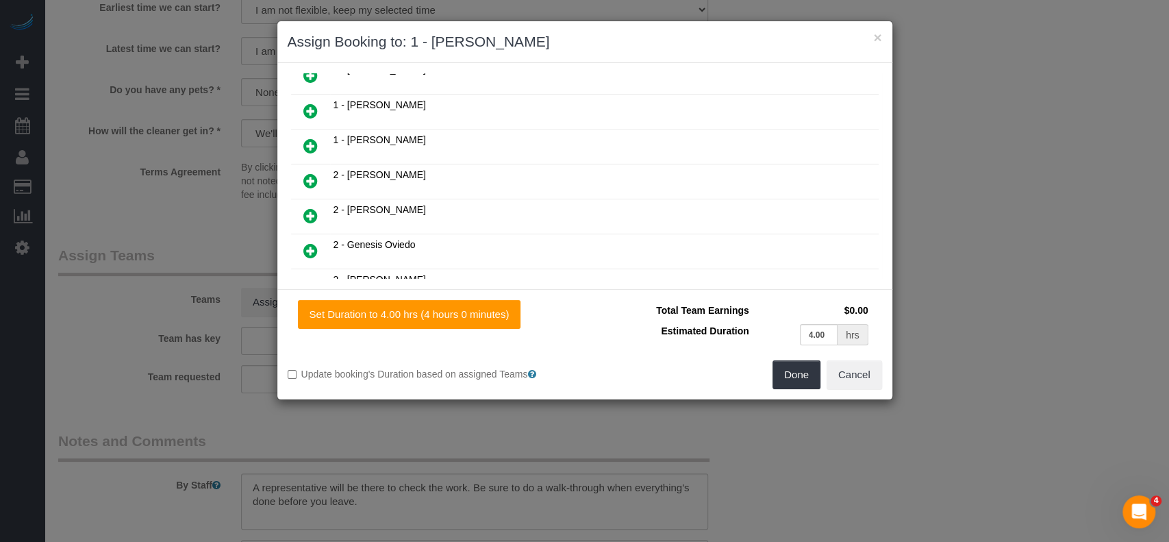
scroll to position [670, 0]
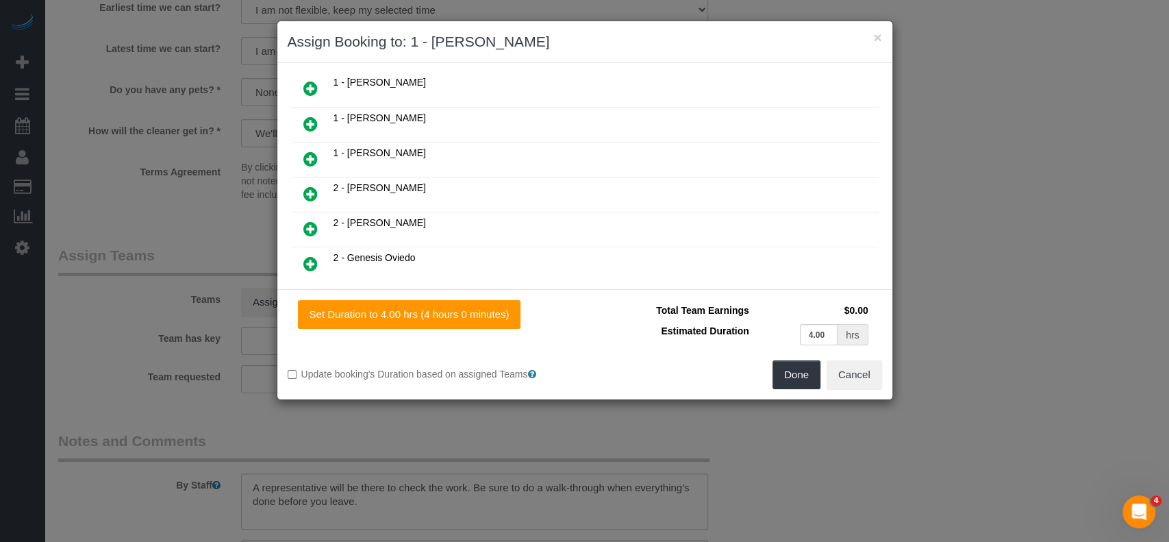
click at [303, 255] on icon at bounding box center [310, 263] width 14 height 16
click at [784, 375] on button "Done" at bounding box center [796, 374] width 48 height 29
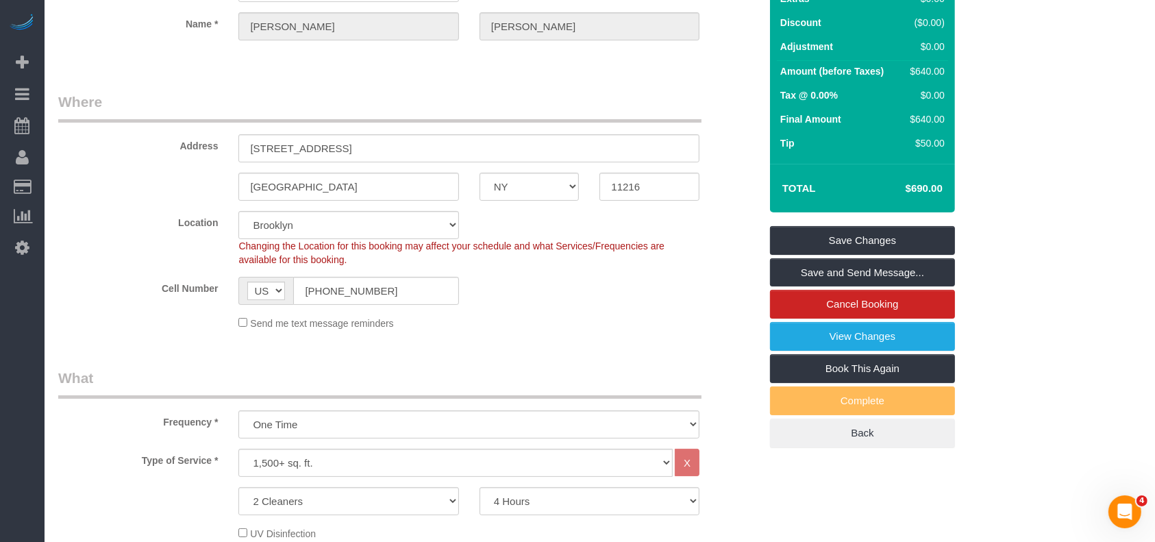
scroll to position [0, 0]
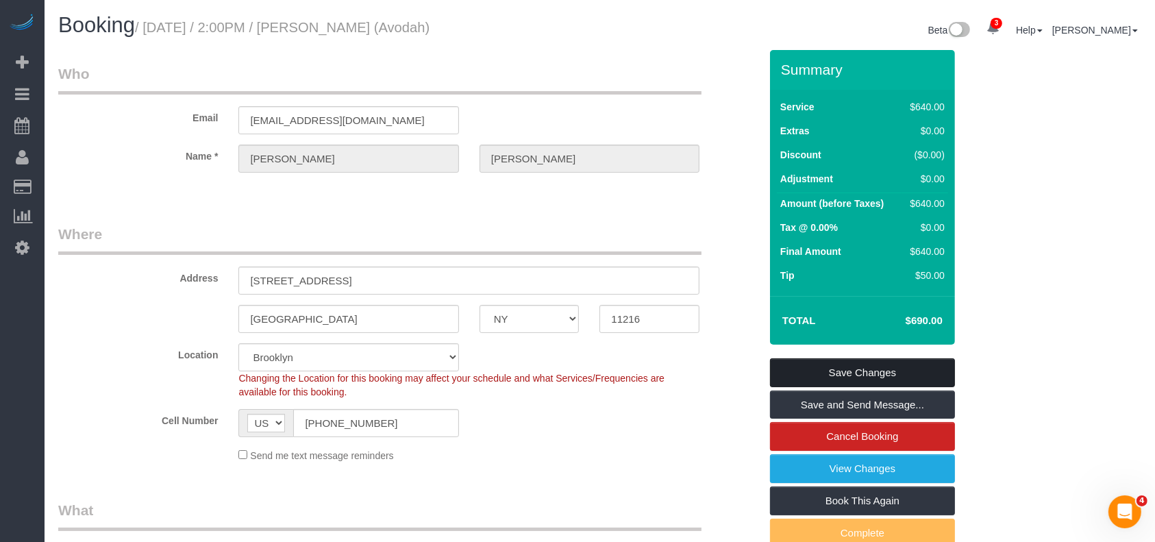
click at [888, 368] on link "Save Changes" at bounding box center [862, 372] width 185 height 29
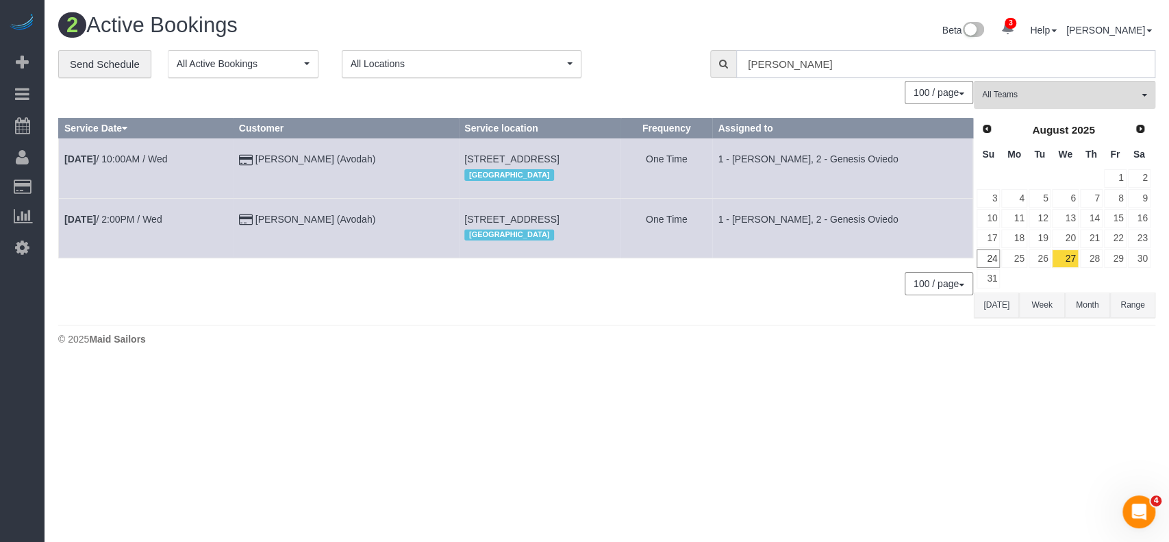
click at [801, 67] on input "[PERSON_NAME]" at bounding box center [945, 64] width 419 height 28
type input "j"
